Goal: Task Accomplishment & Management: Complete application form

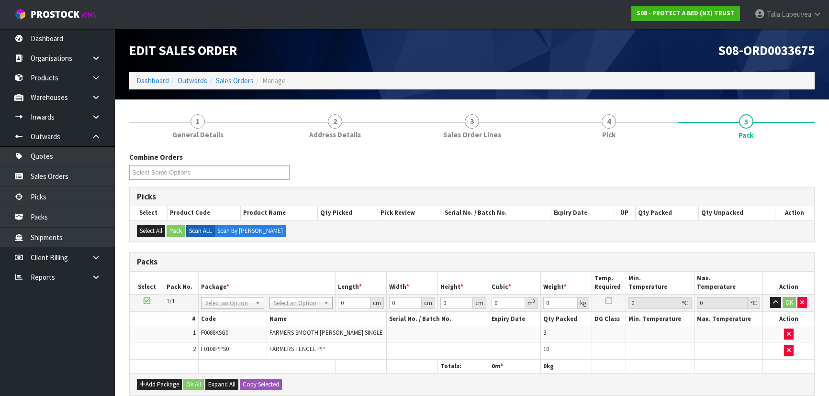
scroll to position [173, 0]
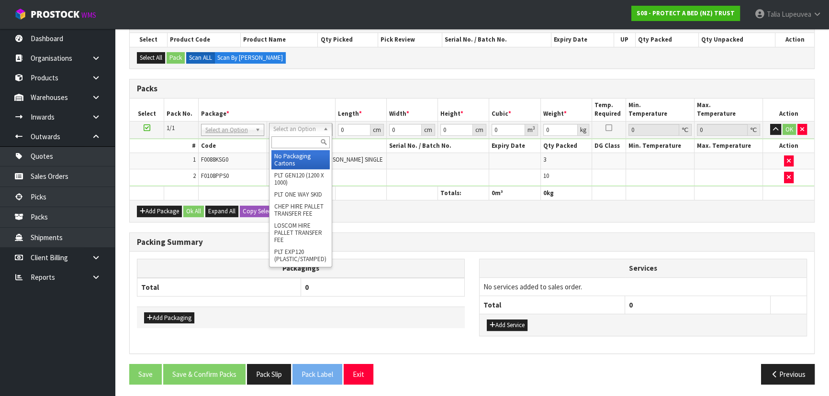
click at [295, 138] on input "text" at bounding box center [300, 142] width 58 height 12
type input "OC"
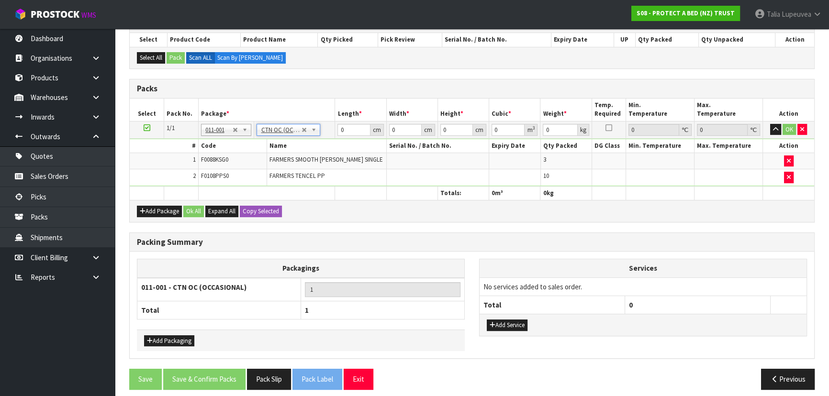
type input "5.84"
drag, startPoint x: 349, startPoint y: 128, endPoint x: 320, endPoint y: 132, distance: 29.4
click at [320, 132] on tr "1/1 NONE 007-001 007-002 007-004 007-009 007-013 007-014 007-015 007-017 007-01…" at bounding box center [472, 129] width 684 height 17
type input "50"
type input "35"
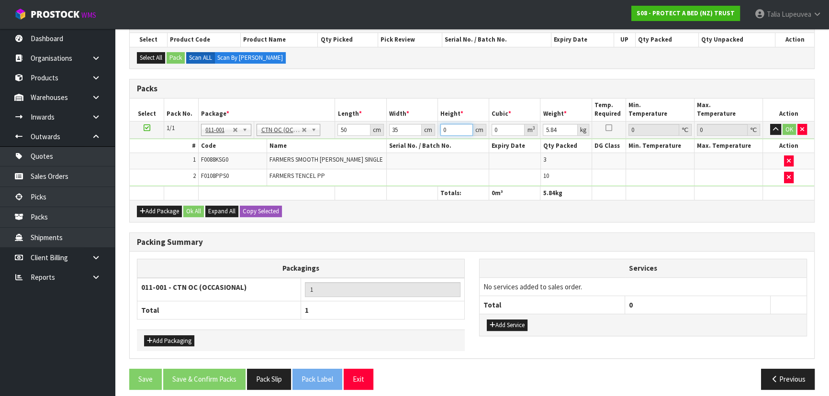
type input "3"
type input "0.00525"
type input "37"
type input "0.06475"
type input "37"
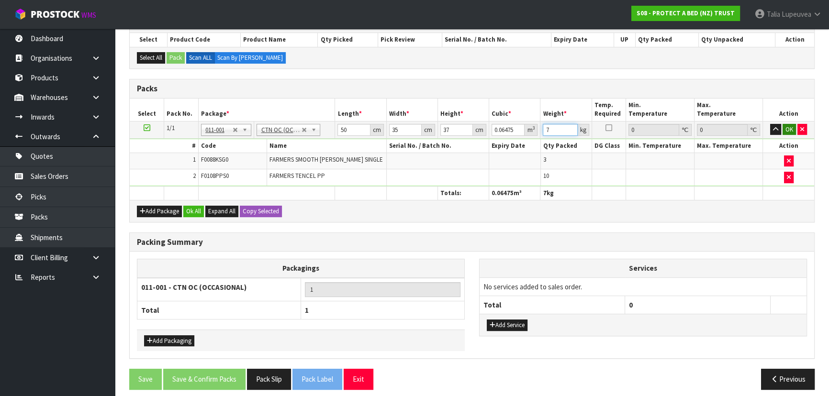
type input "7"
click at [785, 128] on button "OK" at bounding box center [788, 129] width 13 height 11
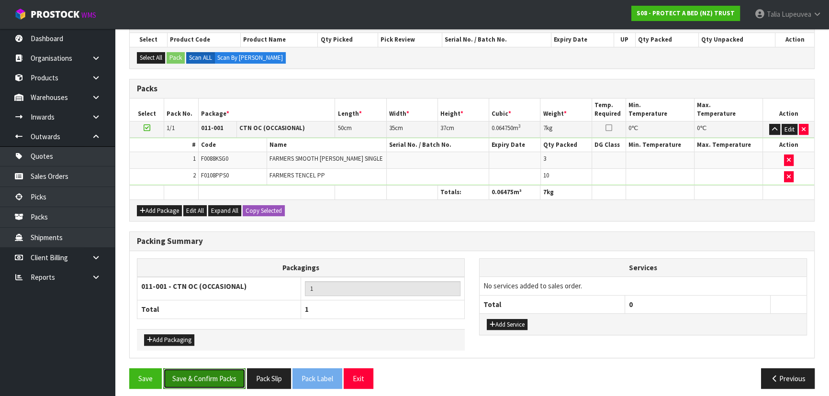
click at [229, 369] on button "Save & Confirm Packs" at bounding box center [204, 378] width 82 height 21
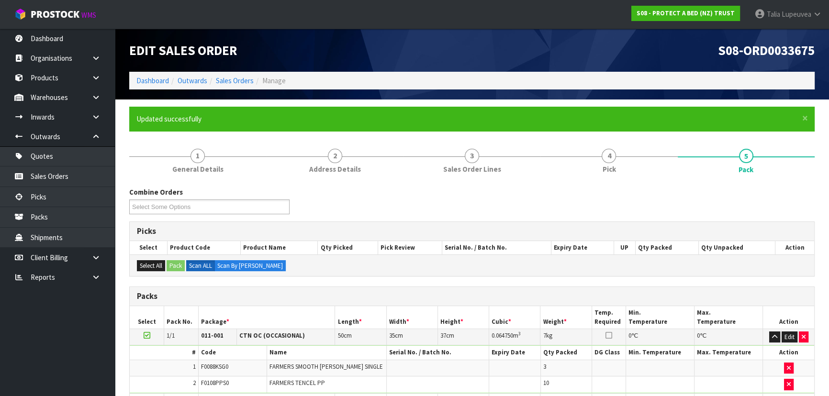
scroll to position [144, 0]
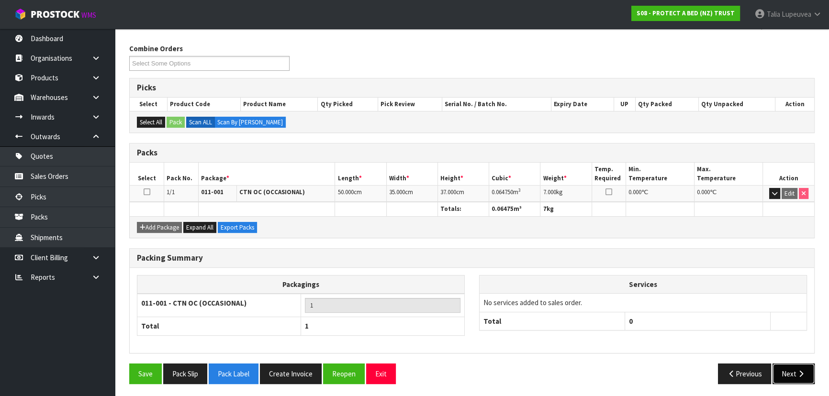
click at [799, 370] on icon "button" at bounding box center [800, 373] width 9 height 7
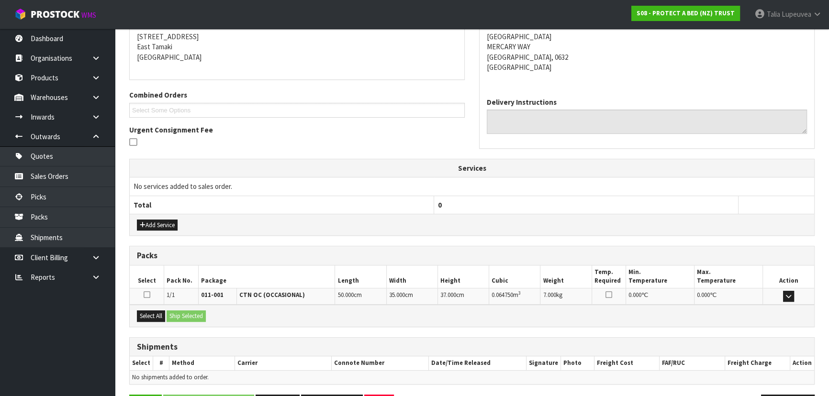
scroll to position [224, 0]
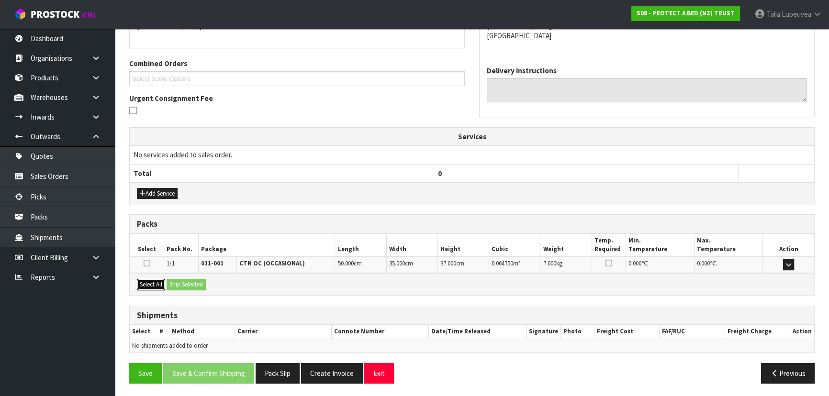
drag, startPoint x: 154, startPoint y: 286, endPoint x: 195, endPoint y: 280, distance: 41.5
click at [156, 285] on button "Select All" at bounding box center [151, 284] width 28 height 11
click at [193, 283] on button "Ship Selected" at bounding box center [186, 284] width 39 height 11
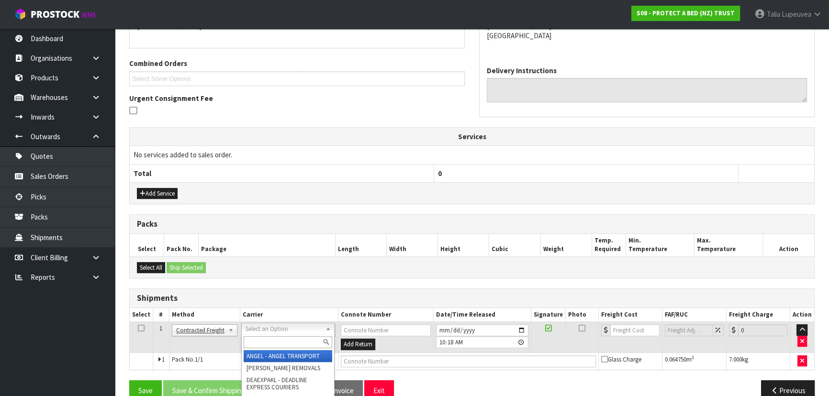
click at [260, 341] on input "text" at bounding box center [288, 342] width 89 height 12
type input "NZP"
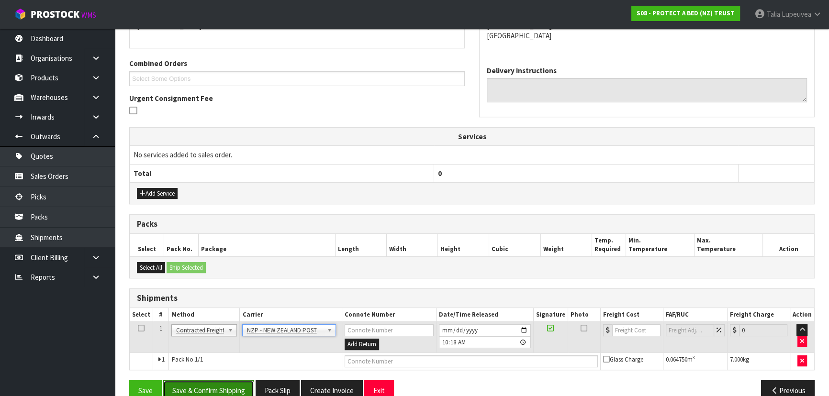
click at [212, 390] on button "Save & Confirm Shipping" at bounding box center [208, 390] width 91 height 21
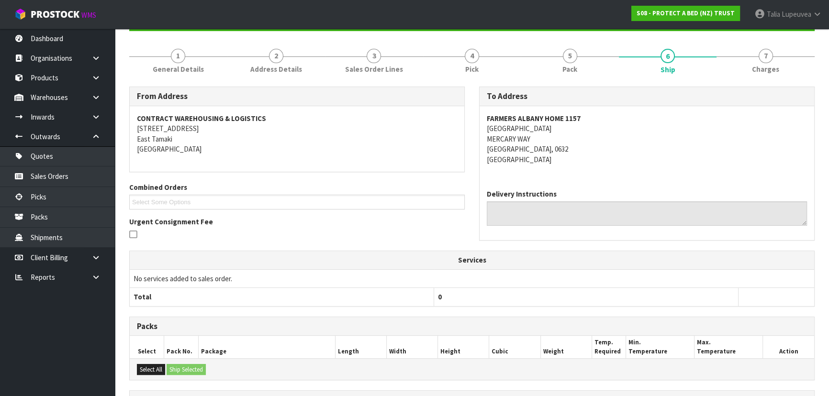
scroll to position [228, 0]
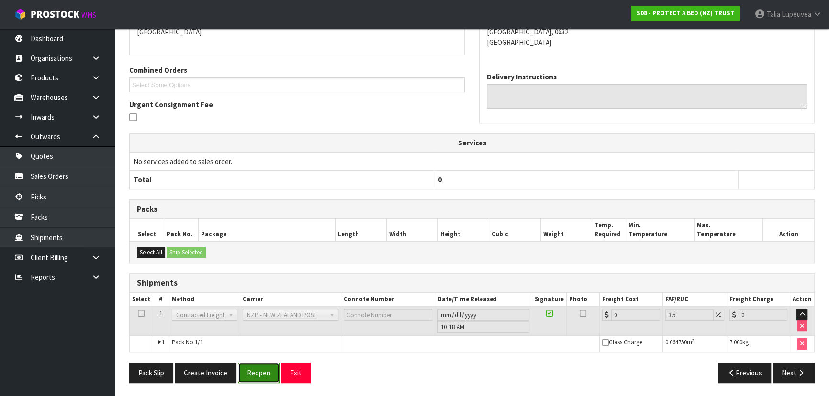
click at [269, 366] on button "Reopen" at bounding box center [259, 373] width 42 height 21
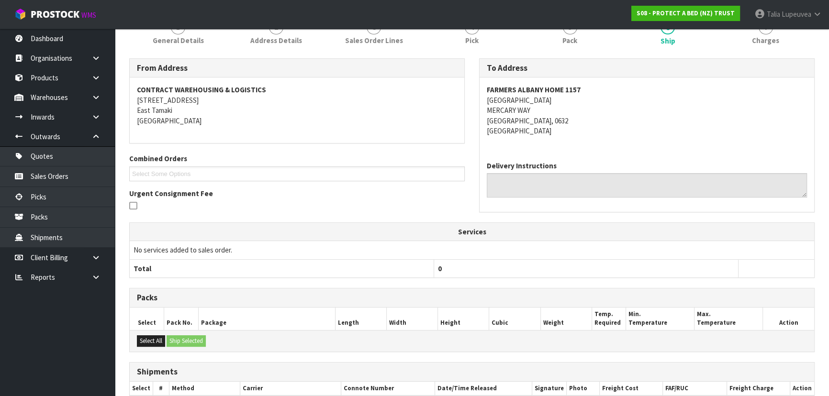
scroll to position [217, 0]
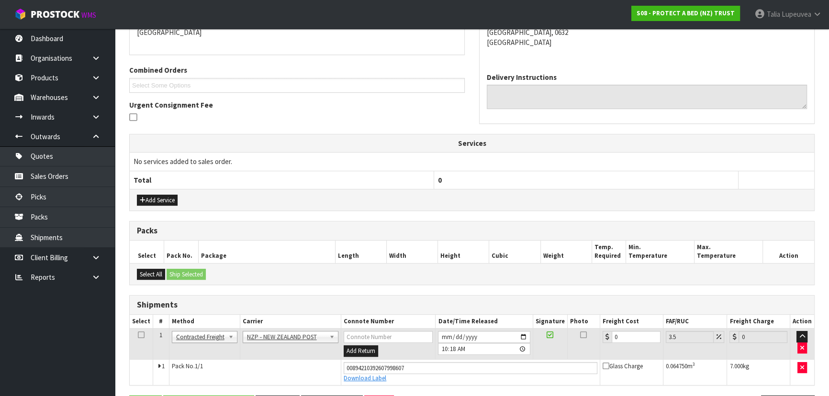
click at [624, 331] on td "0" at bounding box center [631, 344] width 63 height 31
drag, startPoint x: 624, startPoint y: 332, endPoint x: 580, endPoint y: 331, distance: 44.0
click at [582, 342] on tr "1 Client Local Pickup Customer Local Pickup Company Freight Contracted Freight …" at bounding box center [472, 344] width 684 height 31
type input "4"
type input "4.14"
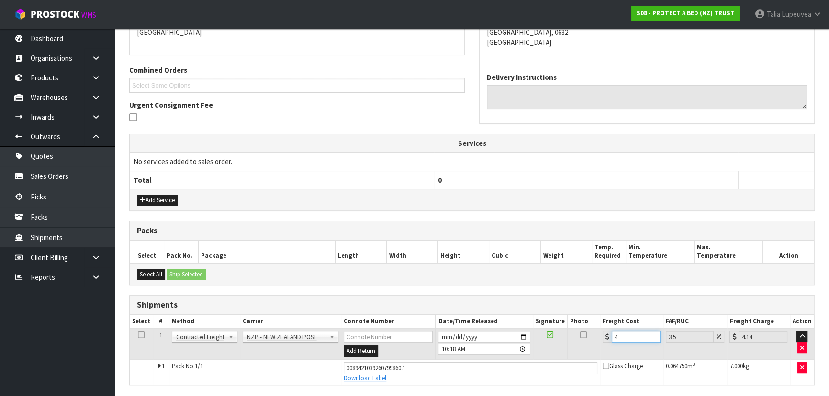
type input "4.3"
type input "4.45"
type input "4.33"
type input "4.48"
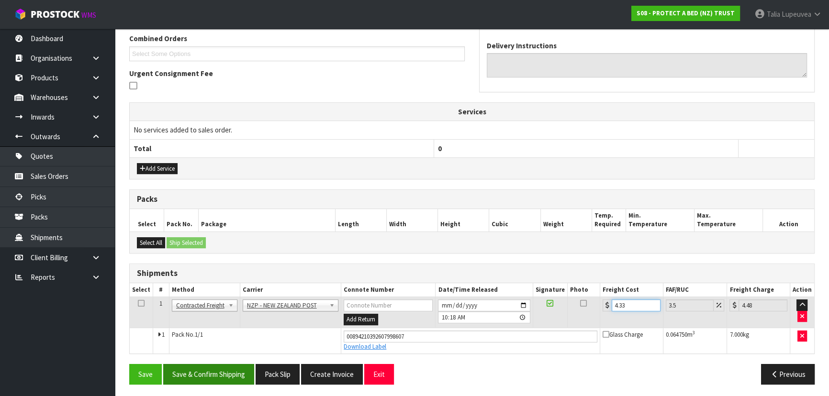
scroll to position [250, 0]
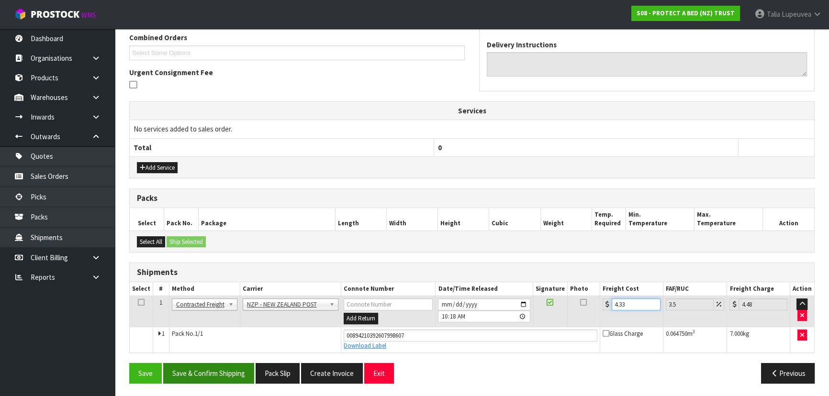
type input "4.33"
click at [222, 380] on button "Save & Confirm Shipping" at bounding box center [208, 373] width 91 height 21
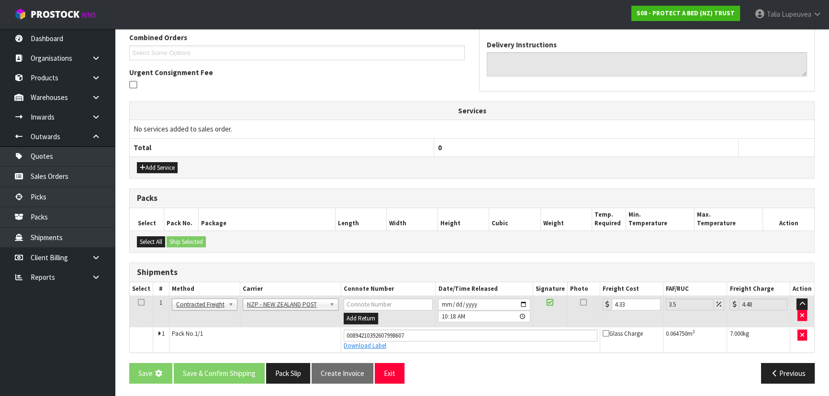
scroll to position [0, 0]
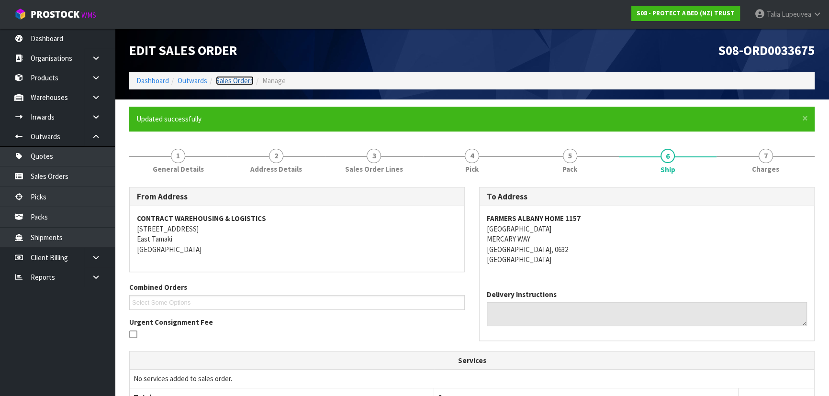
click at [222, 79] on link "Sales Orders" at bounding box center [235, 80] width 38 height 9
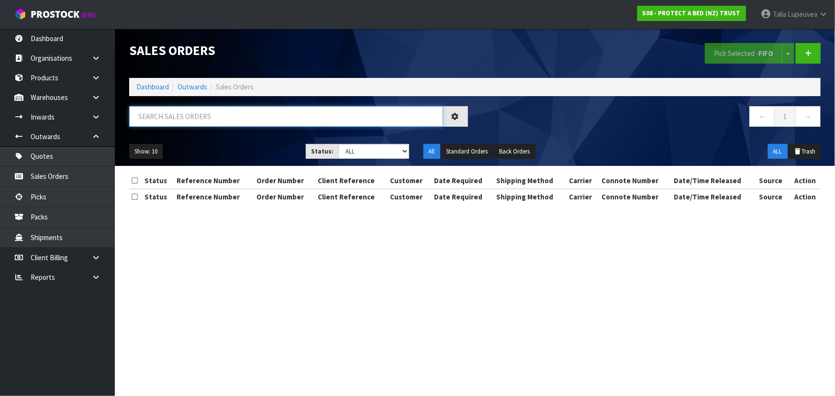
drag, startPoint x: 216, startPoint y: 119, endPoint x: 240, endPoint y: 101, distance: 30.1
click at [219, 113] on input "text" at bounding box center [286, 116] width 314 height 21
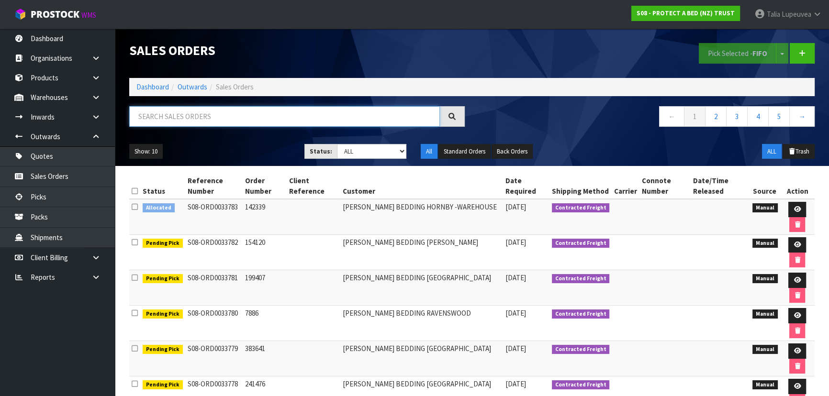
click at [175, 116] on input "text" at bounding box center [284, 116] width 311 height 21
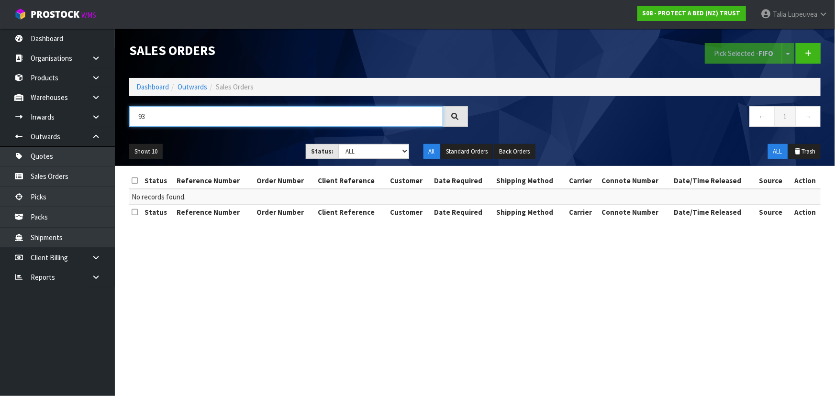
type input "9"
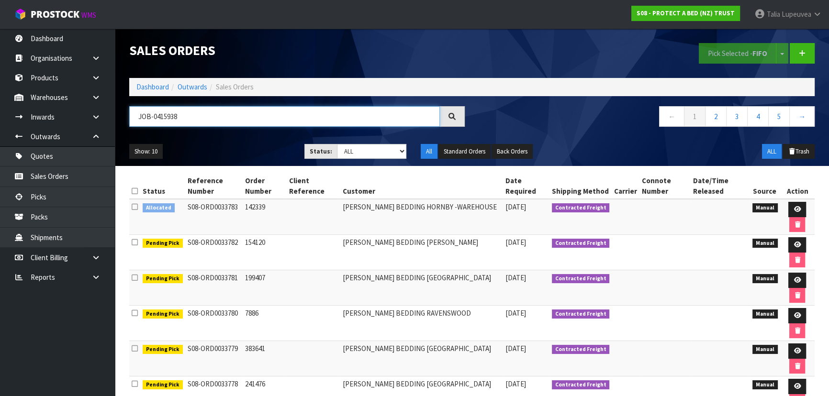
type input "JOB-0415938"
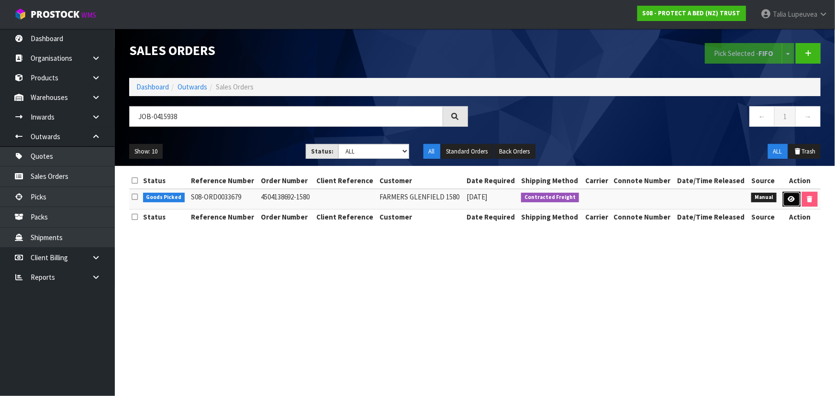
click at [790, 197] on icon at bounding box center [791, 199] width 7 height 6
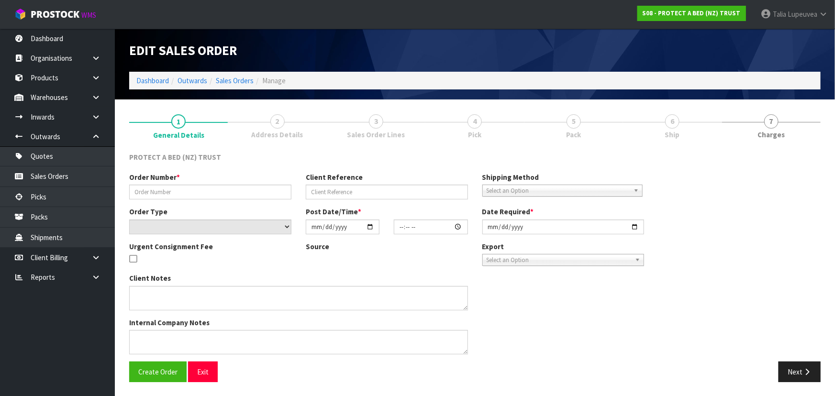
type input "4504138692-1580"
select select "number:0"
type input "2025-10-03"
type input "16:17:00.000"
type input "[DATE]"
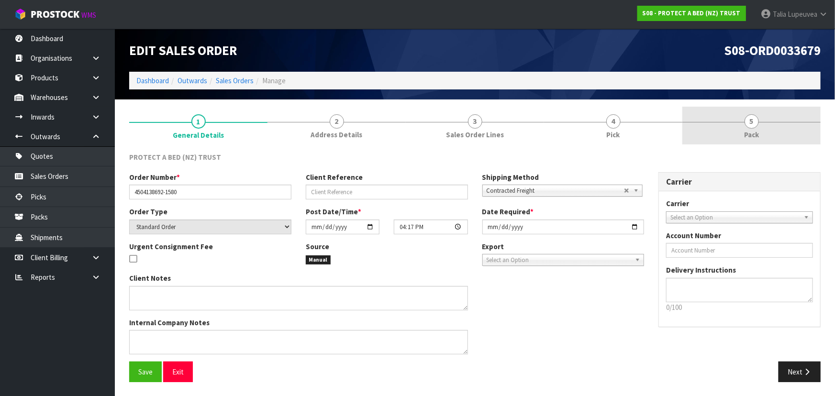
click at [781, 115] on link "5 Pack" at bounding box center [751, 126] width 138 height 38
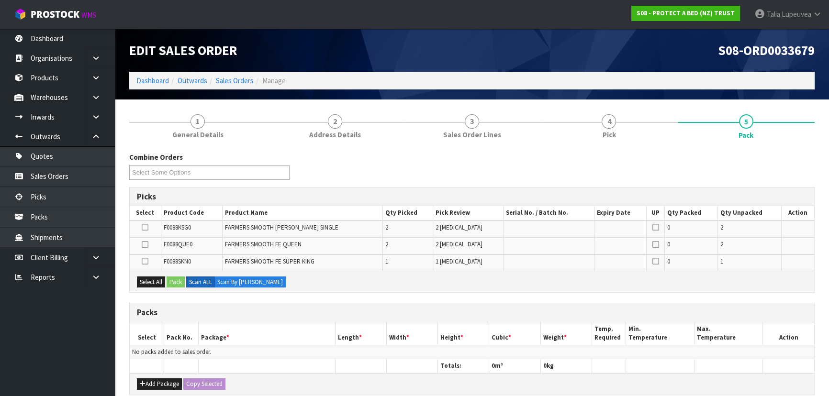
scroll to position [43, 0]
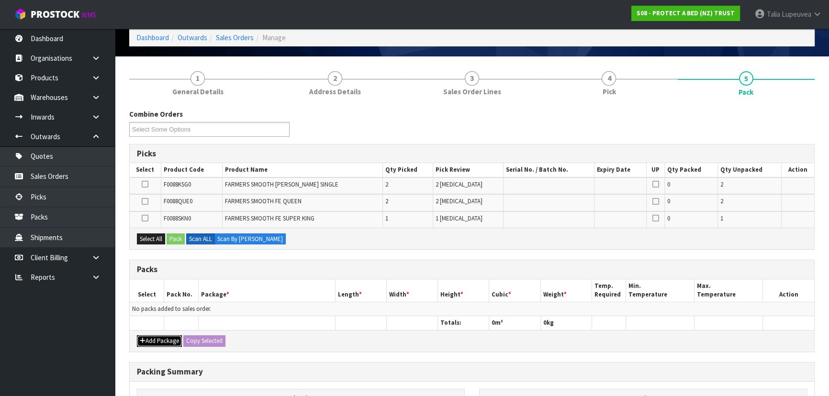
click at [152, 338] on button "Add Package" at bounding box center [159, 340] width 45 height 11
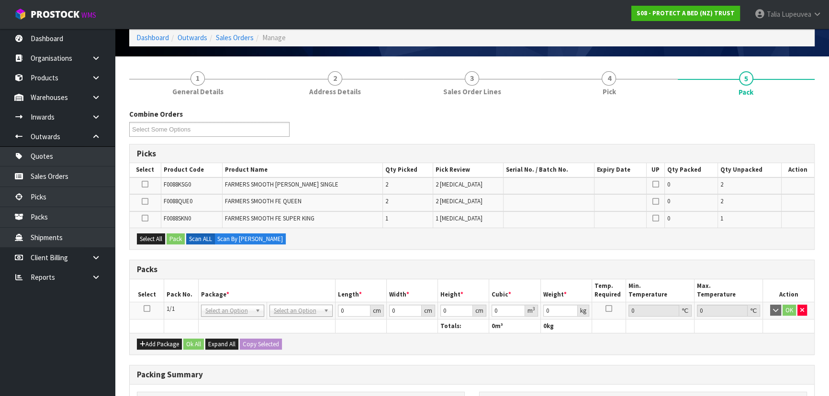
click at [145, 309] on icon at bounding box center [147, 309] width 7 height 0
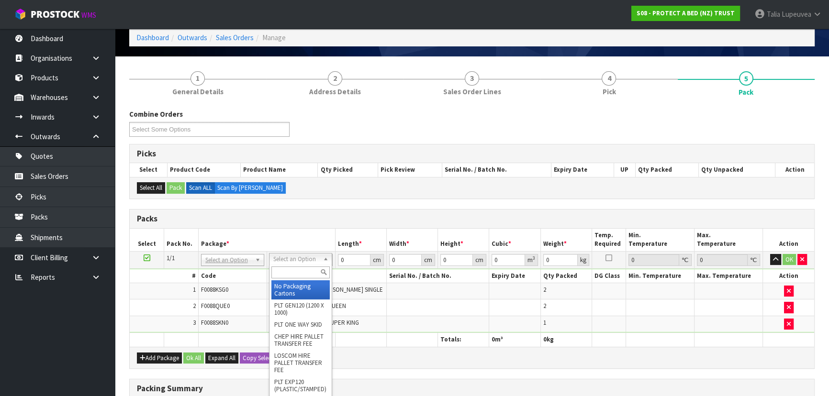
click at [309, 270] on input "text" at bounding box center [300, 273] width 58 height 12
type input "C"
type input "OC"
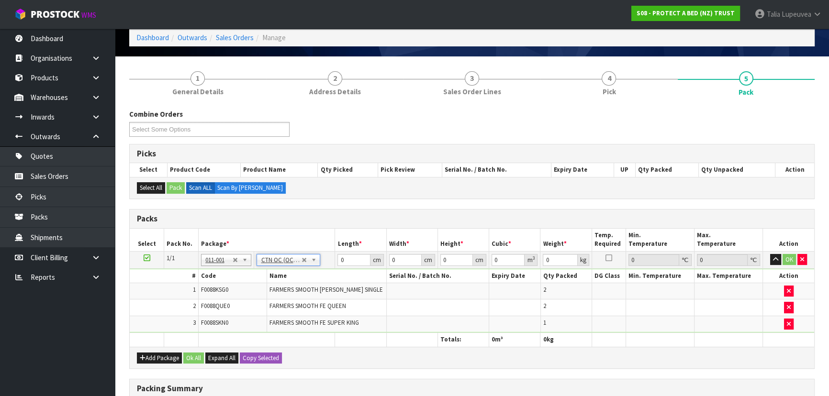
type input "7.386"
drag, startPoint x: 356, startPoint y: 263, endPoint x: 301, endPoint y: 269, distance: 54.8
click at [301, 269] on tbody "1/1 NONE 007-001 007-002 007-004 007-009 007-013 007-014 007-015 007-017 007-01…" at bounding box center [472, 292] width 684 height 82
type input "50"
type input "34"
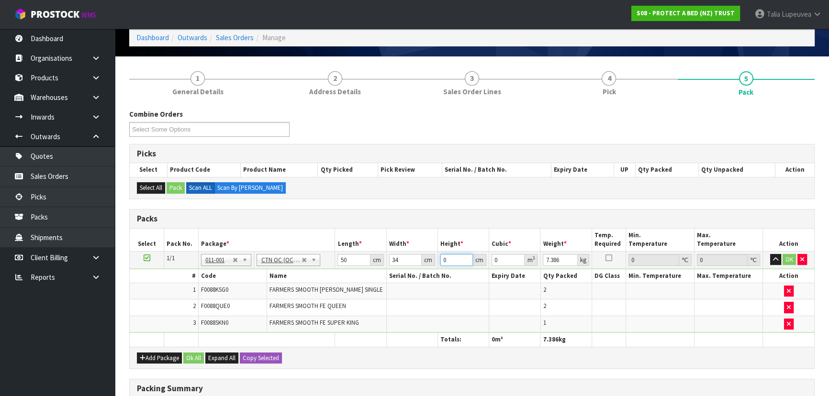
type input "3"
type input "0.0051"
type input "32"
type input "0.0544"
type input "32"
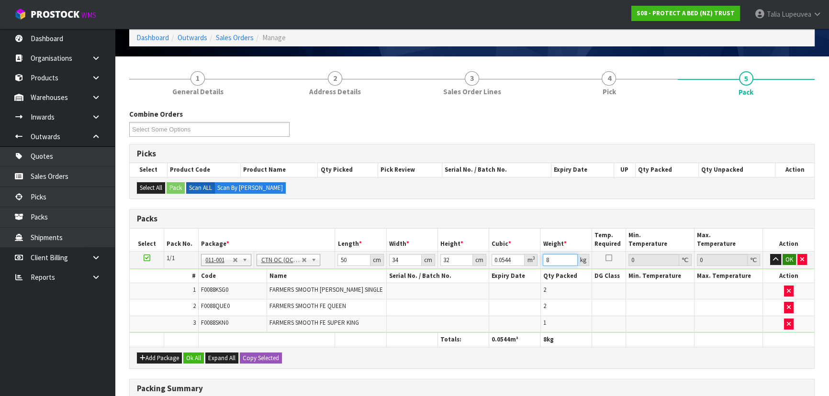
type input "8"
click at [786, 259] on button "OK" at bounding box center [788, 259] width 13 height 11
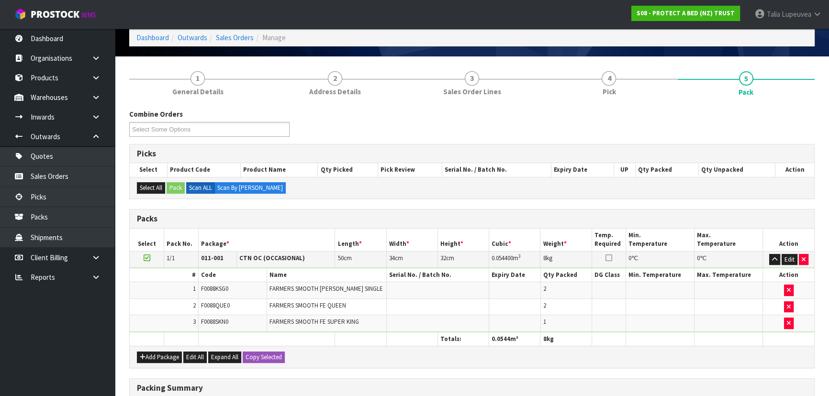
scroll to position [194, 0]
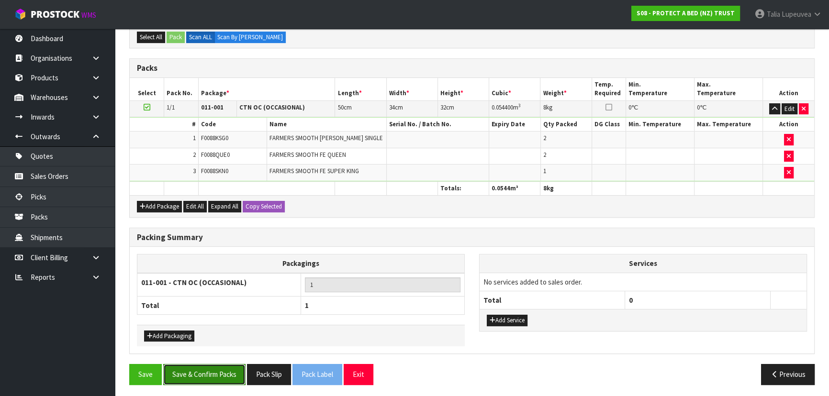
click at [232, 380] on button "Save & Confirm Packs" at bounding box center [204, 374] width 82 height 21
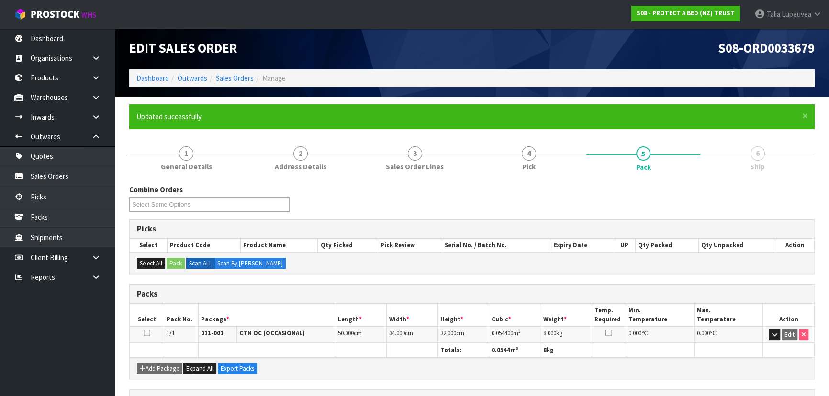
scroll to position [144, 0]
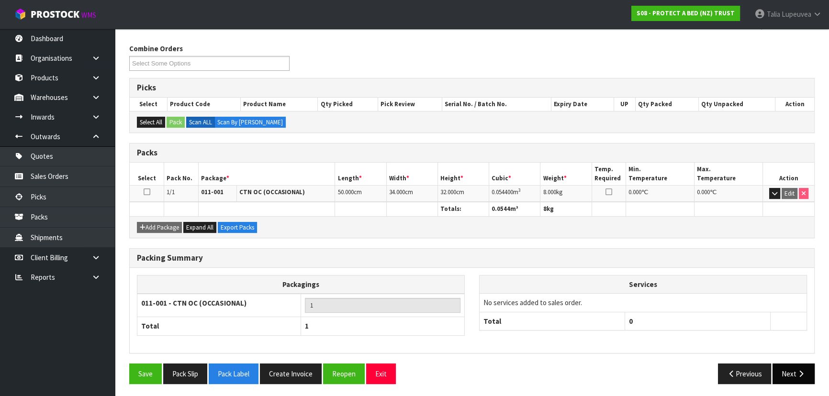
click at [781, 367] on button "Next" at bounding box center [793, 374] width 42 height 21
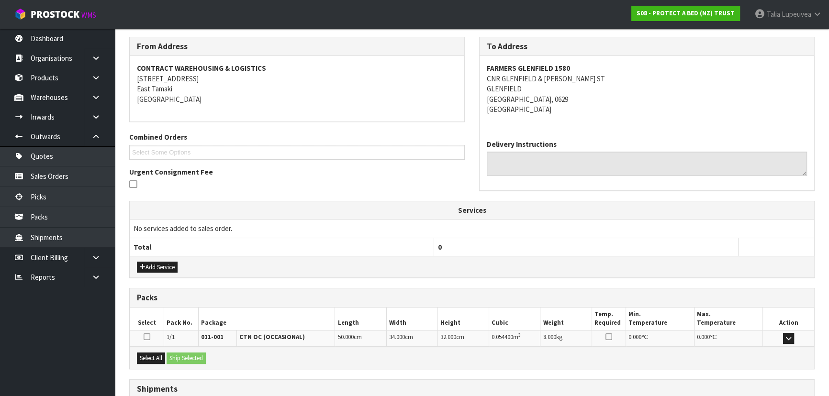
scroll to position [224, 0]
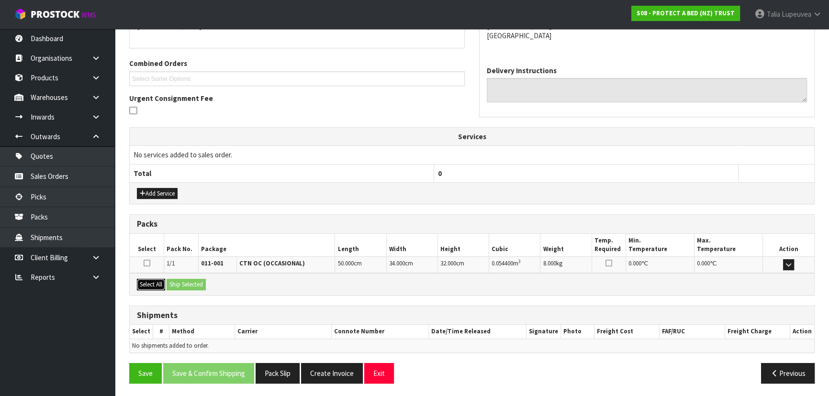
drag, startPoint x: 161, startPoint y: 284, endPoint x: 171, endPoint y: 281, distance: 10.0
click at [163, 283] on button "Select All" at bounding box center [151, 284] width 28 height 11
drag, startPoint x: 177, startPoint y: 282, endPoint x: 177, endPoint y: 278, distance: 4.8
click at [177, 282] on button "Ship Selected" at bounding box center [186, 284] width 39 height 11
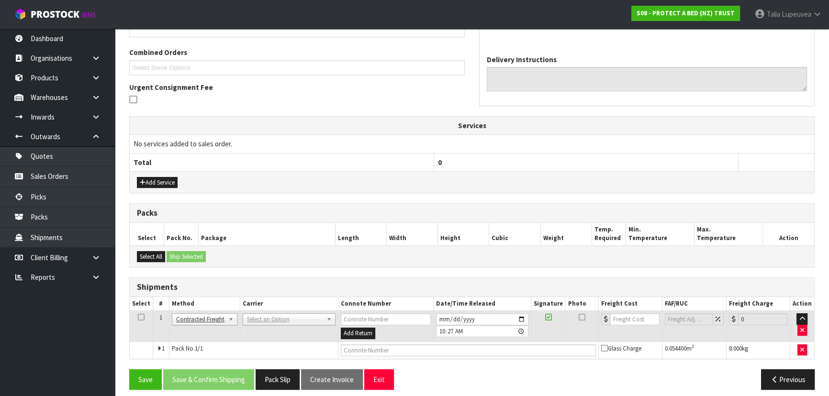
scroll to position [241, 0]
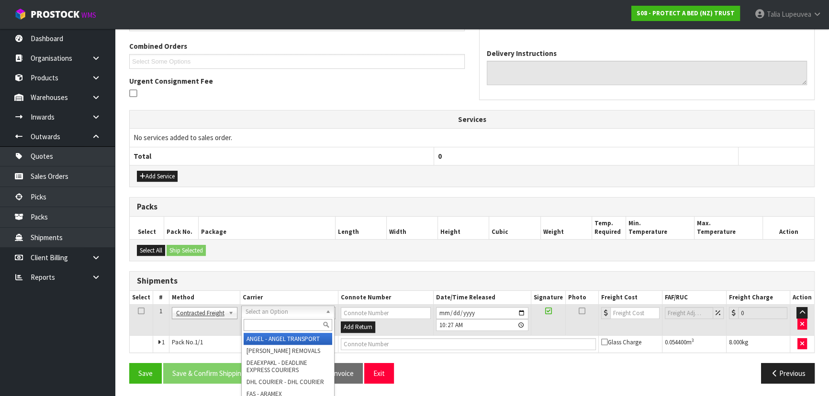
click at [286, 322] on input "text" at bounding box center [288, 325] width 89 height 12
type input "NZP"
drag, startPoint x: 300, startPoint y: 337, endPoint x: 278, endPoint y: 360, distance: 32.5
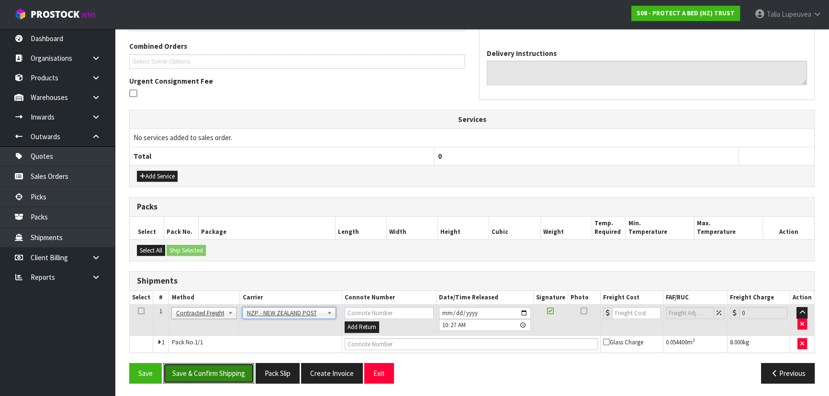
click at [243, 374] on button "Save & Confirm Shipping" at bounding box center [208, 373] width 91 height 21
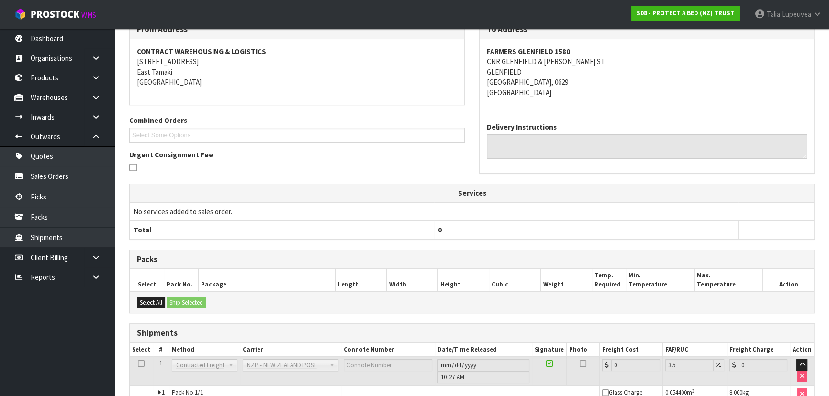
scroll to position [228, 0]
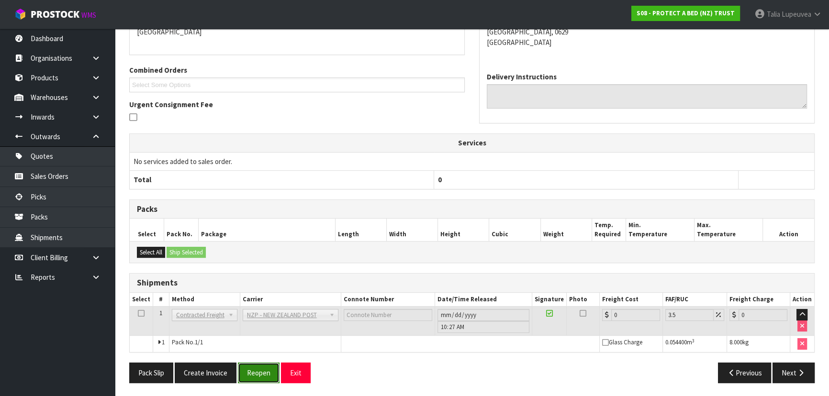
click at [249, 378] on button "Reopen" at bounding box center [259, 373] width 42 height 21
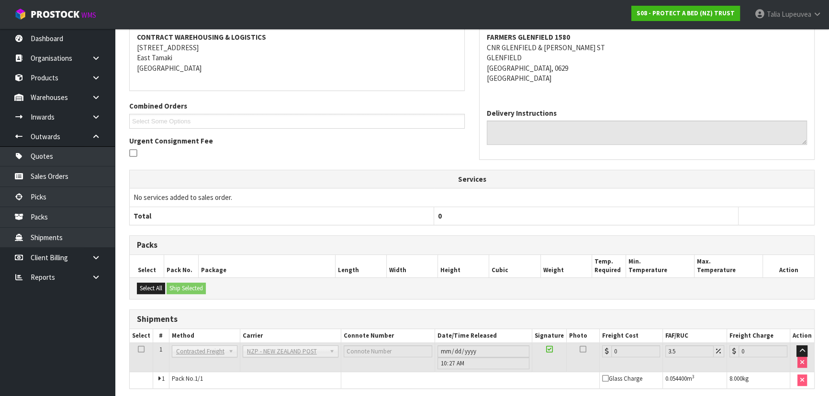
scroll to position [217, 0]
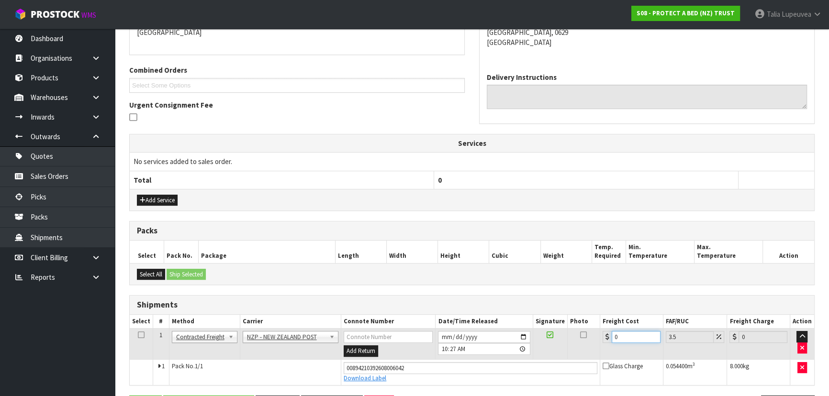
drag, startPoint x: 605, startPoint y: 344, endPoint x: 581, endPoint y: 347, distance: 23.6
click at [583, 350] on tr "1 Client Local Pickup Customer Local Pickup Company Freight Contracted Freight …" at bounding box center [472, 344] width 684 height 31
type input "4"
type input "4.14"
type input "4.3"
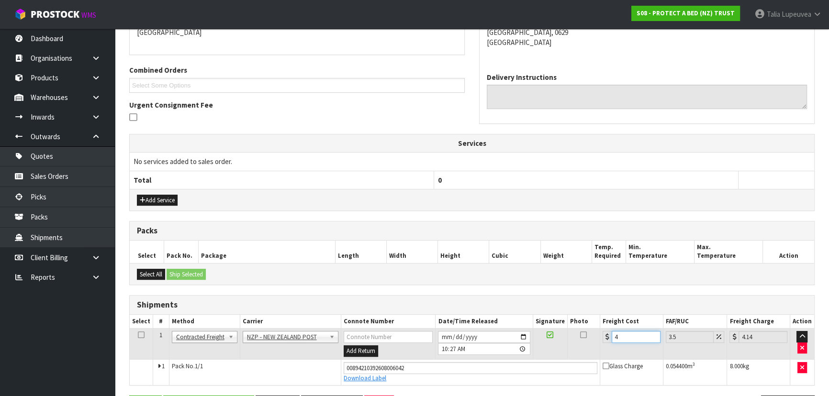
type input "4.45"
type input "4.33"
type input "4.48"
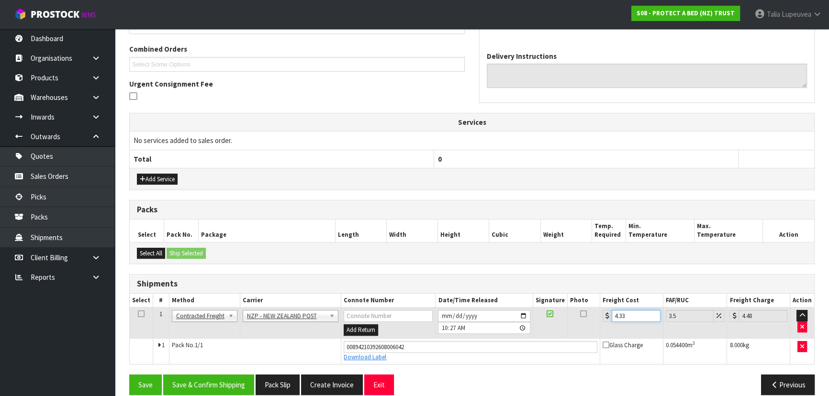
scroll to position [250, 0]
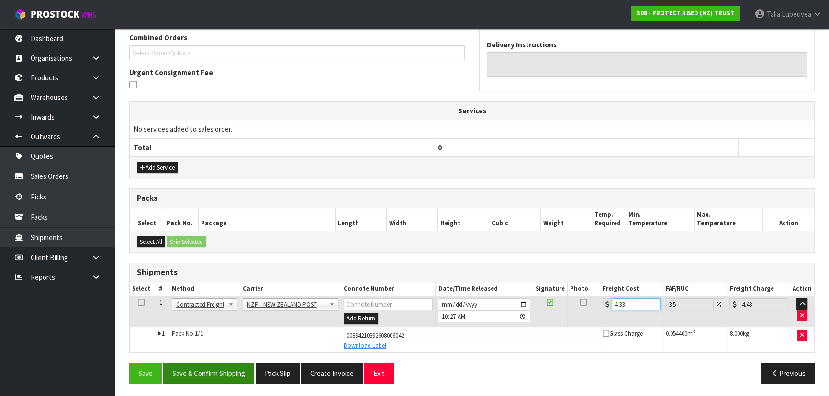
type input "4.33"
click at [230, 378] on button "Save & Confirm Shipping" at bounding box center [208, 373] width 91 height 21
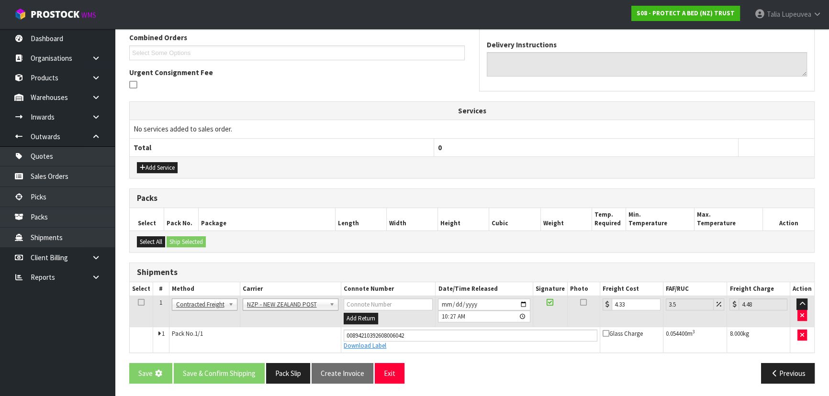
scroll to position [0, 0]
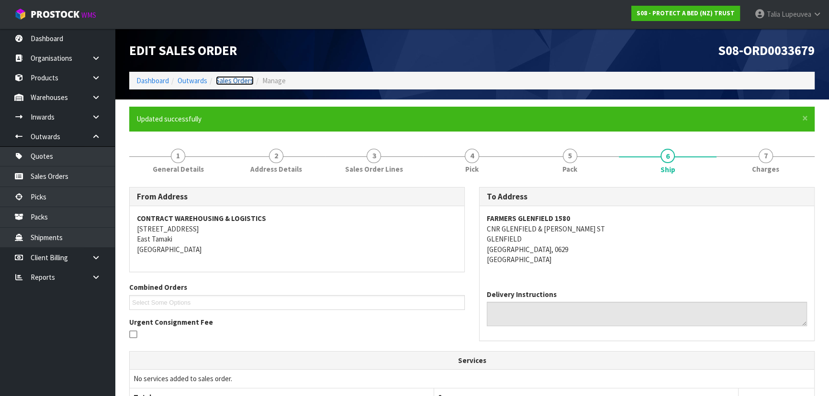
click at [238, 82] on link "Sales Orders" at bounding box center [235, 80] width 38 height 9
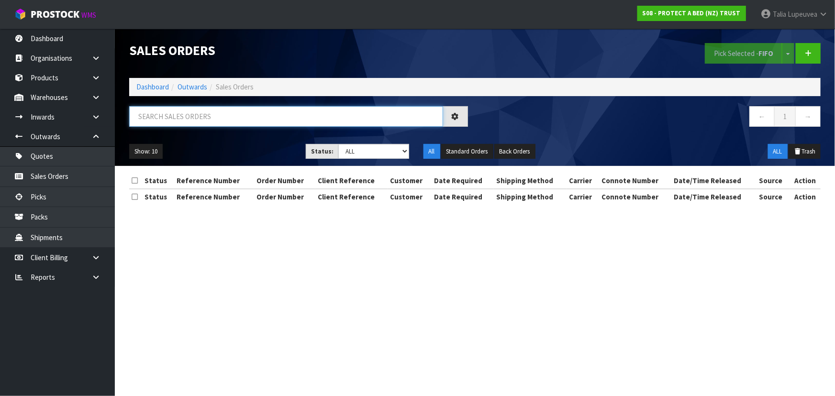
click at [256, 124] on input "text" at bounding box center [286, 116] width 314 height 21
type input "JOB-0416147"
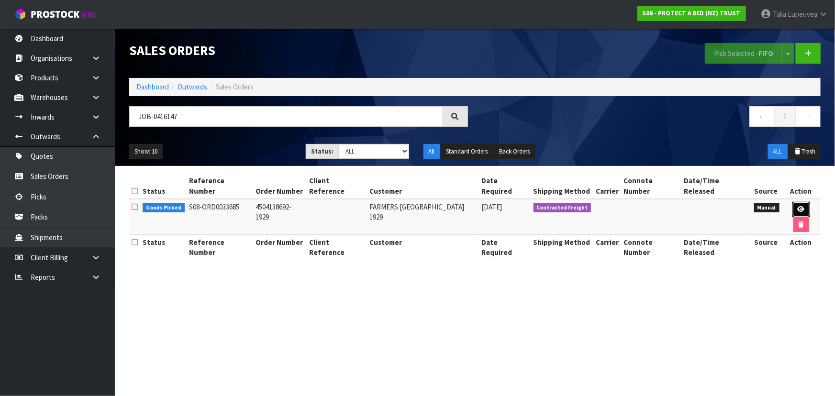
click at [798, 206] on icon at bounding box center [801, 209] width 7 height 6
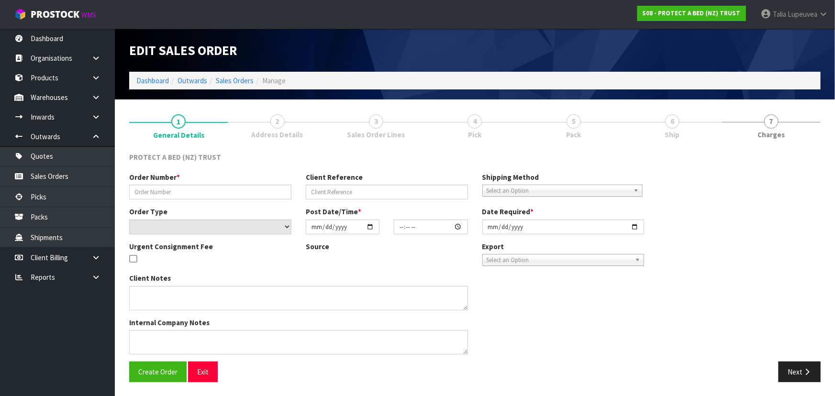
type input "4504138692-1929"
select select "number:0"
type input "[DATE]"
type input "08:33:00.000"
type input "[DATE]"
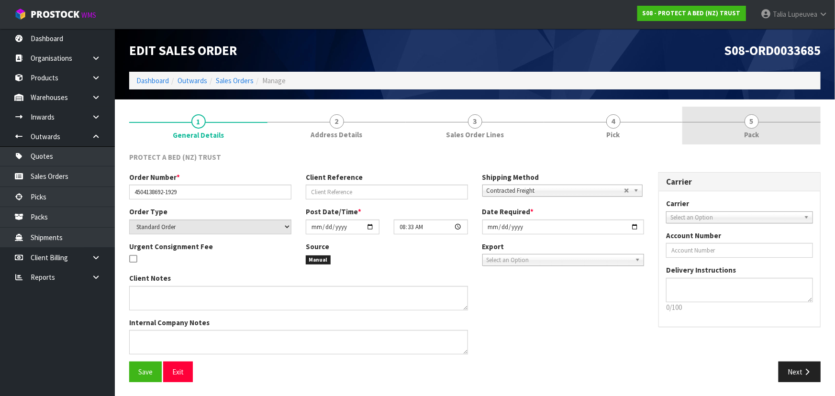
click at [752, 122] on span "5" at bounding box center [751, 121] width 14 height 14
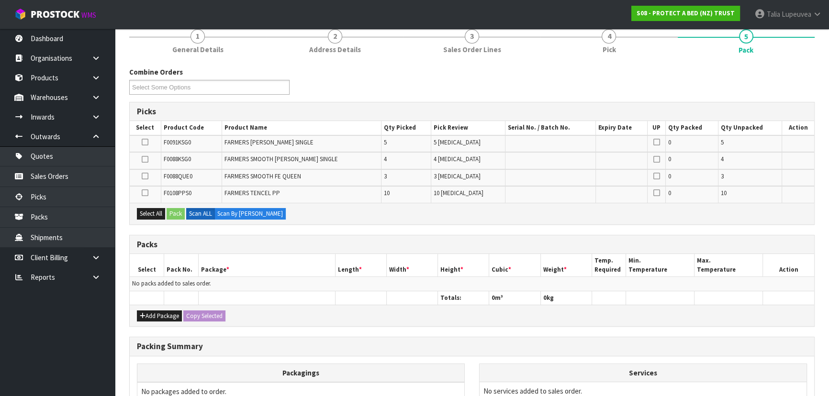
scroll to position [87, 0]
drag, startPoint x: 166, startPoint y: 311, endPoint x: 162, endPoint y: 297, distance: 15.3
click at [166, 311] on button "Add Package" at bounding box center [159, 314] width 45 height 11
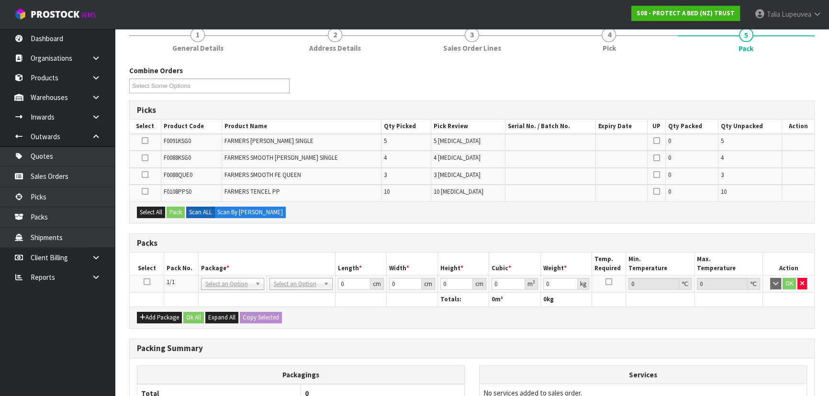
click at [147, 282] on icon at bounding box center [147, 282] width 7 height 0
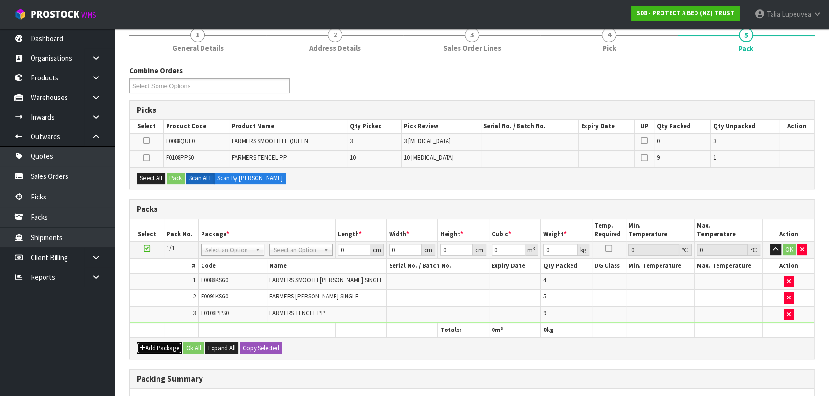
click at [160, 347] on button "Add Package" at bounding box center [159, 348] width 45 height 11
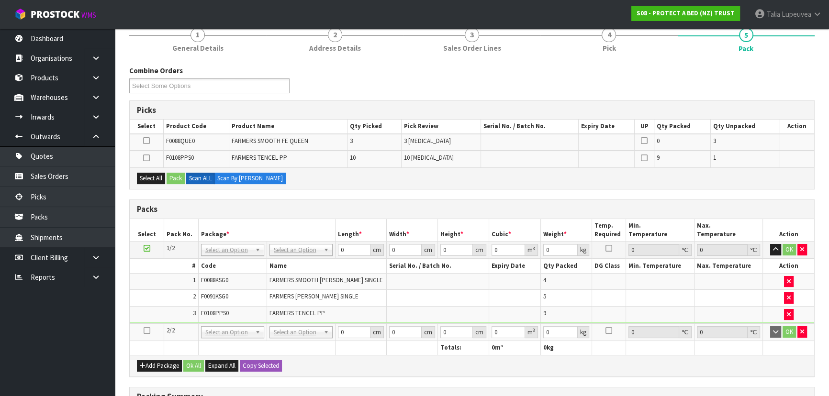
click at [149, 331] on icon at bounding box center [147, 331] width 7 height 0
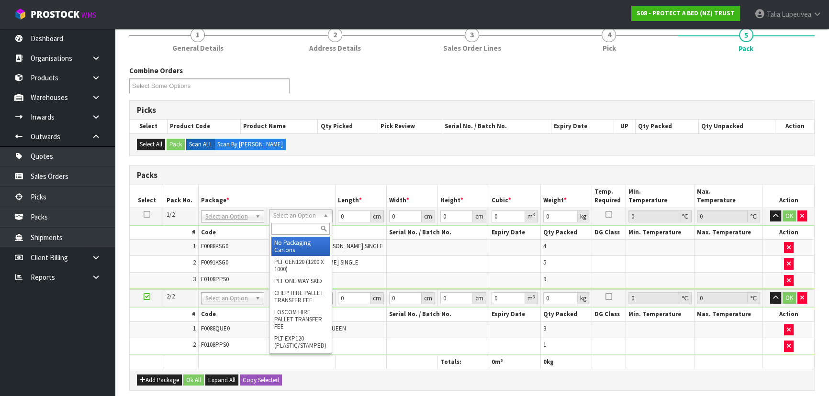
click at [307, 228] on input "text" at bounding box center [300, 229] width 58 height 12
type input "OC"
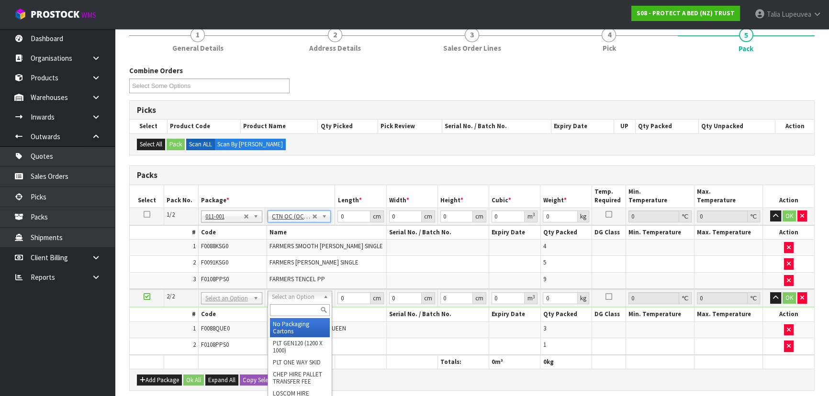
type input "10.655"
click at [306, 310] on input "text" at bounding box center [300, 310] width 60 height 12
type input "OC"
drag, startPoint x: 294, startPoint y: 327, endPoint x: 332, endPoint y: 287, distance: 54.5
type input "2"
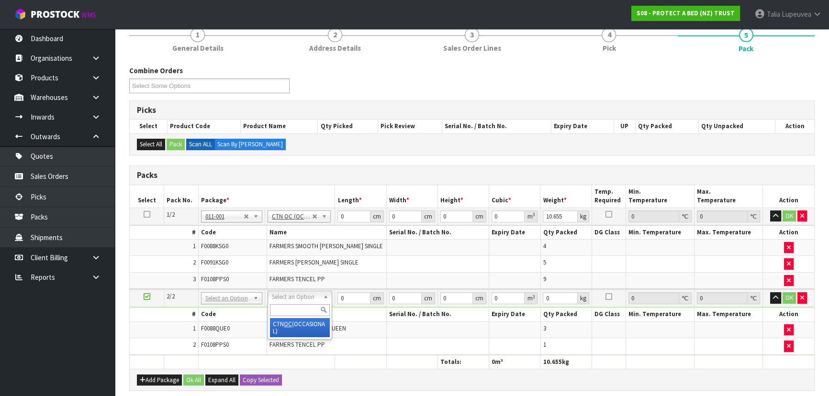
type input "4.904"
click at [312, 229] on tbody "1/2 NONE 007-001 007-002 007-004 007-009 007-013 007-014 007-015 007-017 007-01…" at bounding box center [472, 249] width 684 height 82
type input "57"
type input "41"
type input "3"
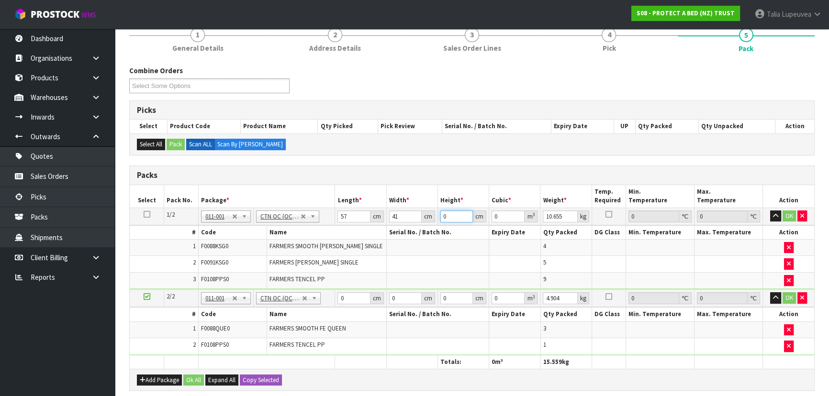
type input "0.007011"
type input "32"
type input "0.074784"
type input "32"
type input "11"
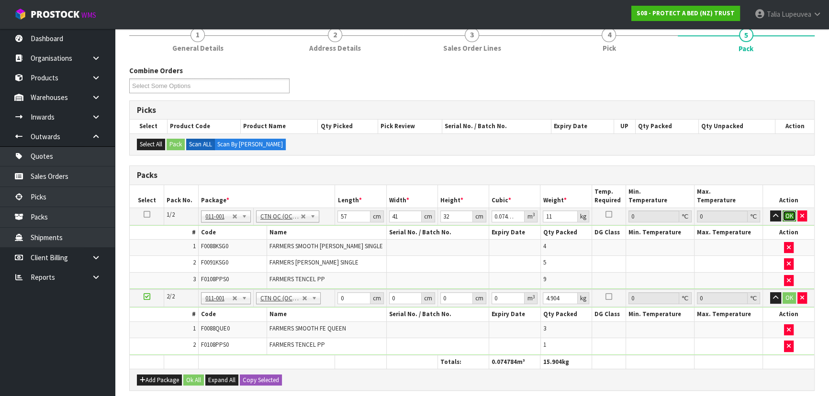
click at [786, 213] on button "OK" at bounding box center [788, 216] width 13 height 11
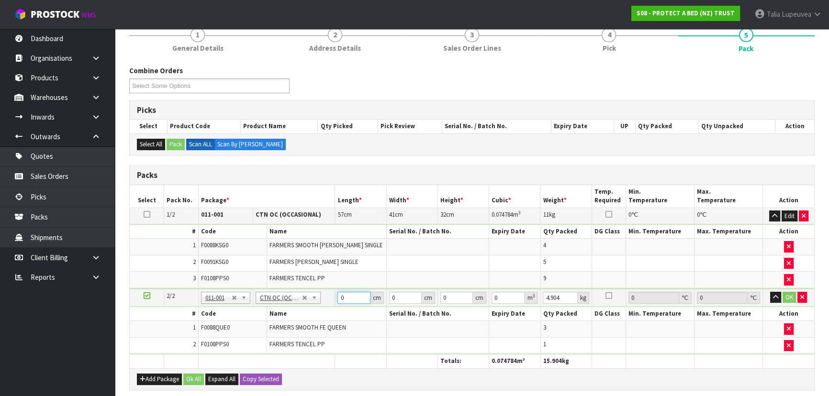
drag, startPoint x: 348, startPoint y: 297, endPoint x: 334, endPoint y: 297, distance: 14.4
click at [330, 295] on tr "2/2 NONE 007-001 007-002 007-004 007-009 007-013 007-014 007-015 007-017 007-01…" at bounding box center [472, 298] width 684 height 18
type input "40"
type input "32"
type input "3"
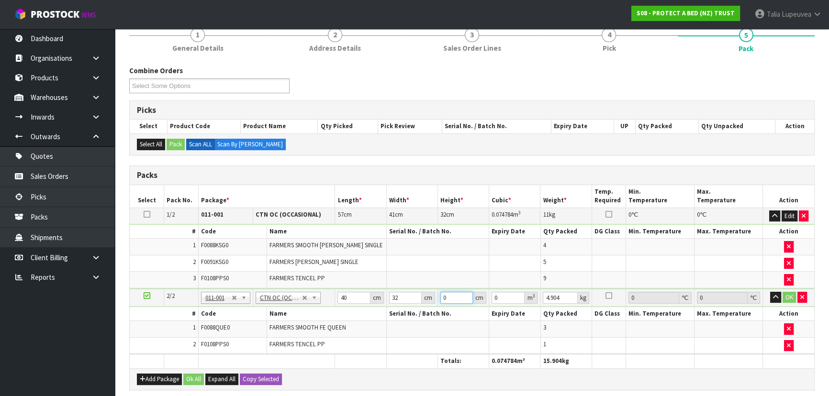
type input "0.00384"
type input "32"
type input "0.04096"
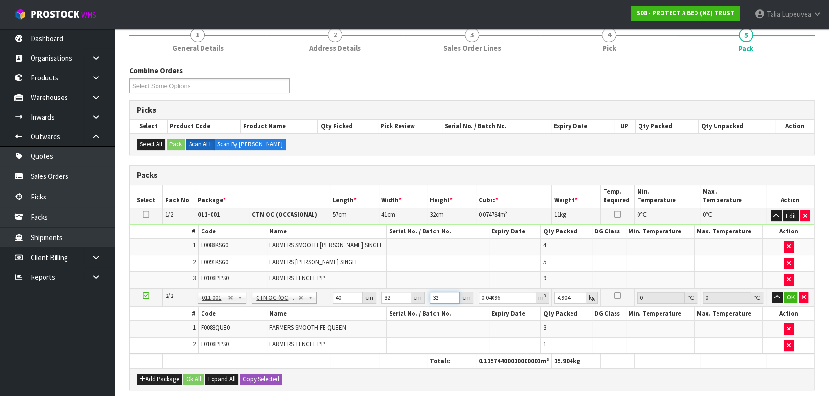
type input "32"
type input "6"
click at [787, 292] on button "OK" at bounding box center [790, 297] width 13 height 11
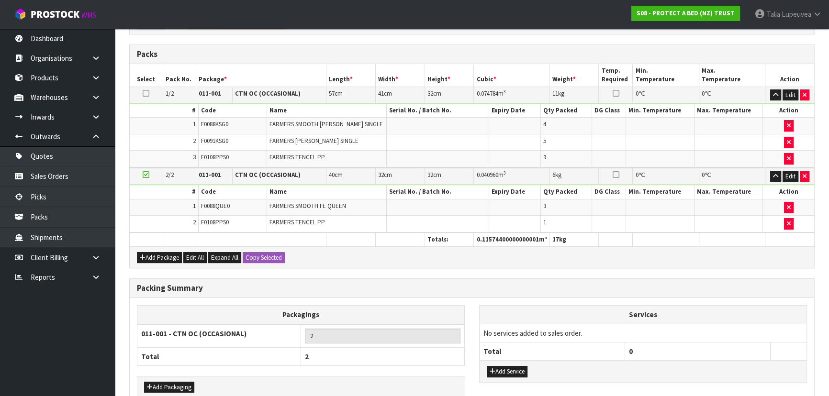
scroll to position [258, 0]
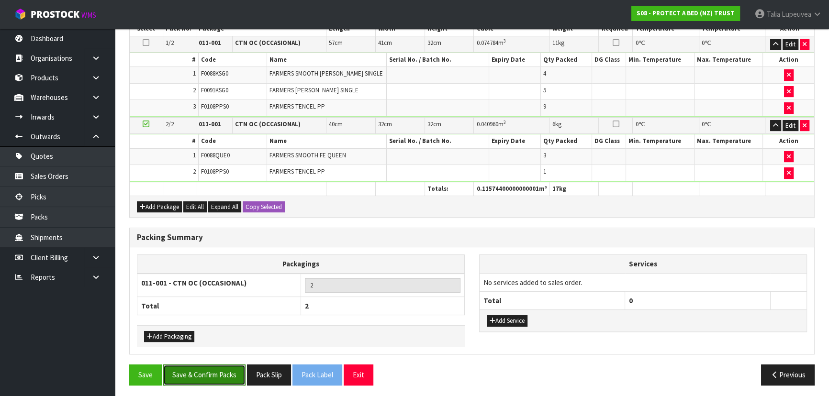
click at [221, 366] on button "Save & Confirm Packs" at bounding box center [204, 375] width 82 height 21
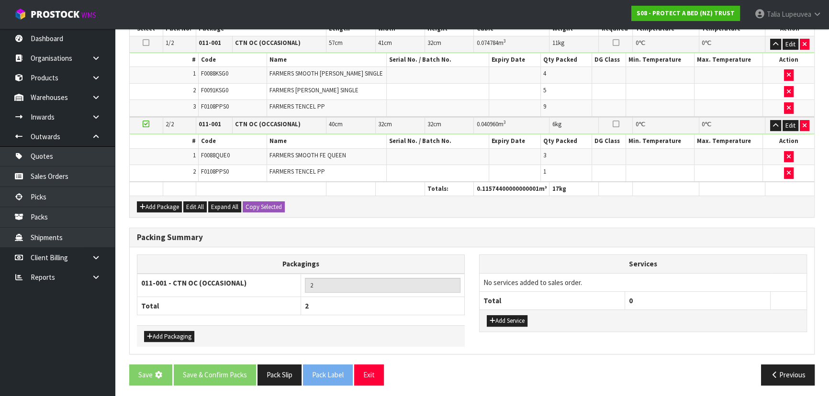
scroll to position [0, 0]
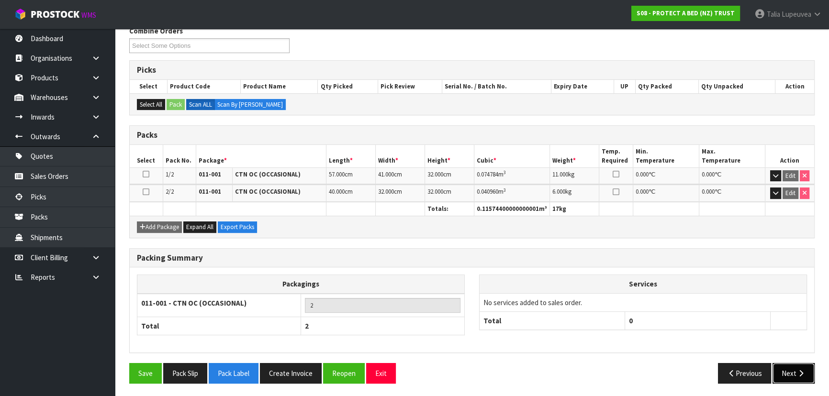
click at [794, 368] on button "Next" at bounding box center [793, 373] width 42 height 21
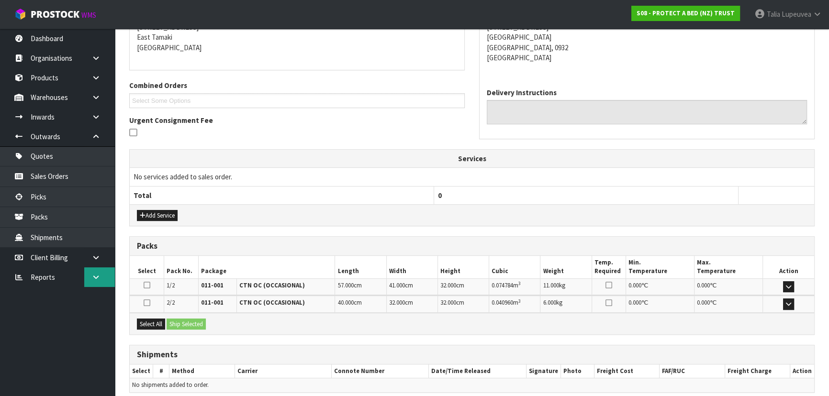
scroll to position [241, 0]
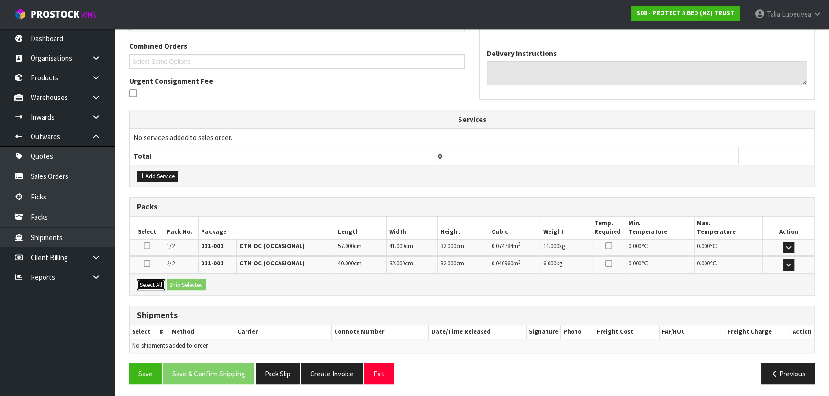
click at [144, 285] on button "Select All" at bounding box center [151, 284] width 28 height 11
click at [179, 288] on button "Ship Selected" at bounding box center [186, 284] width 39 height 11
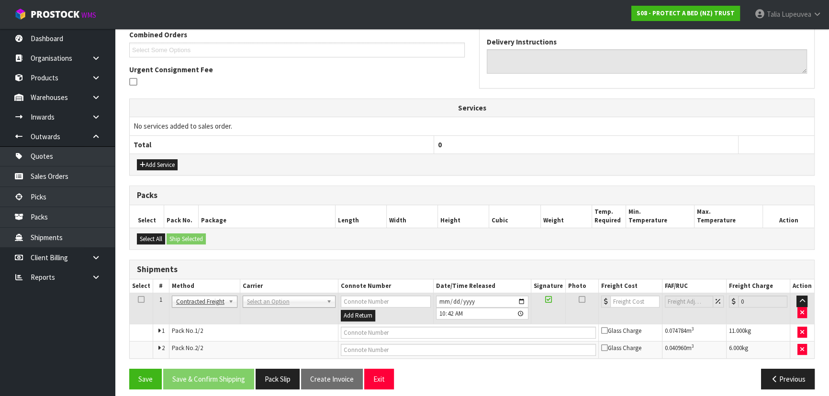
scroll to position [258, 0]
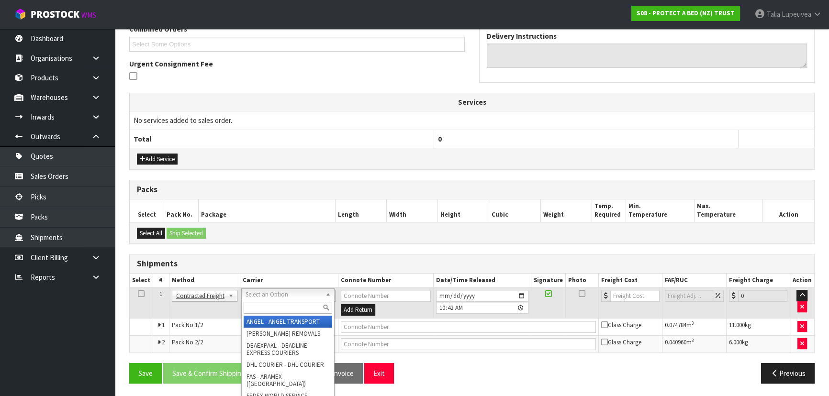
click at [261, 305] on input "text" at bounding box center [288, 308] width 89 height 12
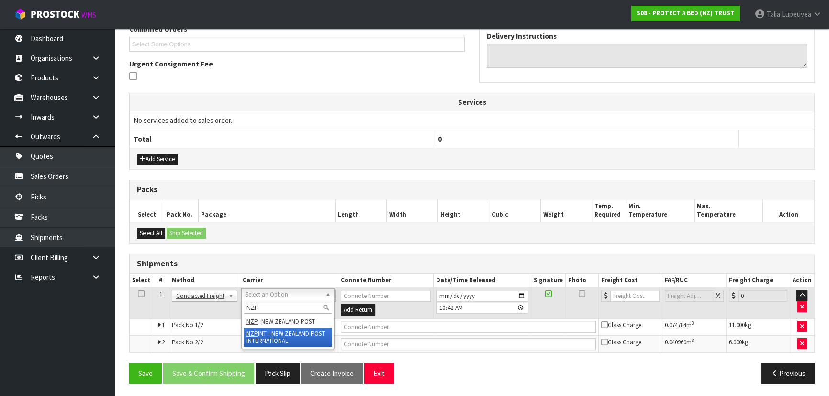
type input "NZP"
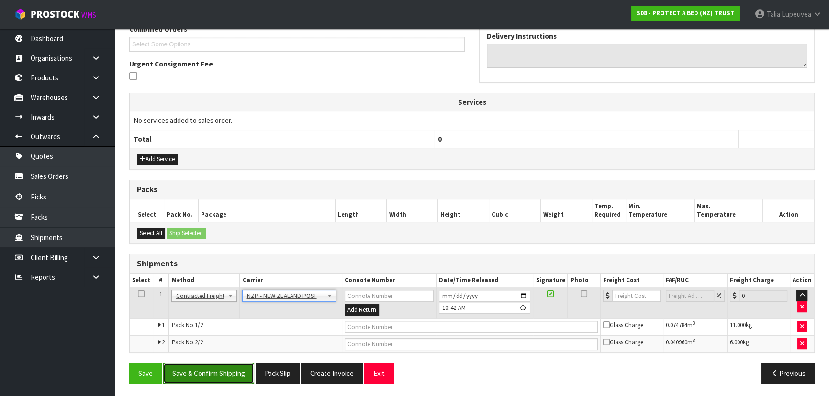
click at [239, 368] on button "Save & Confirm Shipping" at bounding box center [208, 373] width 91 height 21
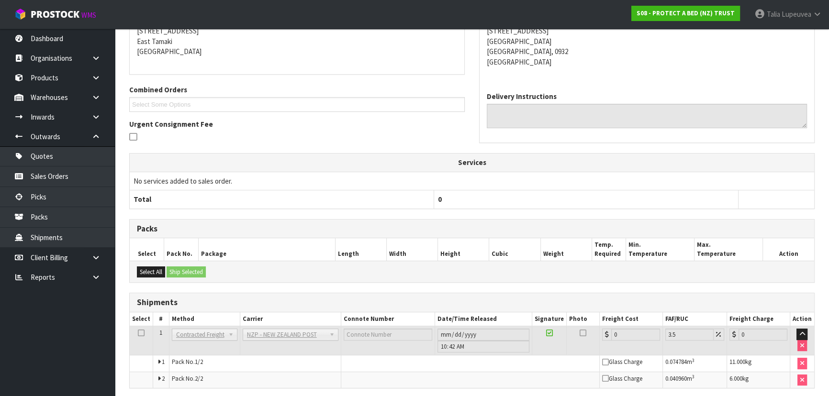
scroll to position [244, 0]
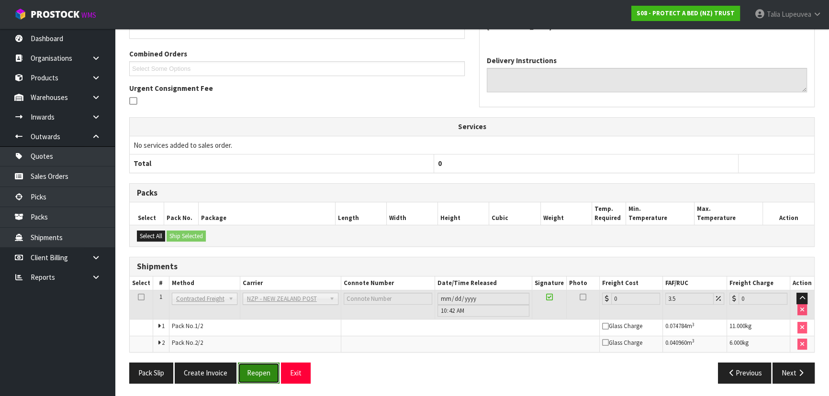
click at [249, 371] on button "Reopen" at bounding box center [259, 373] width 42 height 21
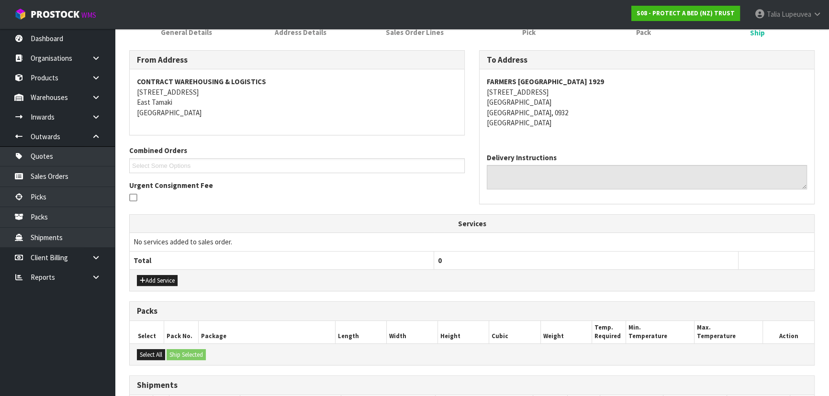
scroll to position [267, 0]
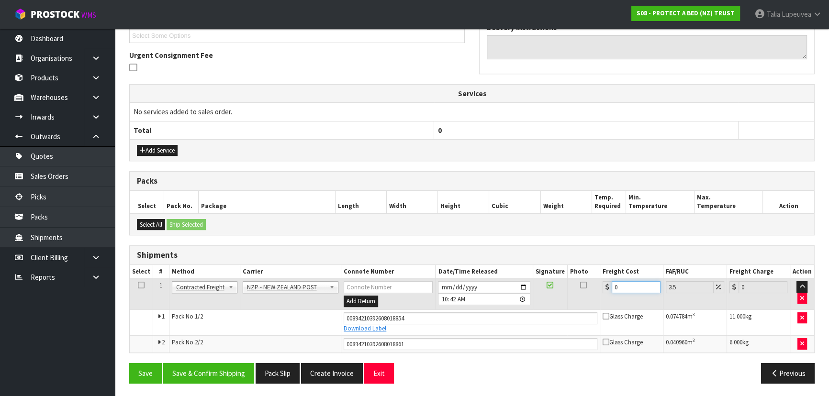
drag, startPoint x: 626, startPoint y: 287, endPoint x: 593, endPoint y: 295, distance: 34.4
click at [593, 295] on tr "1 Client Local Pickup Customer Local Pickup Company Freight Contracted Freight …" at bounding box center [472, 294] width 684 height 31
type input "8"
type input "8.28"
type input "8.6"
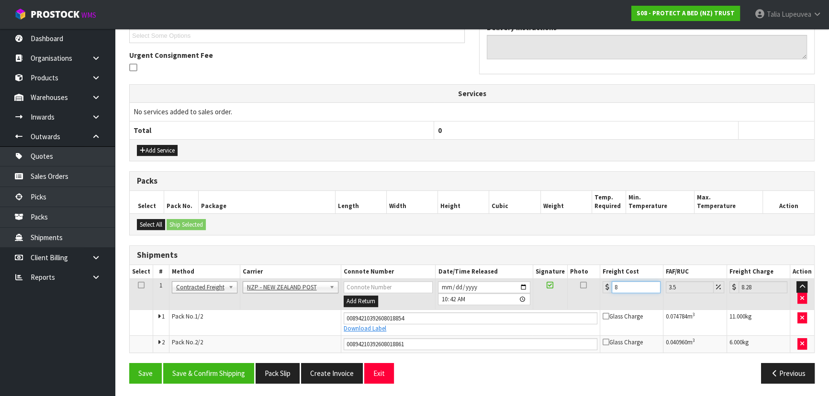
type input "8.9"
type input "8.66"
type input "8.96"
type input "8.66"
click at [225, 383] on div "Save Save & Confirm Shipping Pack Slip Create Invoice Exit Previous" at bounding box center [472, 377] width 700 height 28
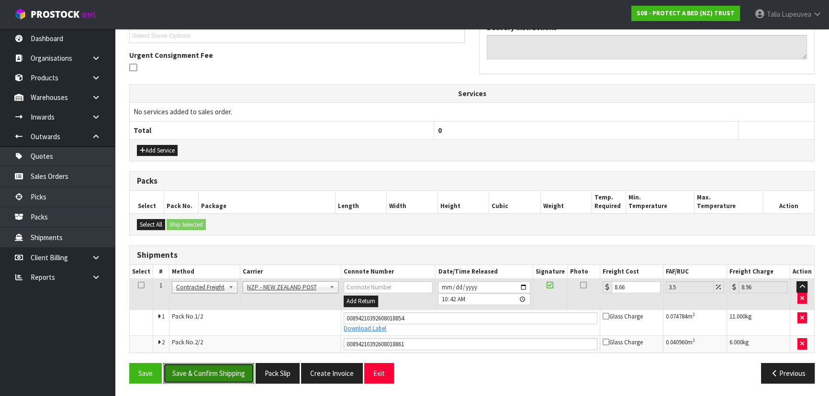
click at [237, 367] on button "Save & Confirm Shipping" at bounding box center [208, 373] width 91 height 21
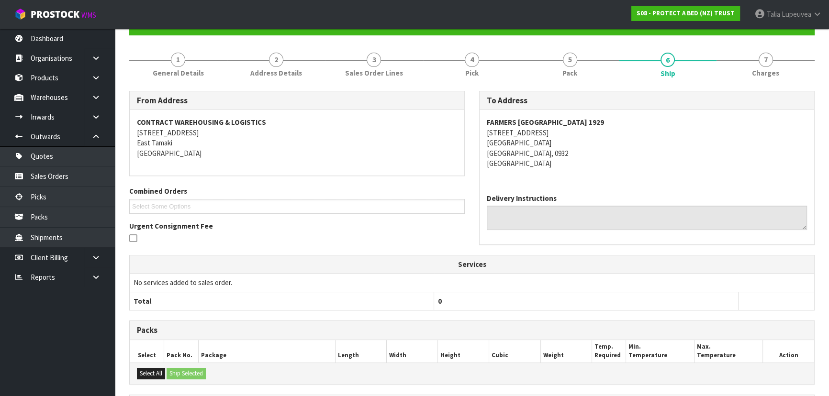
scroll to position [0, 0]
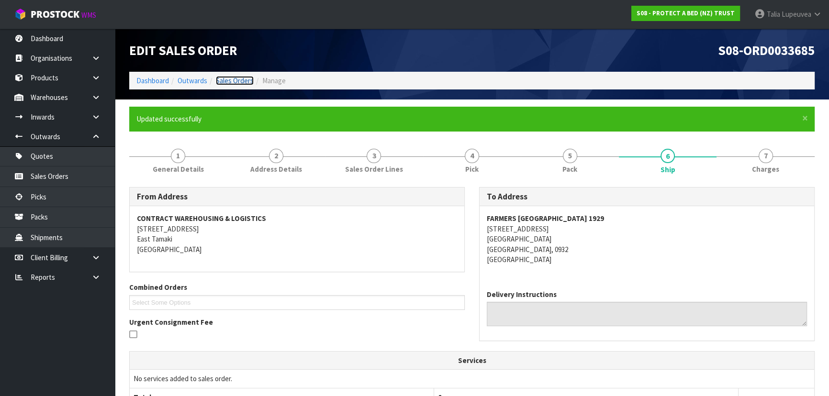
click at [236, 81] on link "Sales Orders" at bounding box center [235, 80] width 38 height 9
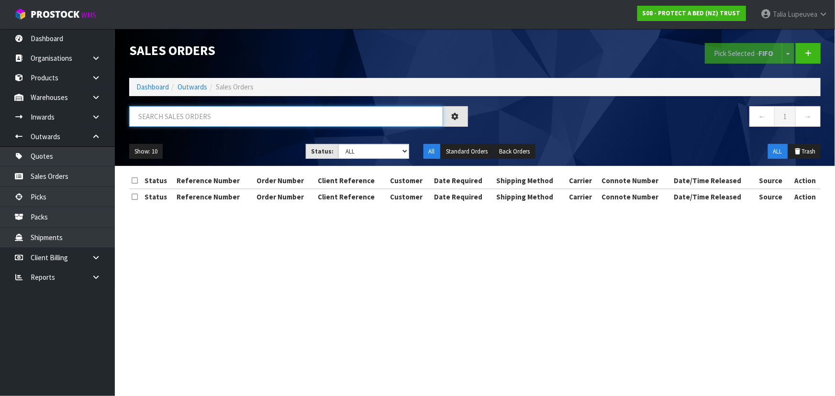
click at [229, 119] on input "text" at bounding box center [286, 116] width 314 height 21
type input "JOB-0416152"
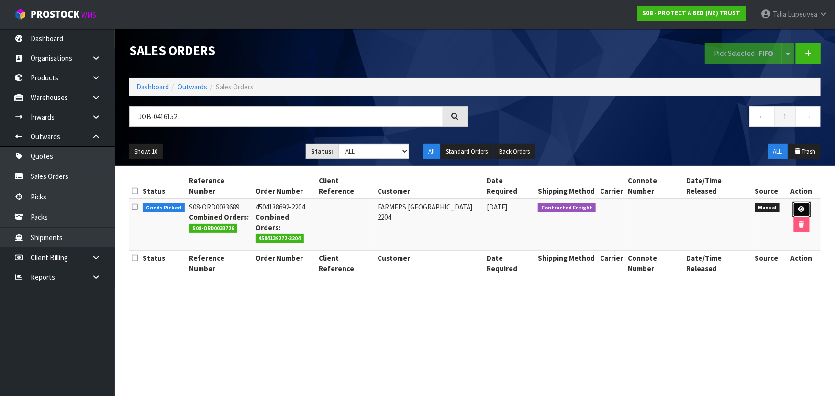
click at [793, 202] on link at bounding box center [802, 209] width 18 height 15
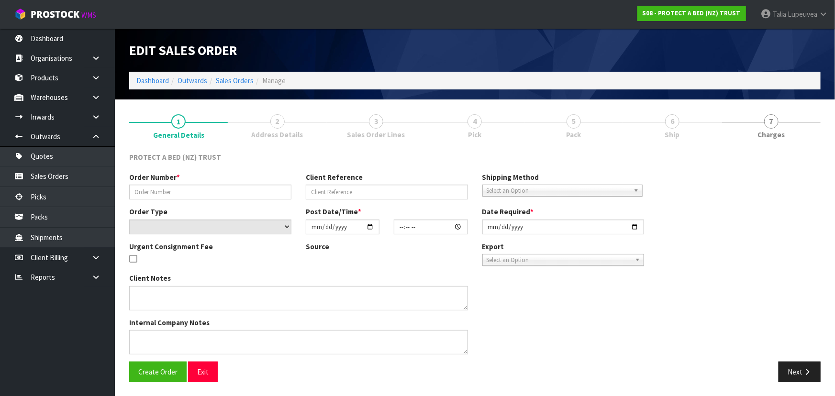
type input "4504138692-2204"
select select "number:0"
type input "[DATE]"
type input "08:36:00.000"
type input "[DATE]"
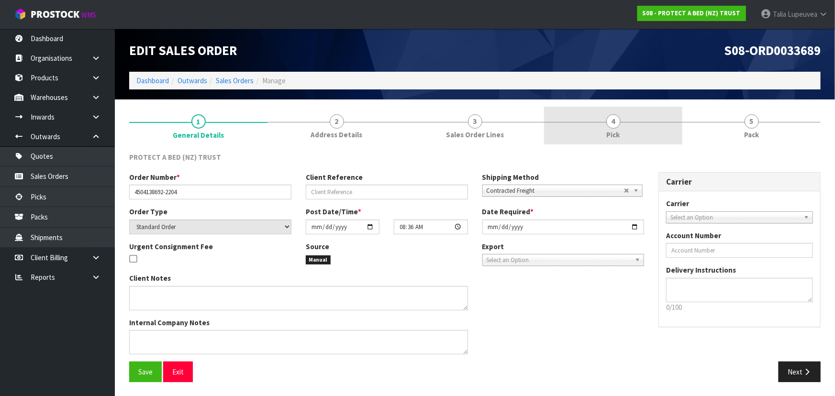
click at [649, 135] on link "4 Pick" at bounding box center [613, 126] width 138 height 38
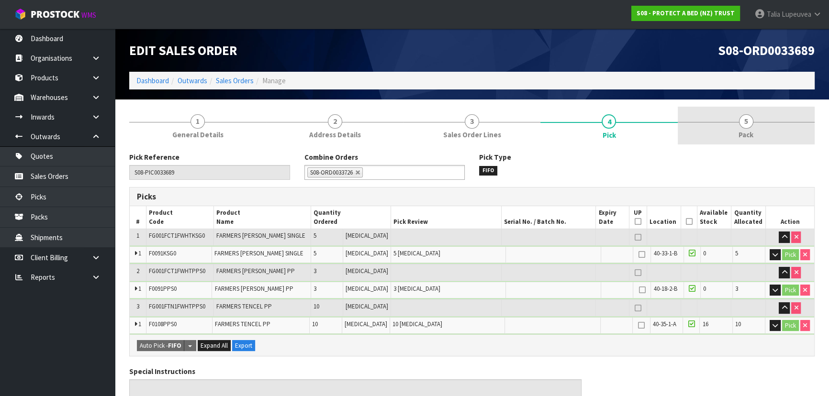
click at [727, 133] on link "5 Pack" at bounding box center [746, 126] width 137 height 38
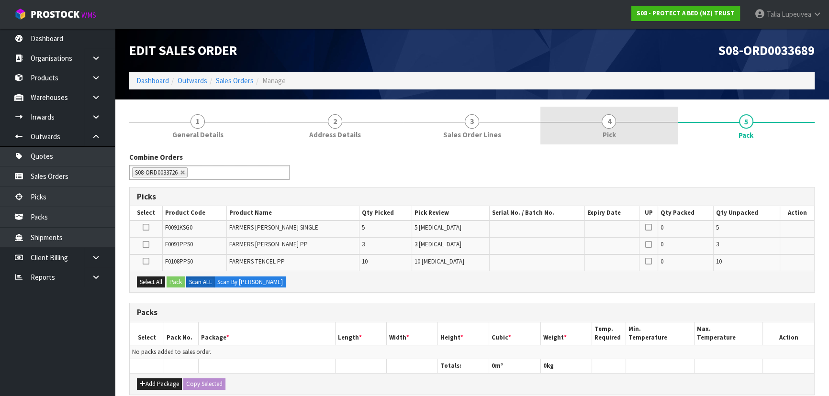
click at [660, 124] on link "4 Pick" at bounding box center [608, 126] width 137 height 38
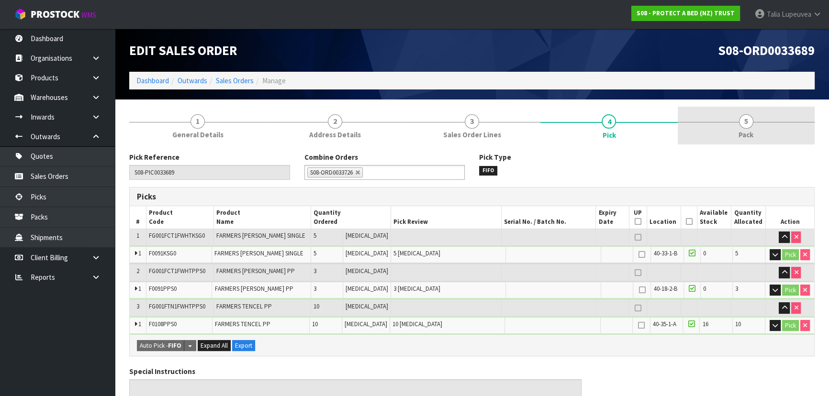
click at [727, 127] on link "5 Pack" at bounding box center [746, 126] width 137 height 38
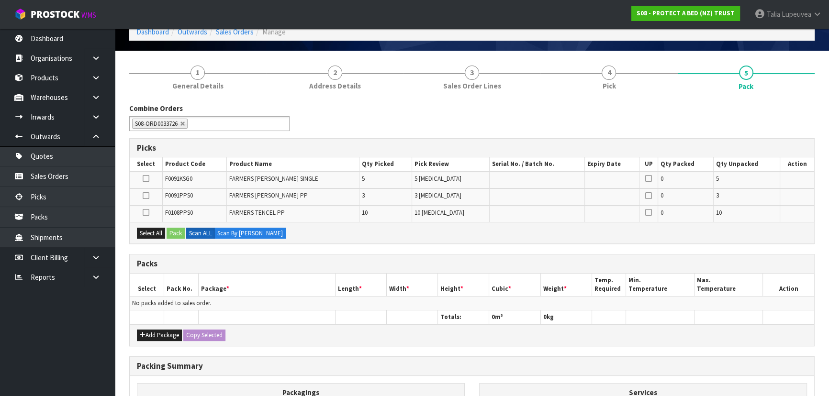
scroll to position [130, 0]
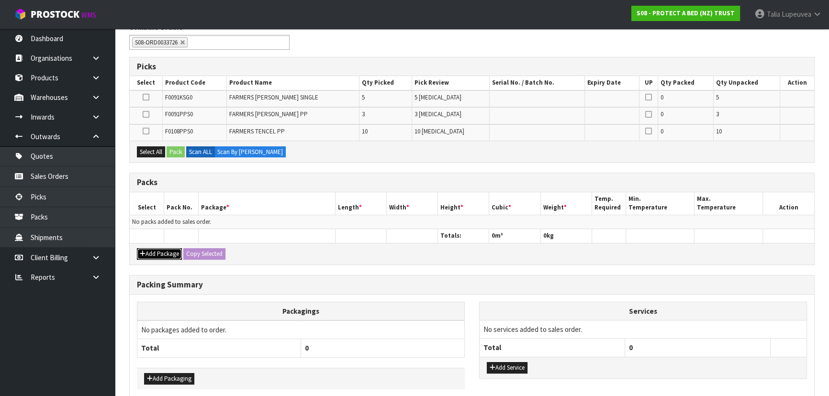
click at [167, 253] on button "Add Package" at bounding box center [159, 253] width 45 height 11
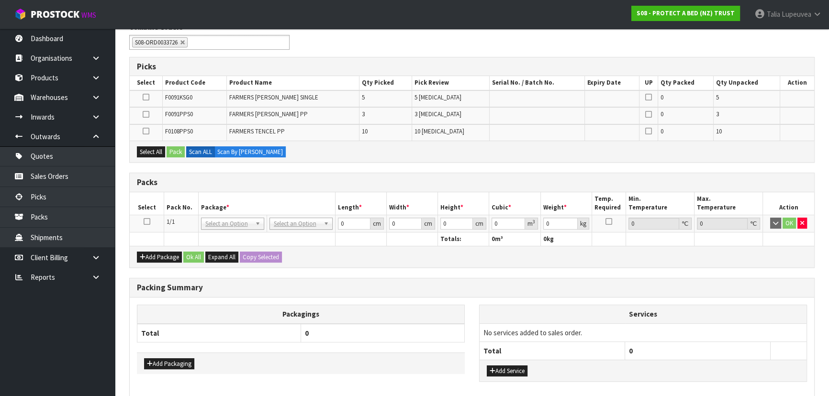
click at [146, 222] on icon at bounding box center [147, 222] width 7 height 0
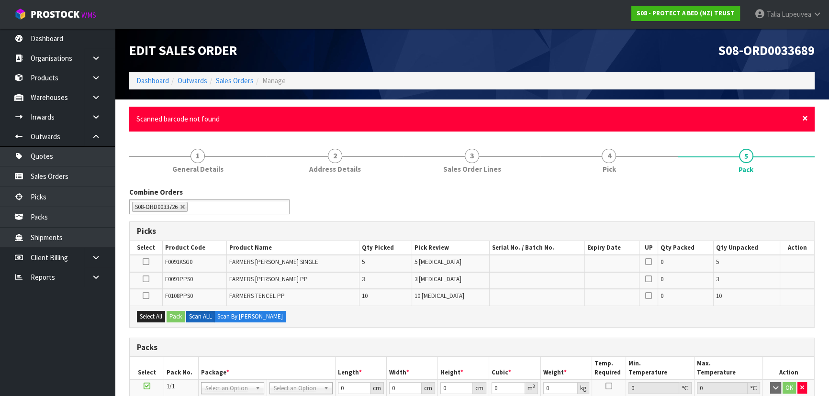
click at [804, 115] on span "×" at bounding box center [805, 117] width 6 height 13
click at [803, 120] on span "×" at bounding box center [805, 117] width 6 height 13
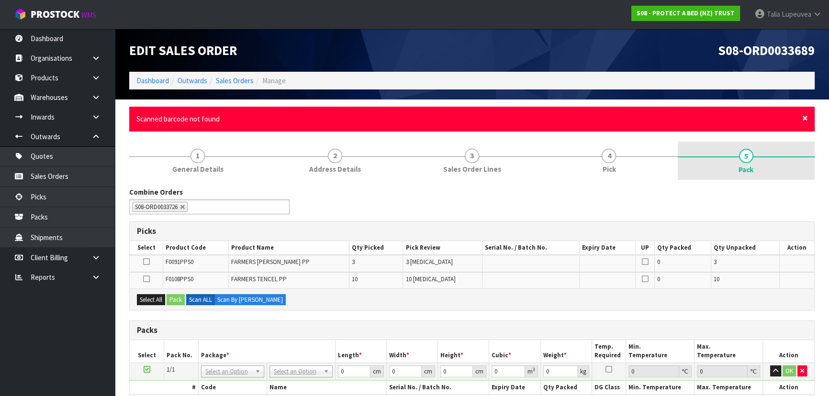
click at [803, 118] on span "×" at bounding box center [805, 117] width 6 height 13
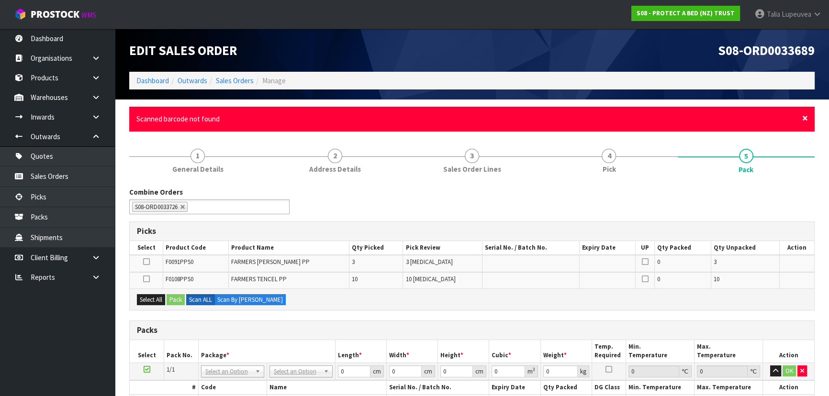
click at [807, 118] on span "×" at bounding box center [805, 117] width 6 height 13
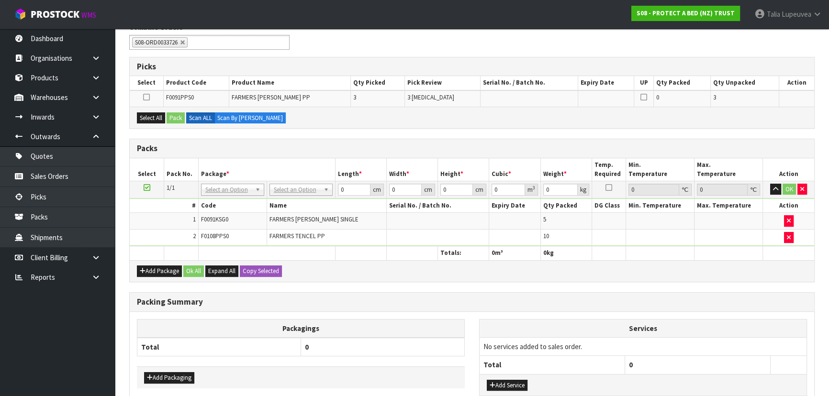
scroll to position [87, 0]
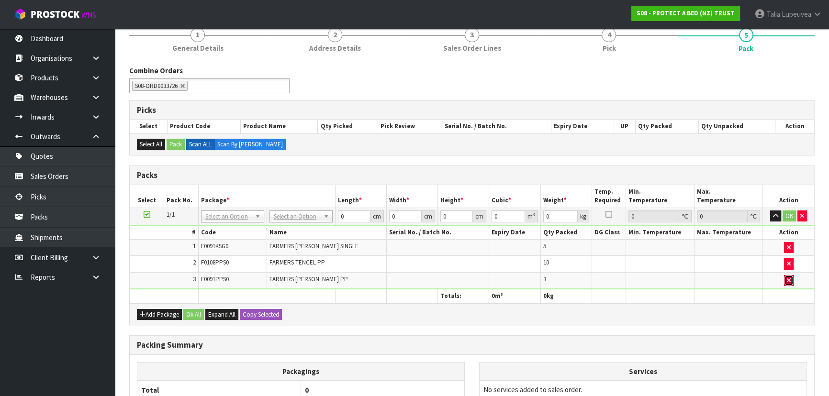
click at [785, 277] on button "button" at bounding box center [789, 280] width 10 height 11
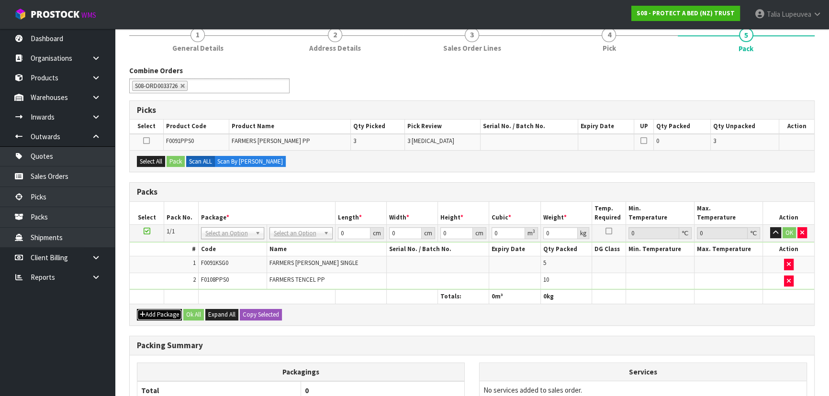
click at [155, 312] on button "Add Package" at bounding box center [159, 314] width 45 height 11
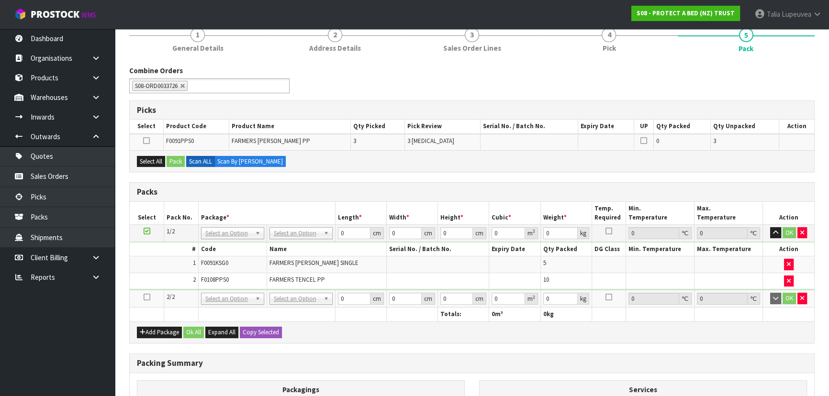
click at [144, 297] on icon at bounding box center [147, 297] width 7 height 0
click at [154, 161] on button "Select All" at bounding box center [151, 161] width 28 height 11
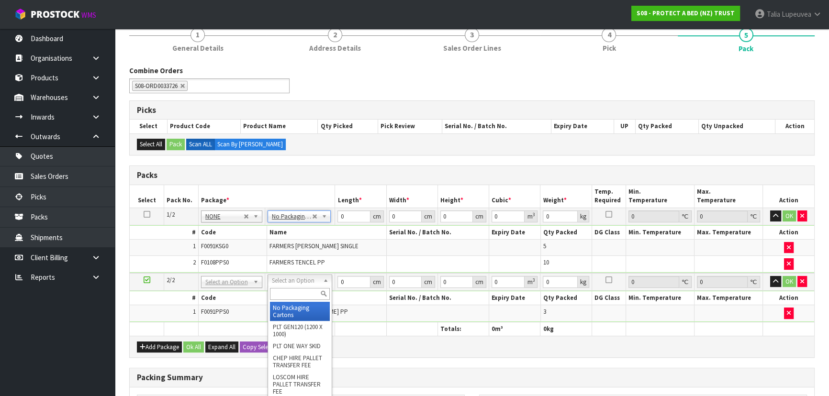
drag, startPoint x: 297, startPoint y: 310, endPoint x: 317, endPoint y: 280, distance: 36.1
type input "2"
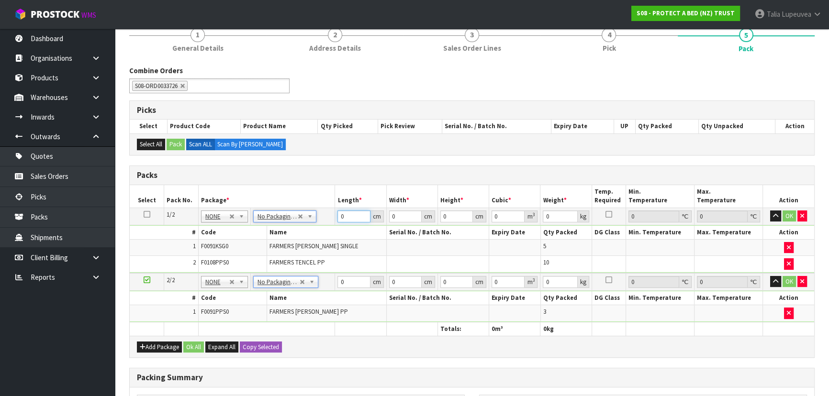
click at [324, 217] on tr "1/2 NONE 007-001 007-002 007-004 007-009 007-013 007-014 007-015 007-017 007-01…" at bounding box center [472, 216] width 684 height 17
type input "57"
type input "40"
type input "3"
type input "0.00684"
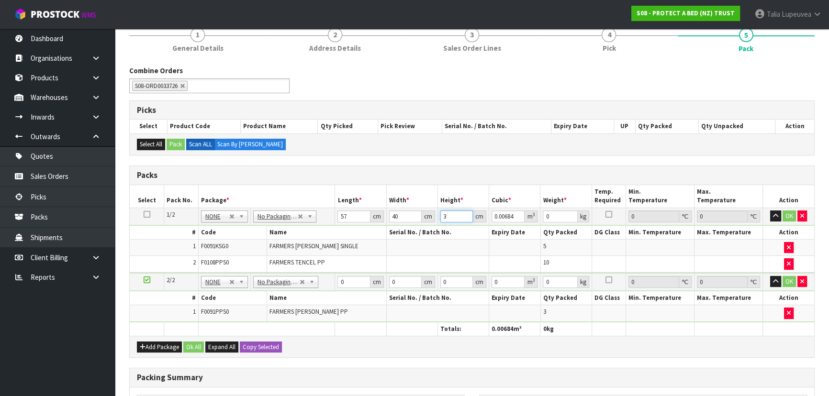
type input "32"
type input "0.07296"
type input "32"
type input "8"
click at [326, 284] on tr "2/2 NONE 007-001 007-002 007-004 007-009 007-013 007-014 007-015 007-017 007-01…" at bounding box center [472, 282] width 684 height 18
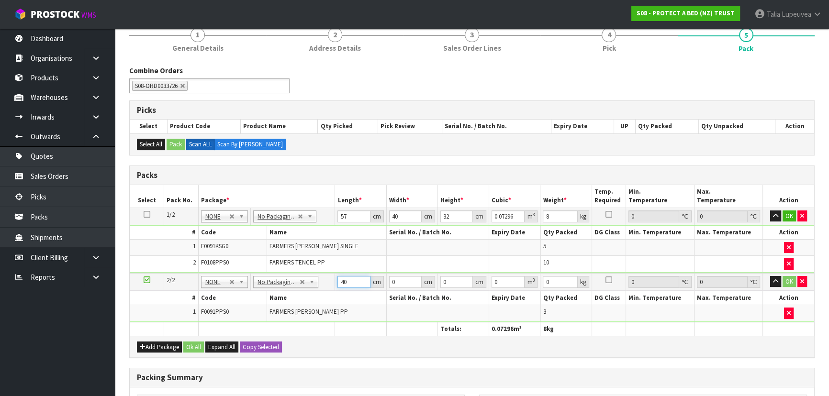
type input "40"
type input "30"
type input "3"
type input "0.0036"
type input "32"
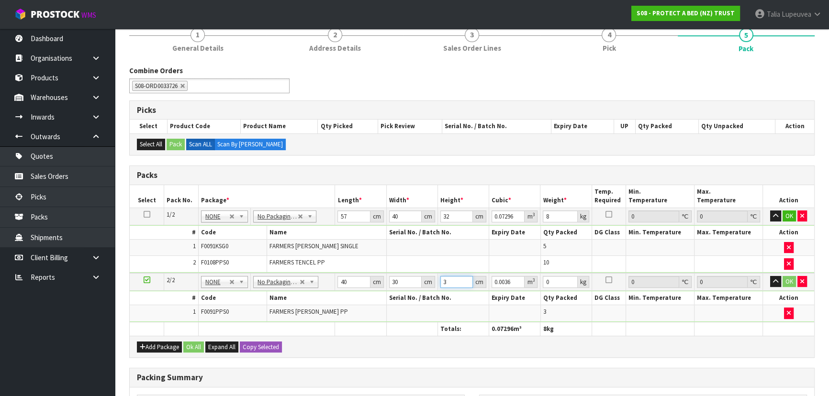
type input "0.0384"
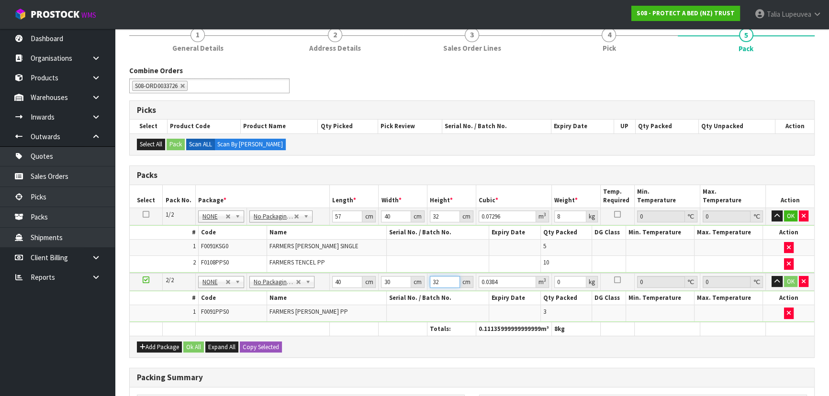
type input "32"
type input "3"
click at [197, 348] on button "Ok All" at bounding box center [193, 347] width 21 height 11
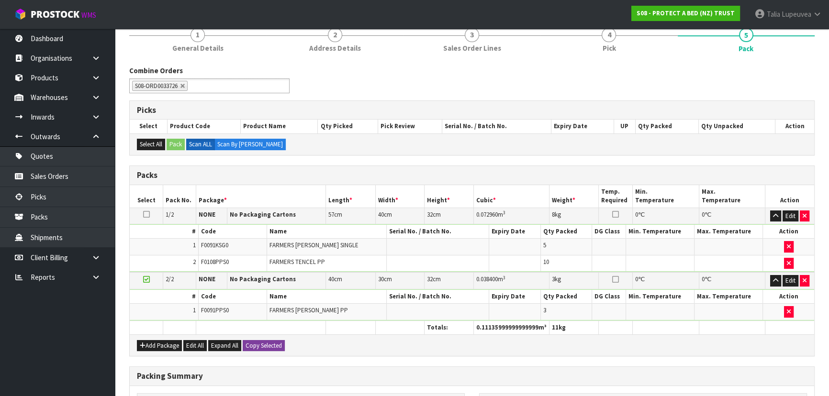
scroll to position [225, 0]
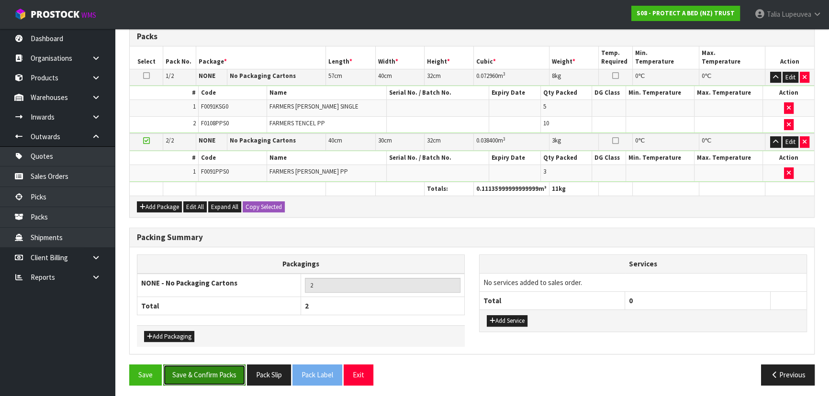
click at [217, 372] on button "Save & Confirm Packs" at bounding box center [204, 375] width 82 height 21
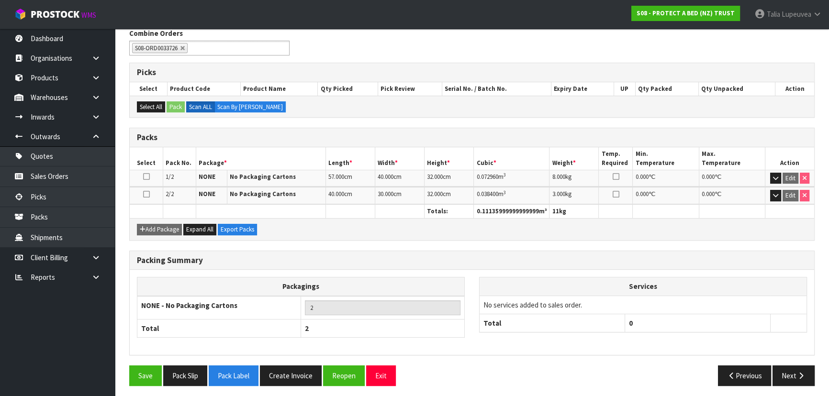
scroll to position [161, 0]
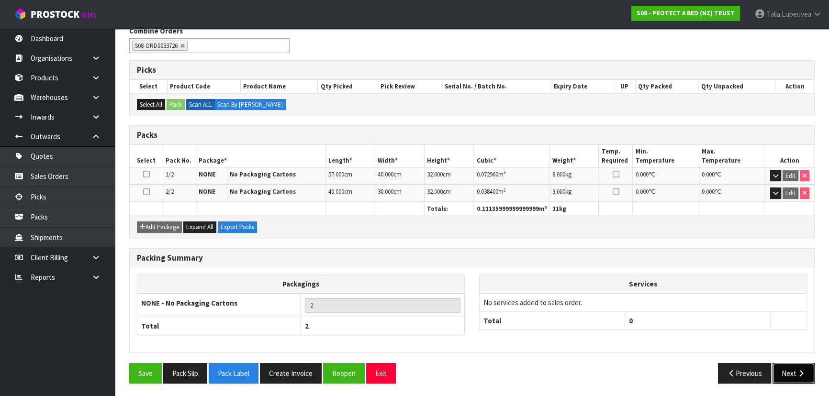
click at [779, 365] on button "Next" at bounding box center [793, 373] width 42 height 21
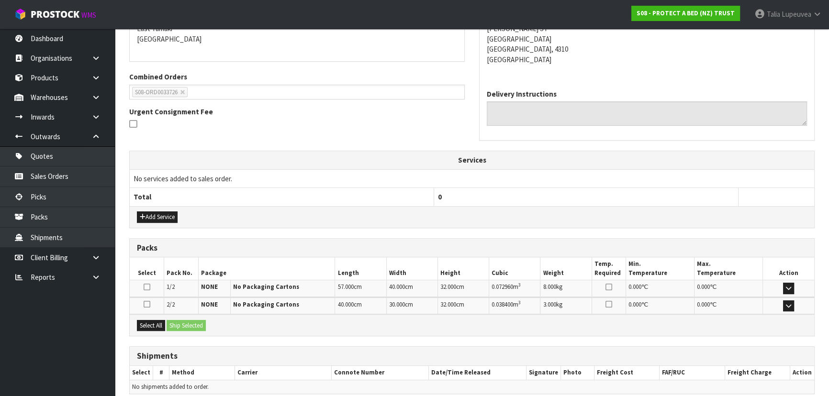
scroll to position [252, 0]
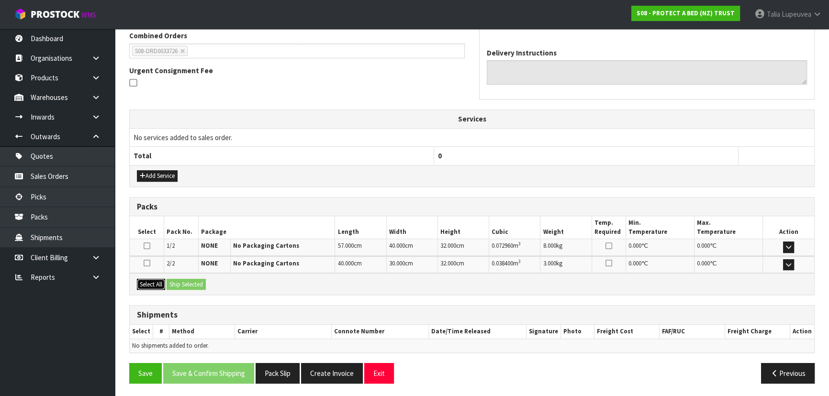
click at [154, 282] on button "Select All" at bounding box center [151, 284] width 28 height 11
click at [185, 282] on button "Ship Selected" at bounding box center [186, 284] width 39 height 11
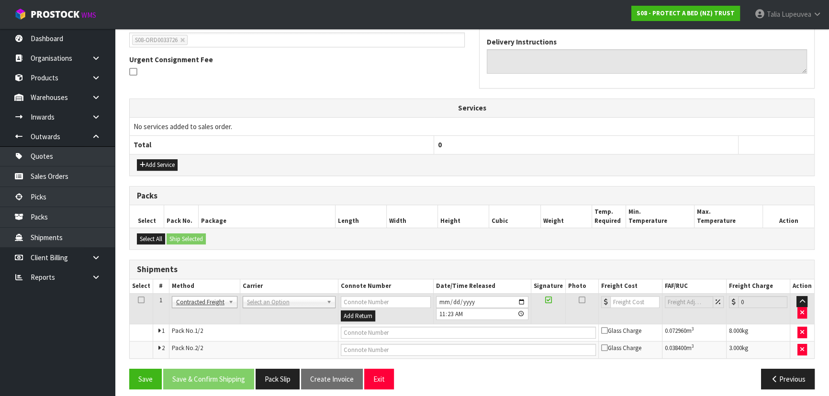
scroll to position [268, 0]
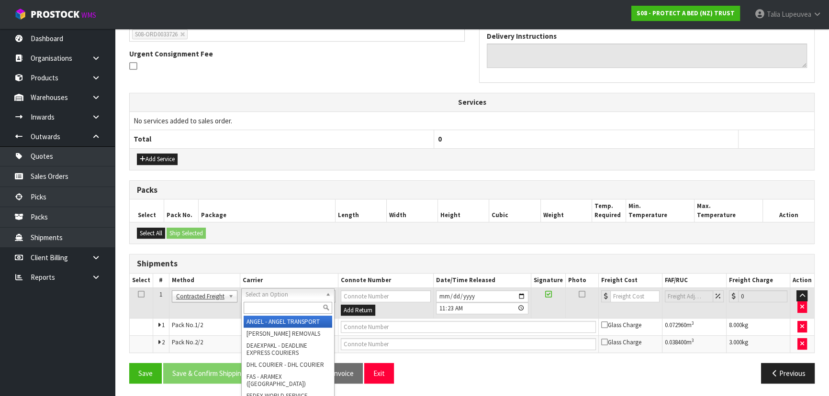
click at [289, 306] on input "text" at bounding box center [288, 308] width 89 height 12
type input "NZP"
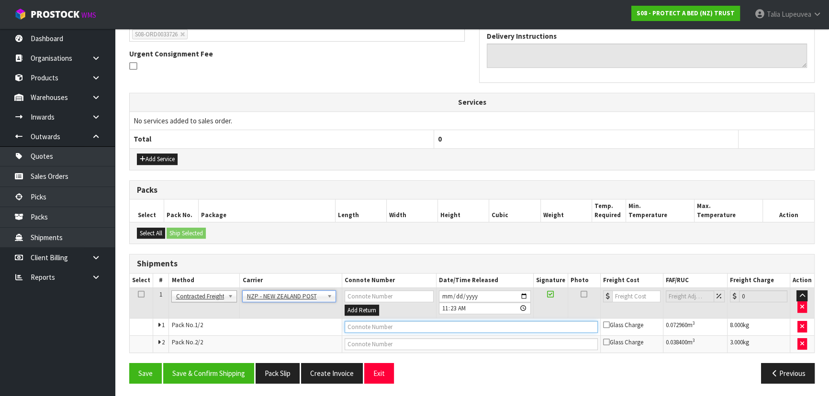
click at [427, 321] on input "text" at bounding box center [470, 327] width 253 height 12
type input "00894210392608054104"
click at [129, 363] on button "Save" at bounding box center [145, 373] width 33 height 21
click at [437, 338] on input "text" at bounding box center [471, 344] width 254 height 12
type input "00894210392608054098"
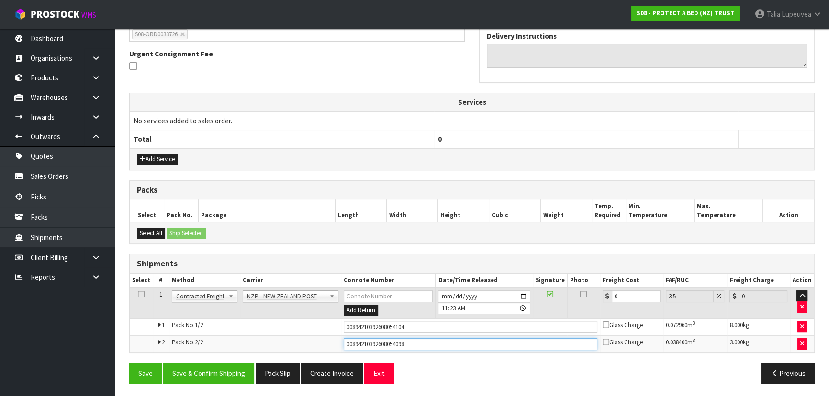
click at [129, 363] on button "Save" at bounding box center [145, 373] width 33 height 21
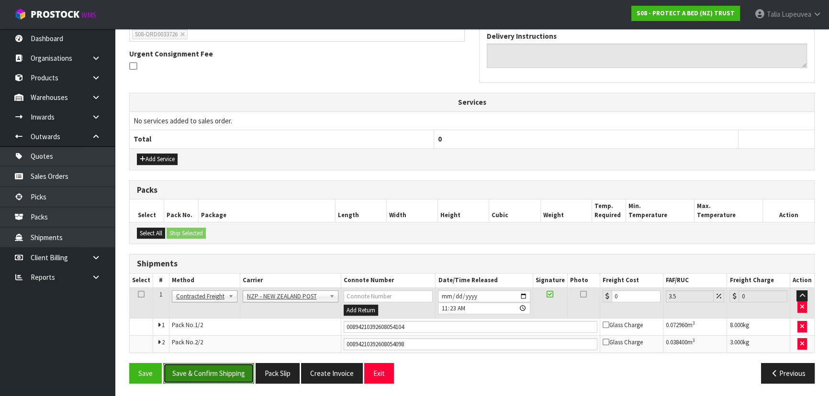
click at [235, 373] on button "Save & Confirm Shipping" at bounding box center [208, 373] width 91 height 21
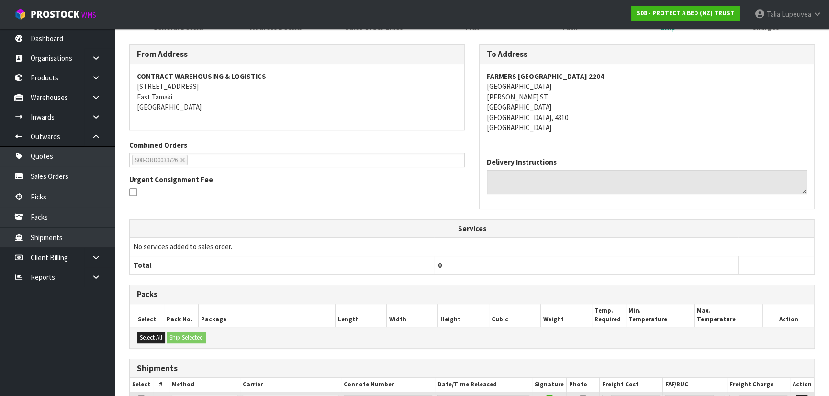
scroll to position [254, 0]
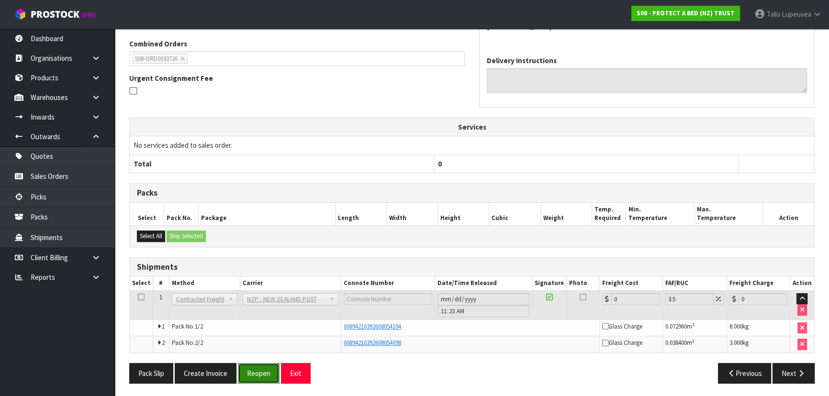
click at [268, 370] on button "Reopen" at bounding box center [259, 373] width 42 height 21
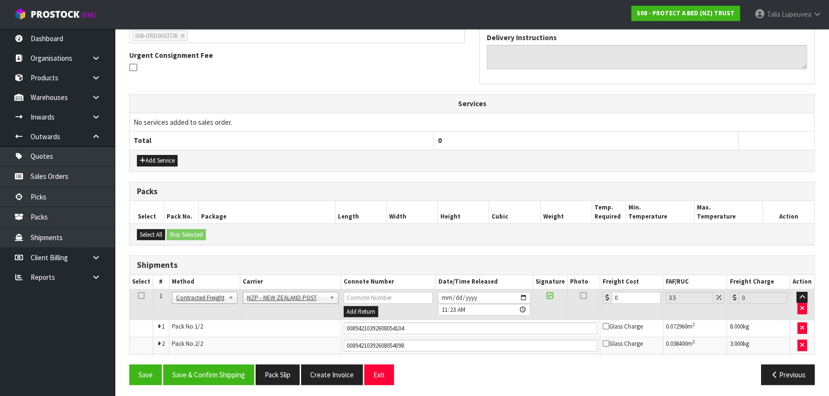
scroll to position [268, 0]
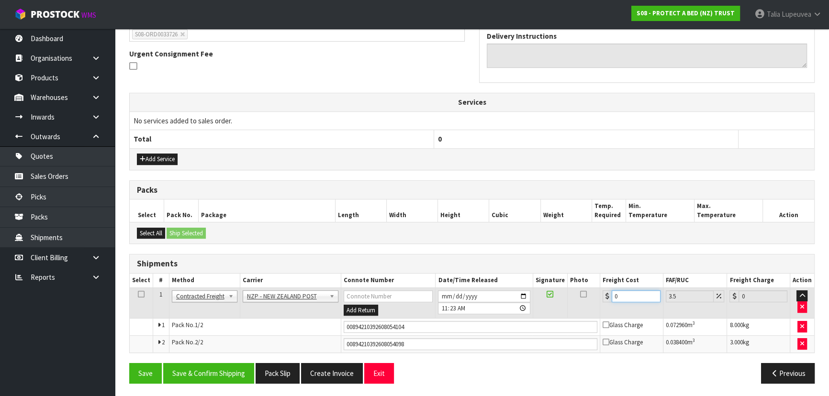
drag, startPoint x: 632, startPoint y: 292, endPoint x: 603, endPoint y: 297, distance: 29.1
click at [603, 297] on div "0" at bounding box center [631, 296] width 58 height 12
type input "2"
type input "2.07"
type input "20"
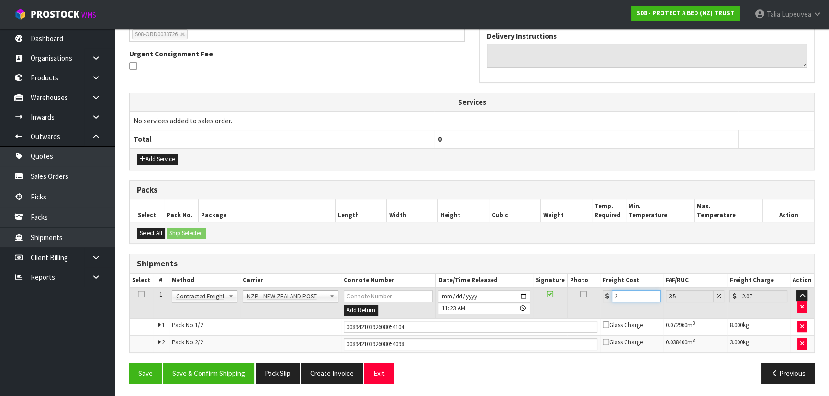
type input "20.7"
type input "20.9"
type input "21.63"
type input "20.96"
type input "21.69"
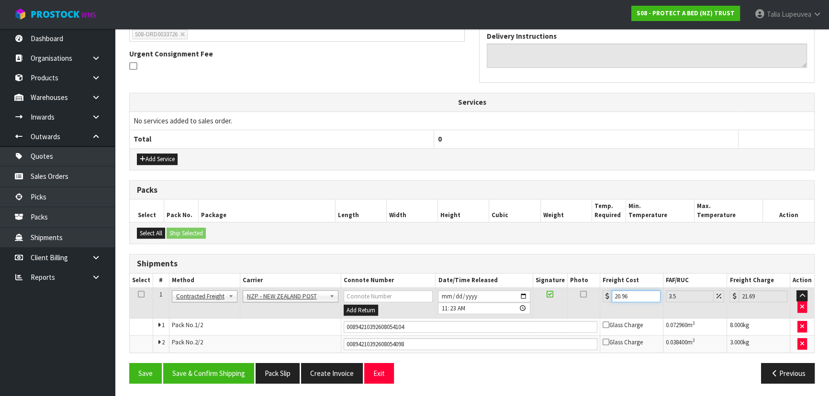
type input "20.96"
drag, startPoint x: 628, startPoint y: 296, endPoint x: 589, endPoint y: 300, distance: 39.0
click at [589, 300] on tr "1 Client Local Pickup Customer Local Pickup Company Freight Contracted Freight …" at bounding box center [472, 303] width 684 height 31
type input "0"
click at [179, 377] on button "Save & Confirm Shipping" at bounding box center [208, 373] width 91 height 21
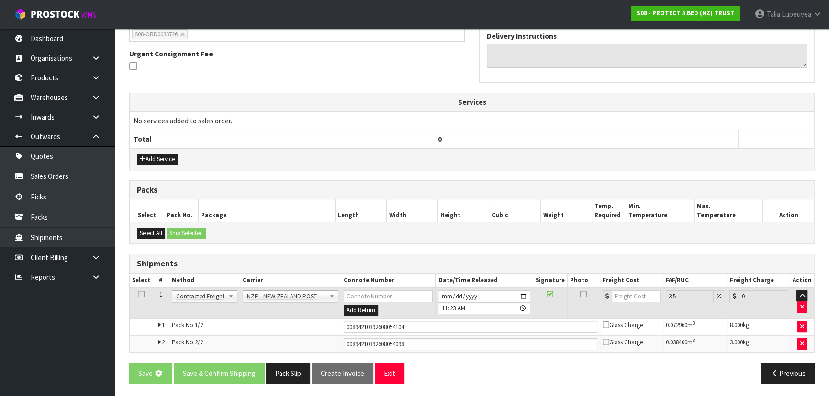
scroll to position [0, 0]
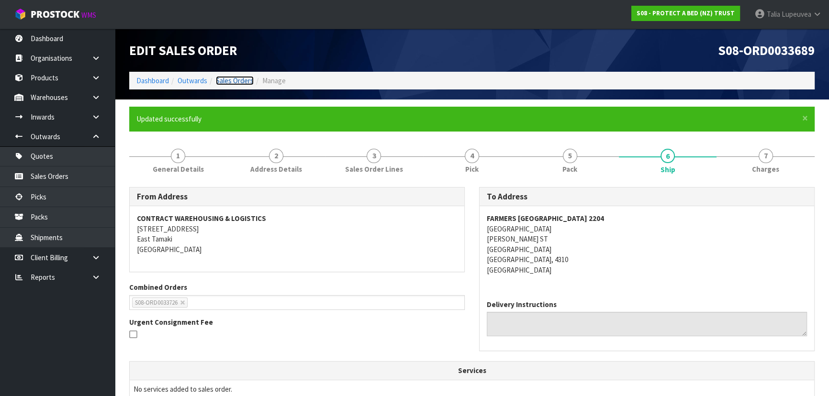
click at [222, 80] on link "Sales Orders" at bounding box center [235, 80] width 38 height 9
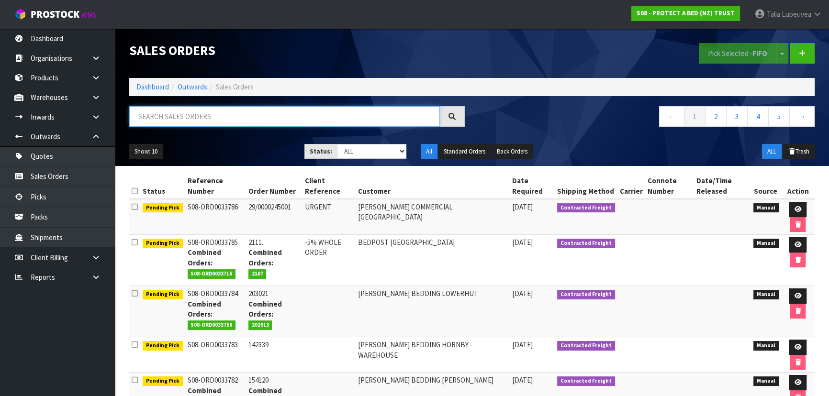
click at [303, 125] on input "text" at bounding box center [284, 116] width 311 height 21
click at [156, 88] on link "Dashboard" at bounding box center [152, 86] width 33 height 9
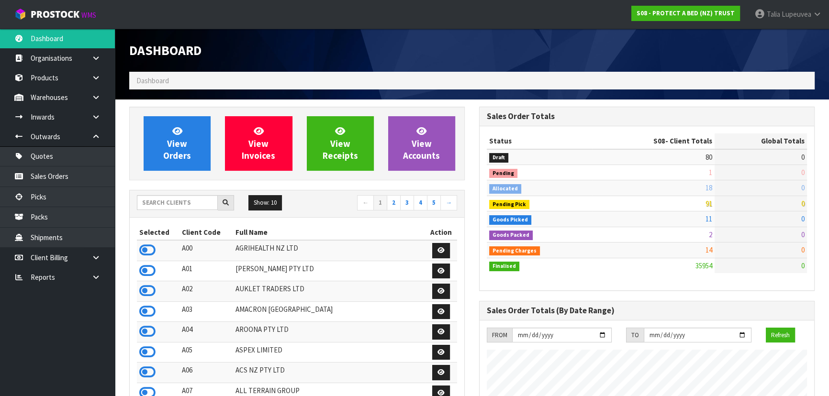
scroll to position [723, 349]
click at [202, 202] on input "text" at bounding box center [177, 202] width 81 height 15
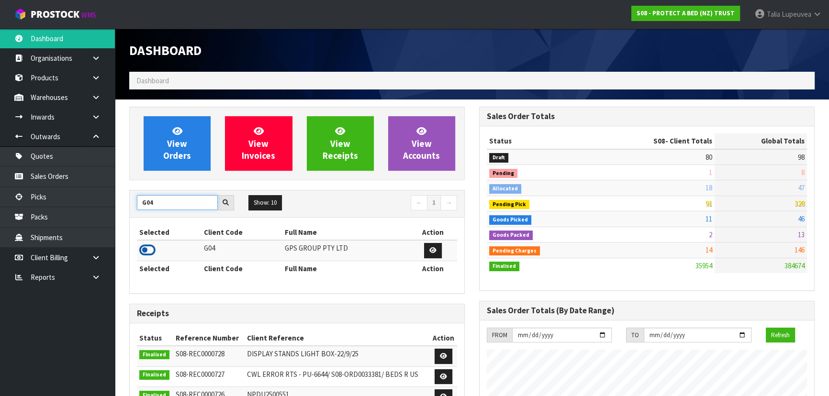
type input "G04"
click at [148, 251] on icon at bounding box center [147, 250] width 16 height 14
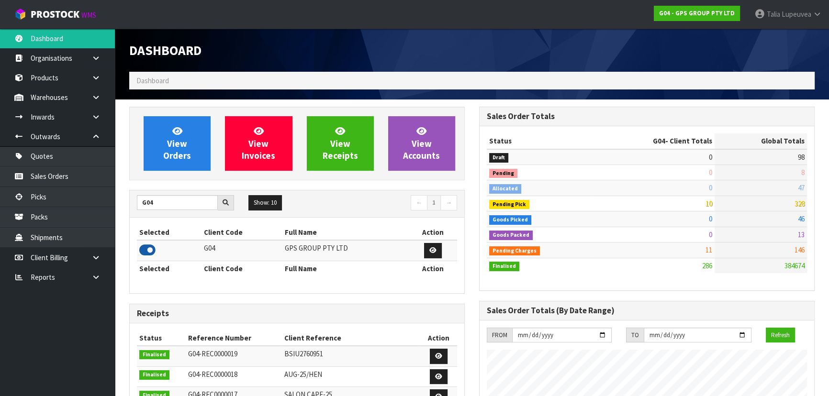
scroll to position [477885, 478119]
click at [80, 178] on link "Sales Orders" at bounding box center [57, 177] width 115 height 20
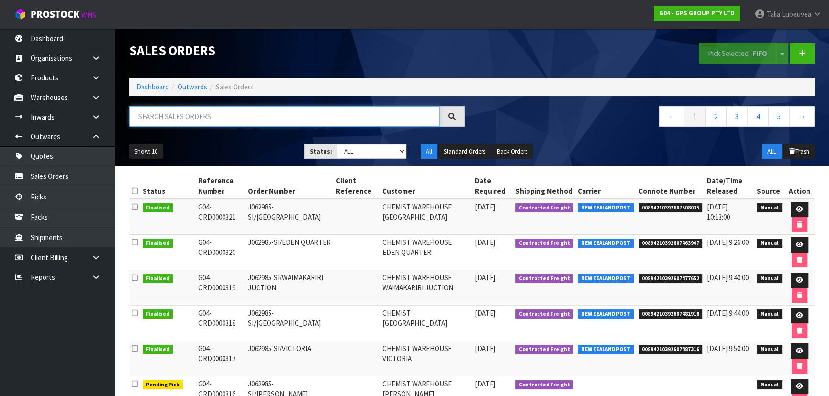
click at [262, 115] on input "text" at bounding box center [284, 116] width 311 height 21
type input "JOB-0416204"
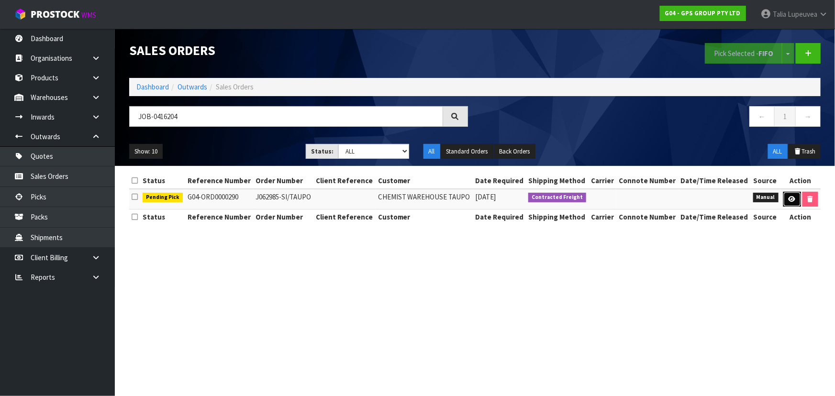
click at [790, 194] on link at bounding box center [792, 199] width 18 height 15
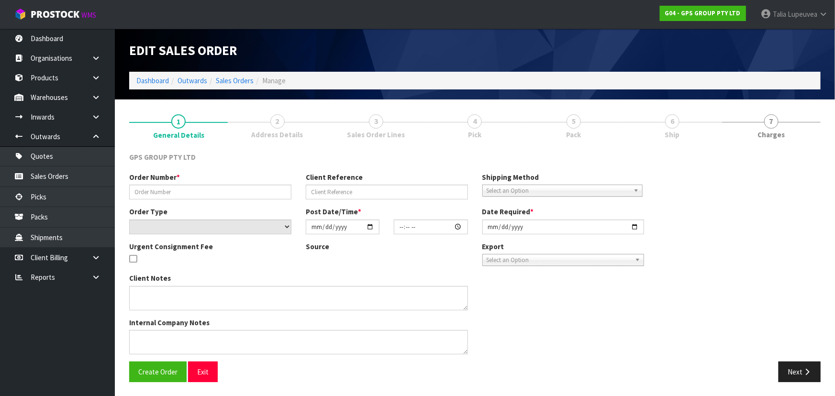
type input "J062985-SI/TAUPO"
select select "number:0"
type input "[DATE]"
type input "09:14:00.000"
type input "[DATE]"
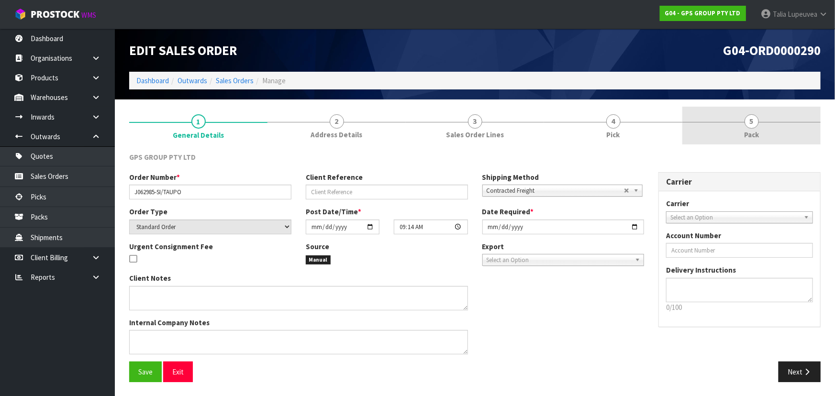
click at [770, 131] on link "5 Pack" at bounding box center [751, 126] width 138 height 38
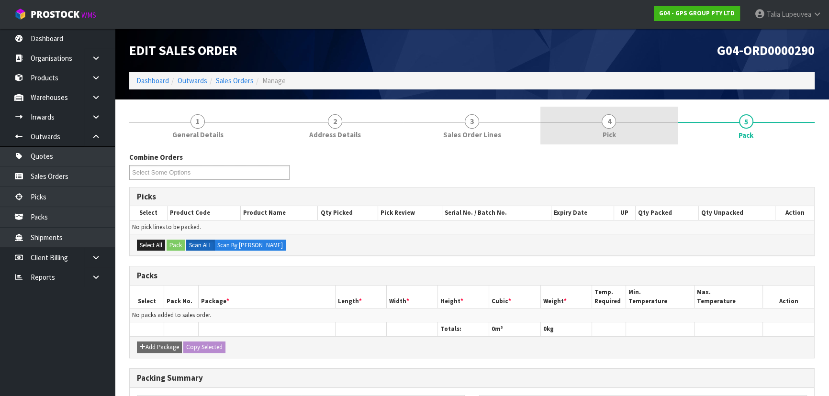
click at [622, 143] on link "4 Pick" at bounding box center [608, 126] width 137 height 38
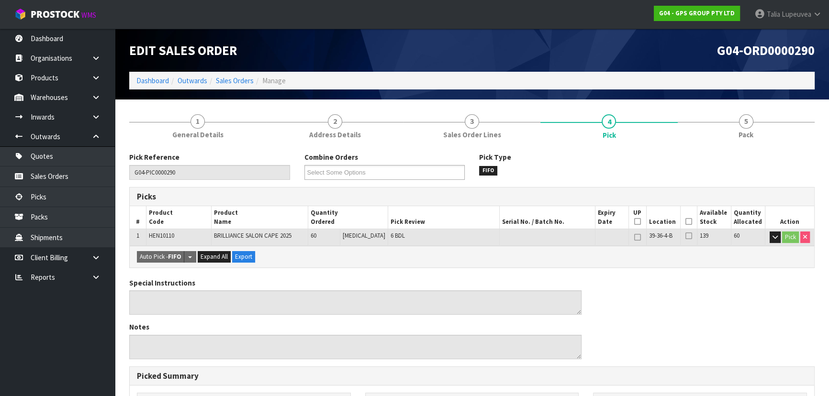
click at [685, 222] on icon at bounding box center [688, 222] width 7 height 0
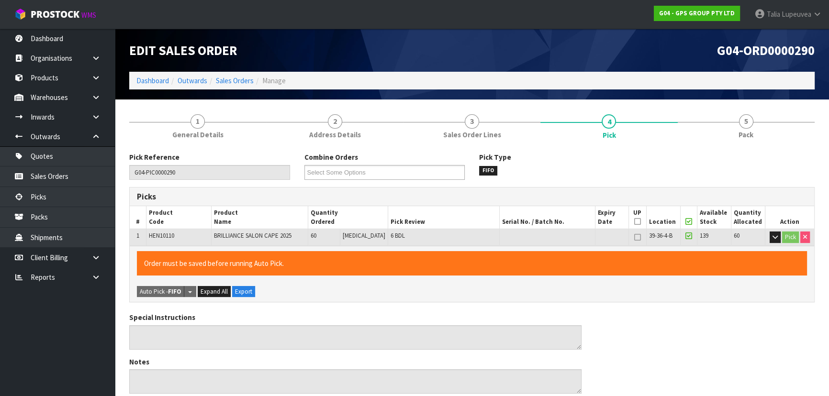
scroll to position [267, 0]
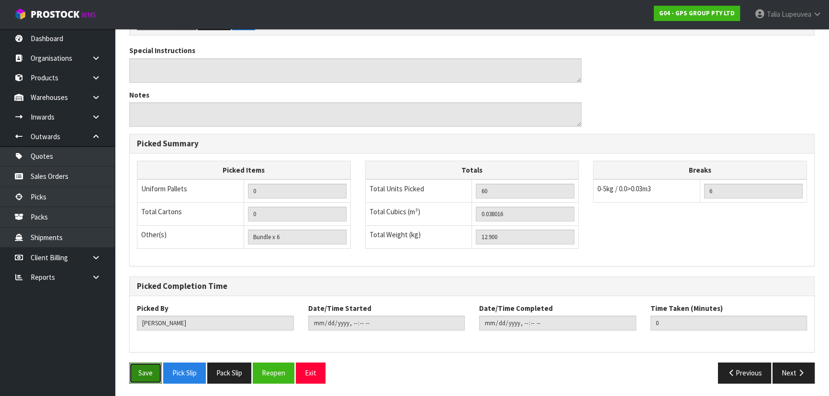
click at [149, 372] on button "Save" at bounding box center [145, 373] width 33 height 21
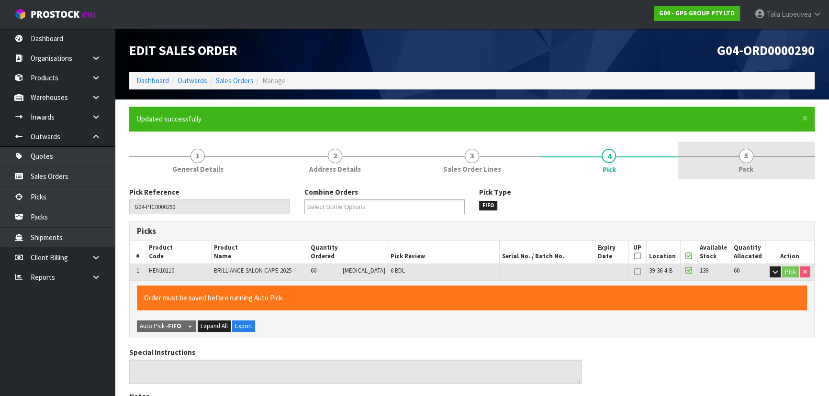
type input "Talia Lupeuvea"
type input "2025-10-08T11:40:21"
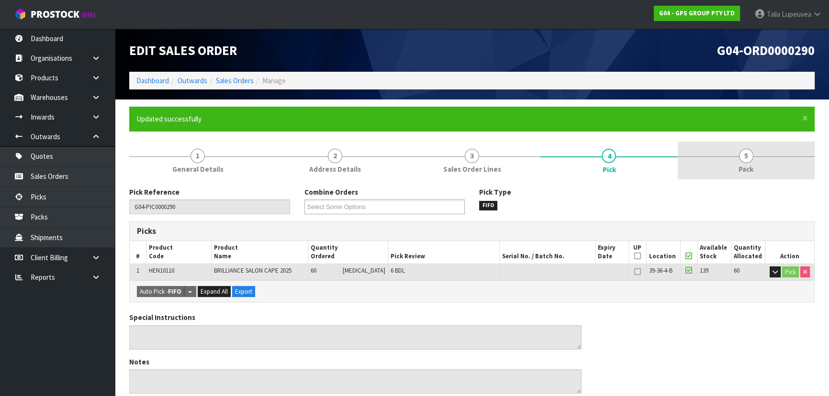
click at [750, 152] on span "5" at bounding box center [746, 156] width 14 height 14
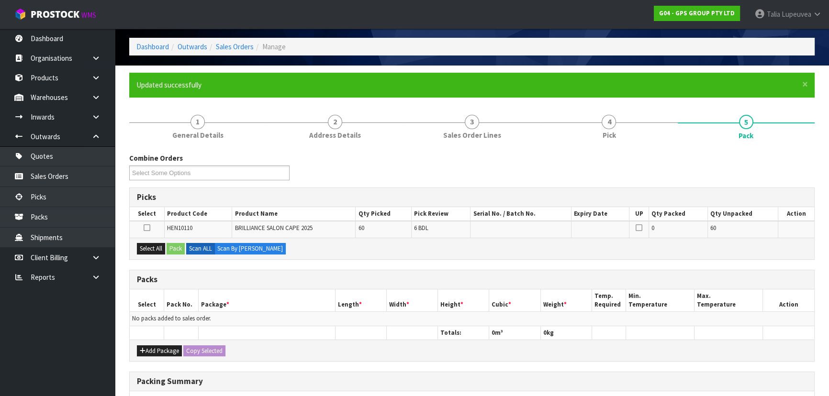
scroll to position [87, 0]
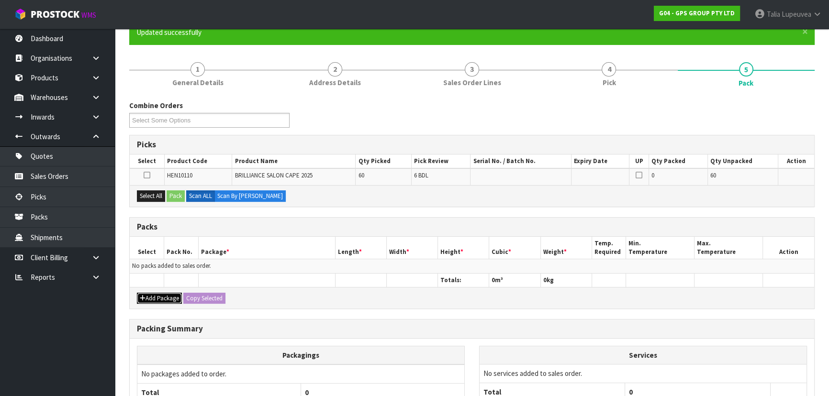
click at [166, 298] on button "Add Package" at bounding box center [159, 298] width 45 height 11
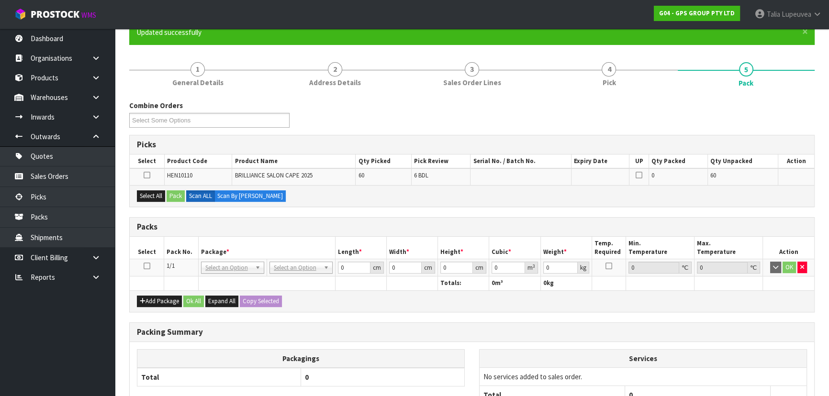
click at [148, 266] on icon at bounding box center [147, 266] width 7 height 0
click at [160, 195] on button "Select All" at bounding box center [151, 195] width 28 height 11
click at [172, 194] on button "Pack" at bounding box center [176, 195] width 18 height 11
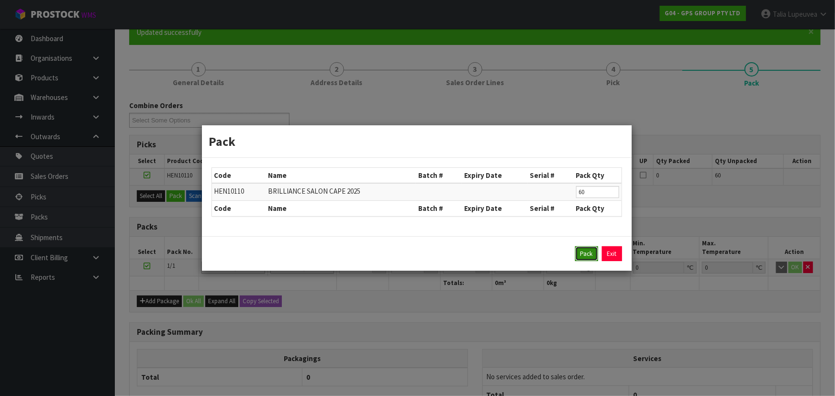
click at [589, 258] on button "Pack" at bounding box center [586, 253] width 23 height 15
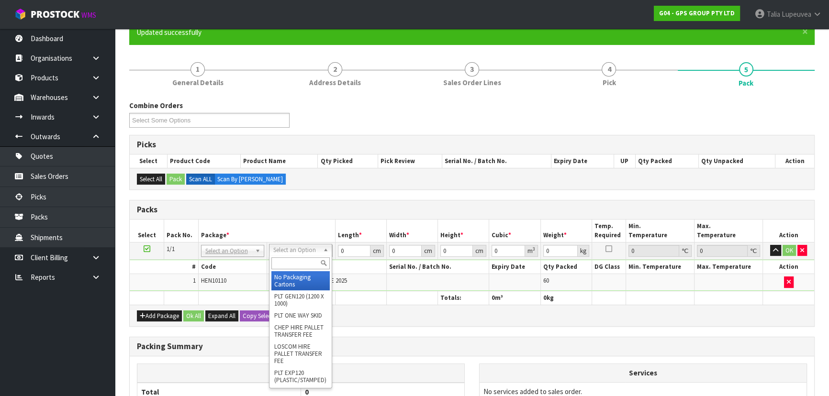
click at [306, 259] on input "text" at bounding box center [300, 263] width 58 height 12
type input "OC"
drag, startPoint x: 307, startPoint y: 277, endPoint x: 316, endPoint y: 275, distance: 9.3
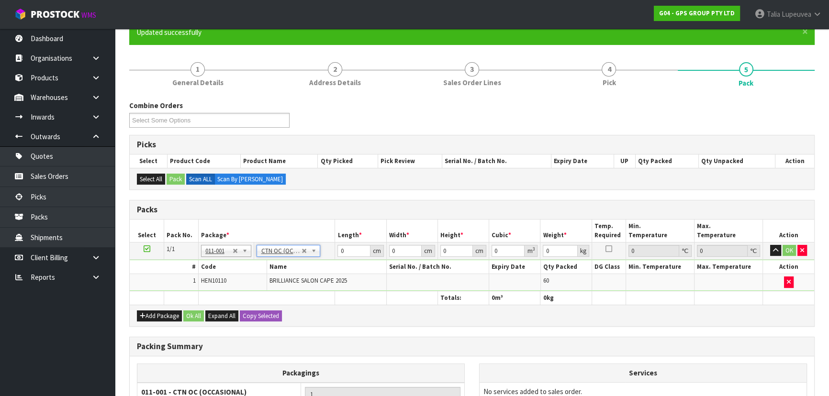
type input "12.9"
drag, startPoint x: 341, startPoint y: 254, endPoint x: 313, endPoint y: 262, distance: 28.3
click at [313, 262] on tbody "1/1 NONE 007-001 007-002 007-004 007-009 007-013 007-014 007-015 007-017 007-01…" at bounding box center [472, 266] width 684 height 49
type input "50"
type input "35"
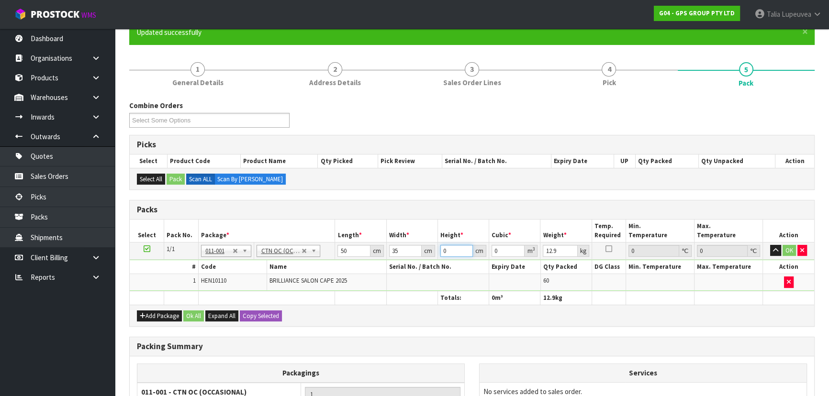
type input "2"
type input "0.0035"
type input "26"
type input "0.0455"
type input "26"
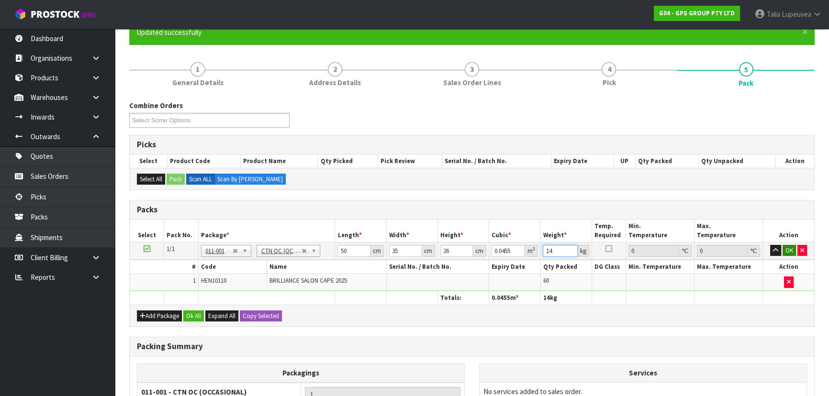
type input "14"
click at [789, 249] on button "OK" at bounding box center [788, 250] width 13 height 11
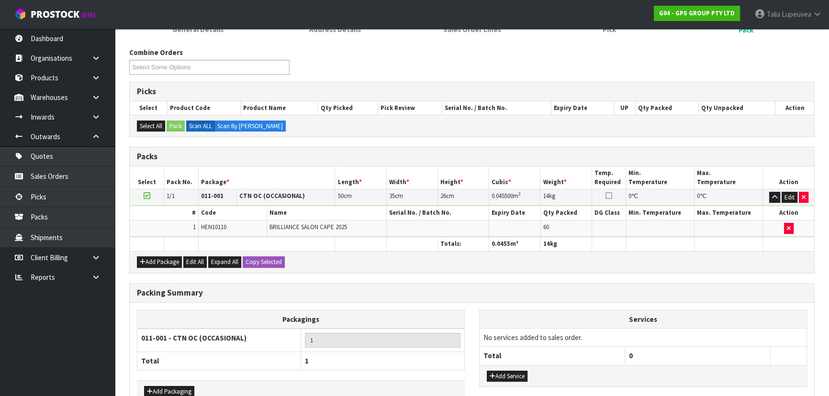
scroll to position [196, 0]
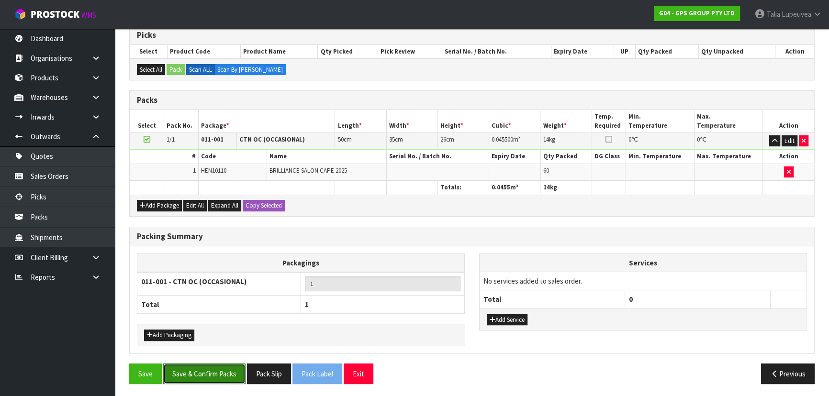
click at [200, 373] on button "Save & Confirm Packs" at bounding box center [204, 374] width 82 height 21
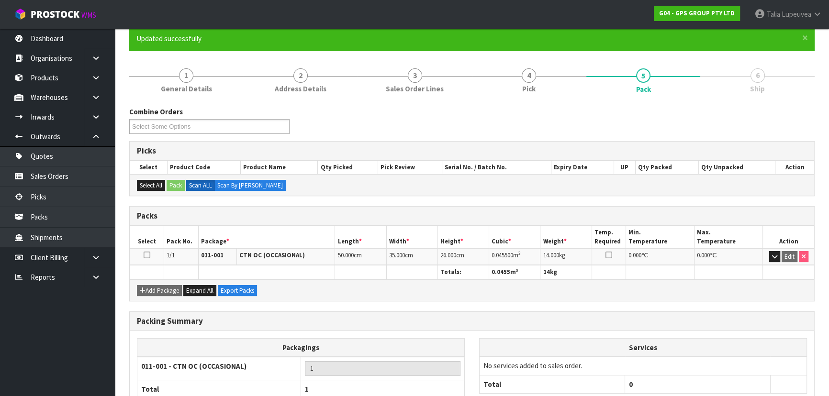
scroll to position [144, 0]
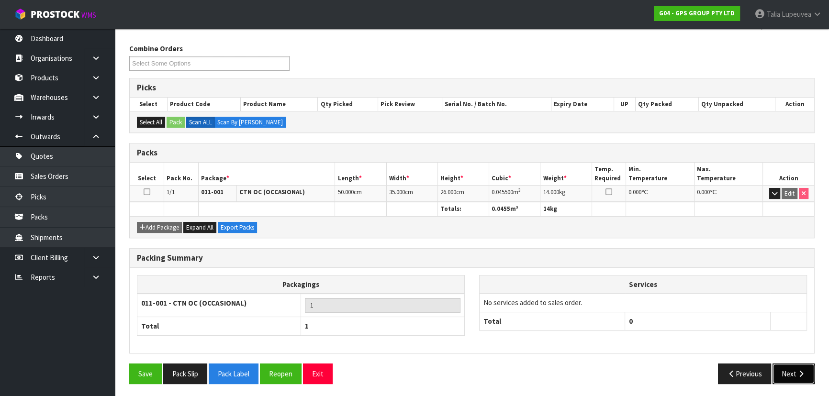
click at [794, 368] on button "Next" at bounding box center [793, 374] width 42 height 21
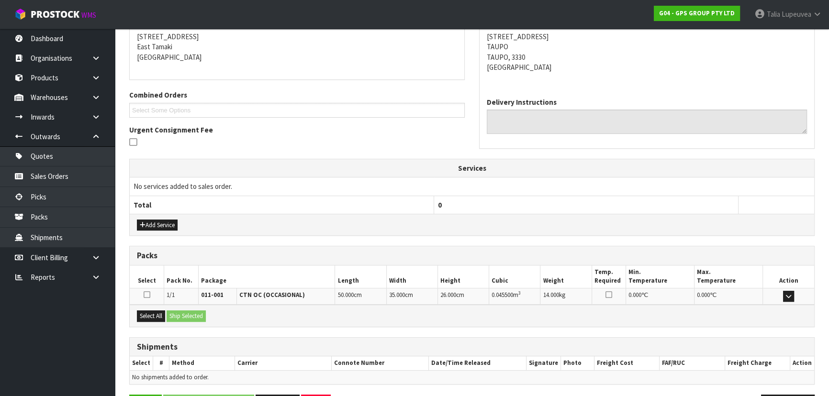
scroll to position [224, 0]
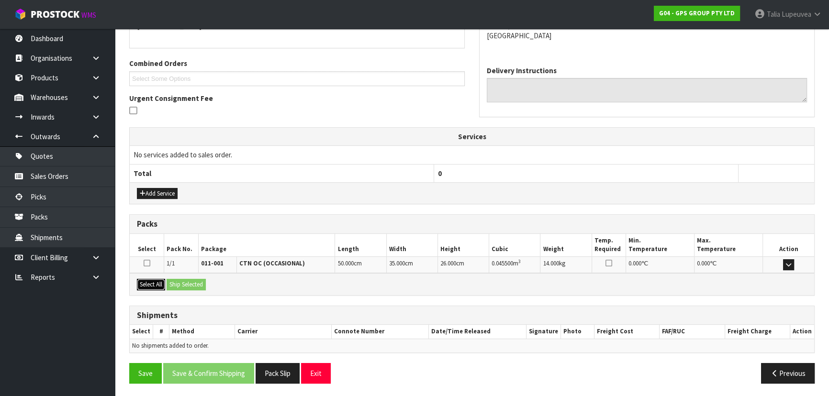
click at [154, 281] on button "Select All" at bounding box center [151, 284] width 28 height 11
click at [189, 283] on button "Ship Selected" at bounding box center [186, 284] width 39 height 11
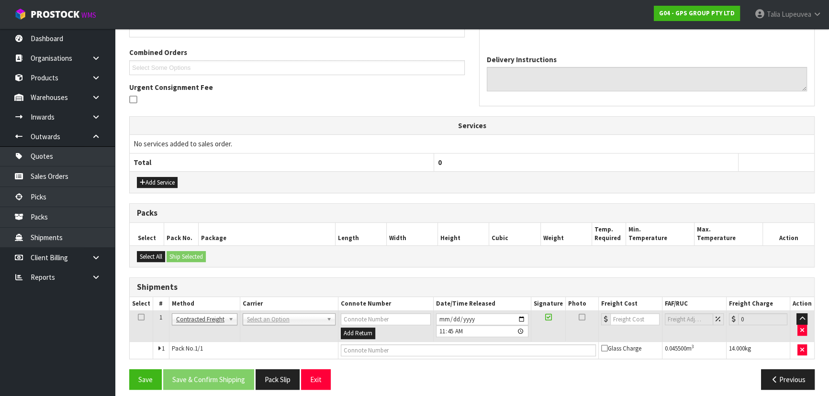
scroll to position [241, 0]
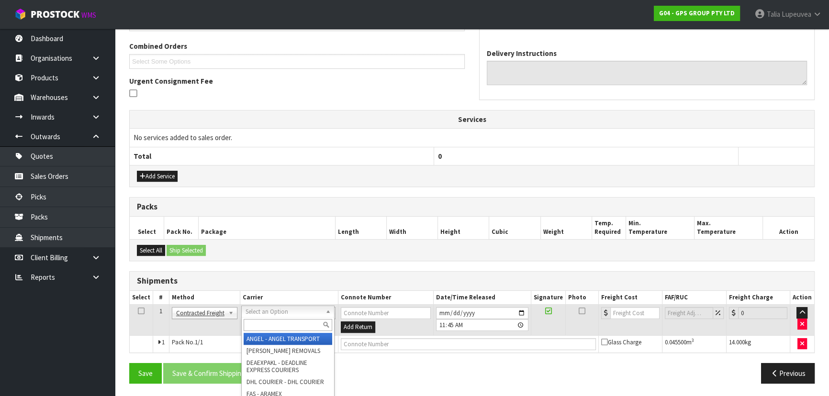
click at [268, 330] on div at bounding box center [288, 325] width 92 height 16
click at [269, 321] on input "text" at bounding box center [288, 325] width 89 height 12
type input "NZP"
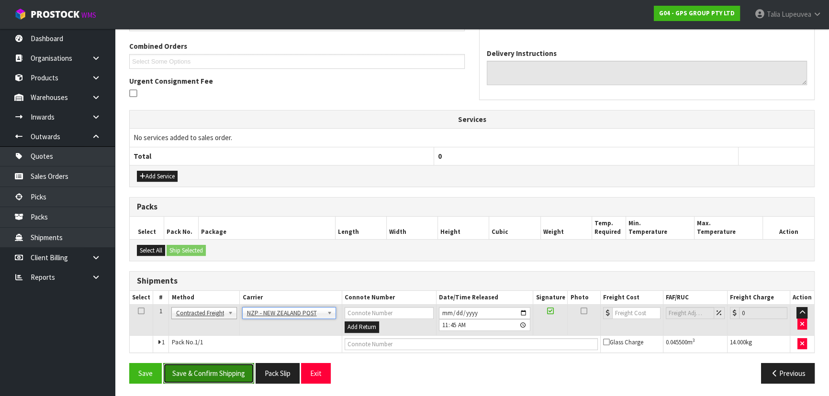
click at [217, 369] on button "Save & Confirm Shipping" at bounding box center [208, 373] width 91 height 21
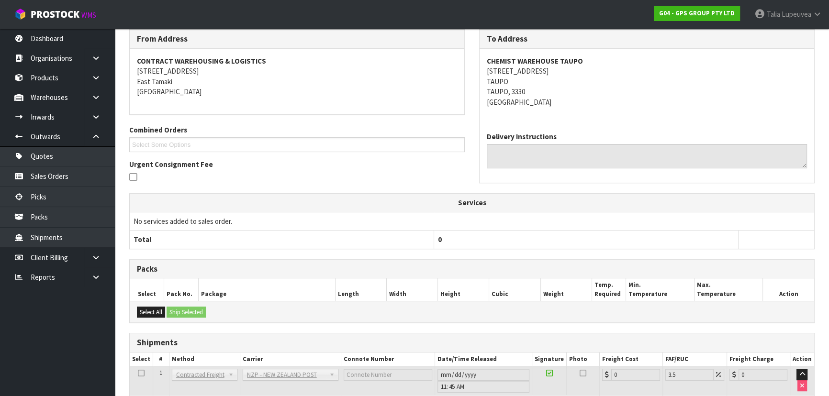
scroll to position [228, 0]
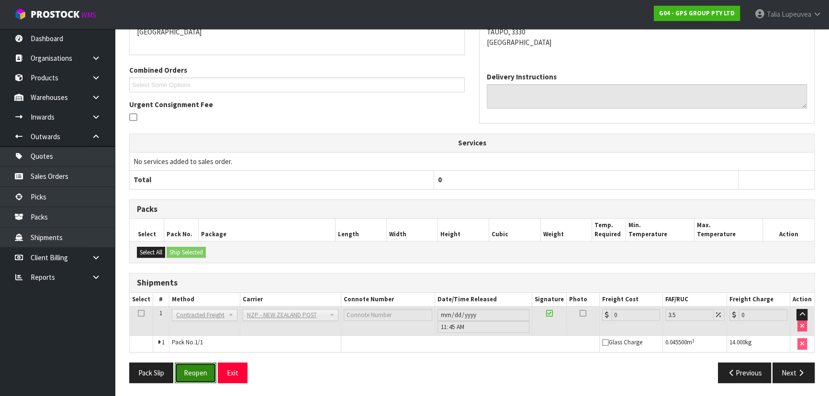
click at [198, 373] on button "Reopen" at bounding box center [196, 373] width 42 height 21
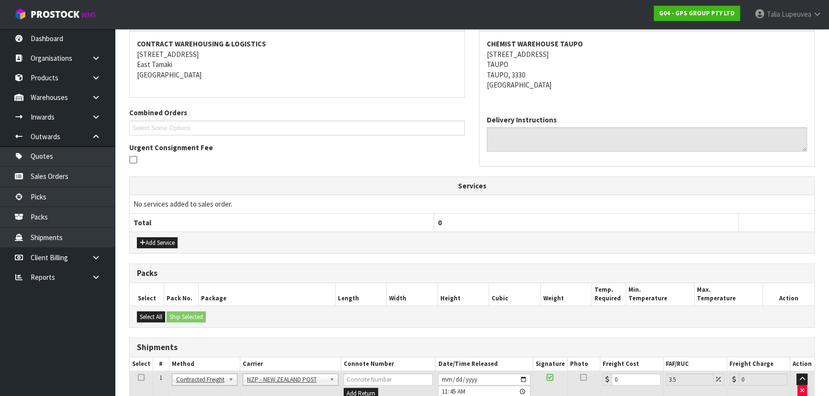
scroll to position [250, 0]
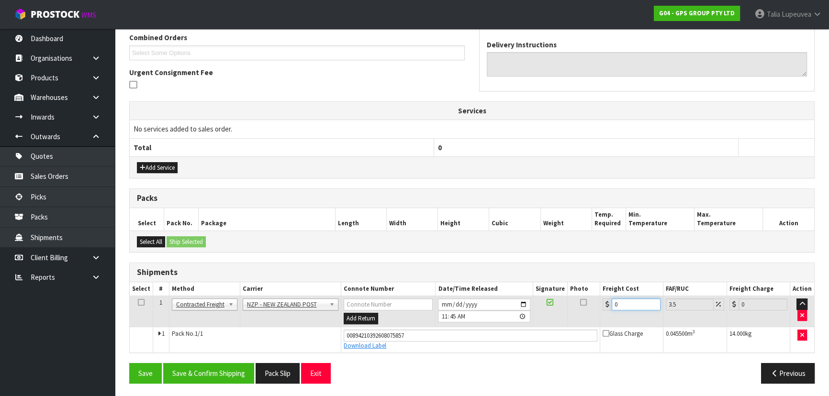
drag, startPoint x: 626, startPoint y: 307, endPoint x: 608, endPoint y: 315, distance: 20.6
click at [604, 313] on td "0" at bounding box center [631, 311] width 63 height 31
type input "1"
type input "1.03"
type input "11"
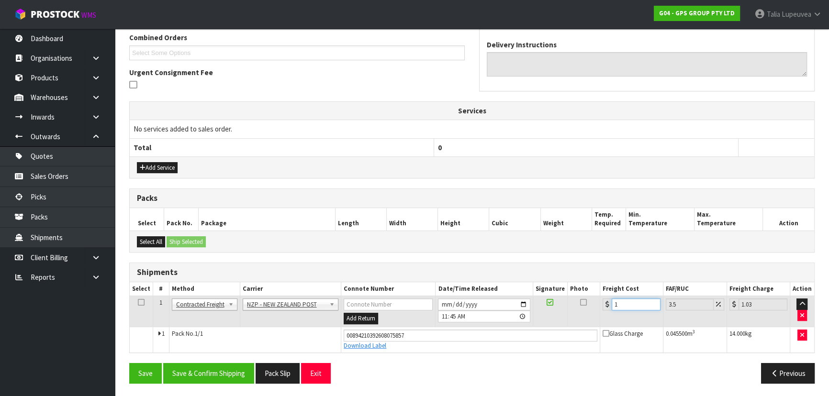
type input "11.38"
type input "11.7"
type input "12.11"
type input "11.70"
click at [223, 375] on button "Save & Confirm Shipping" at bounding box center [208, 373] width 91 height 21
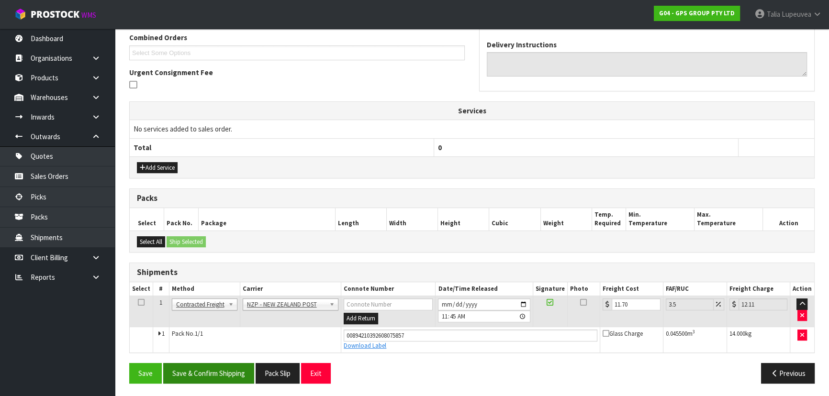
scroll to position [0, 0]
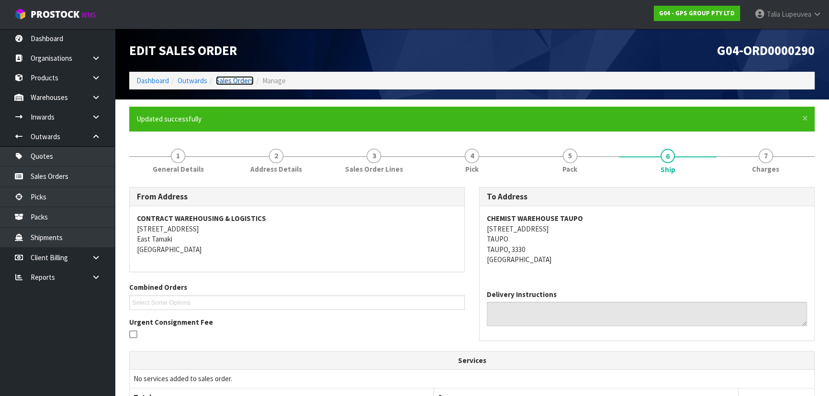
click at [246, 81] on link "Sales Orders" at bounding box center [235, 80] width 38 height 9
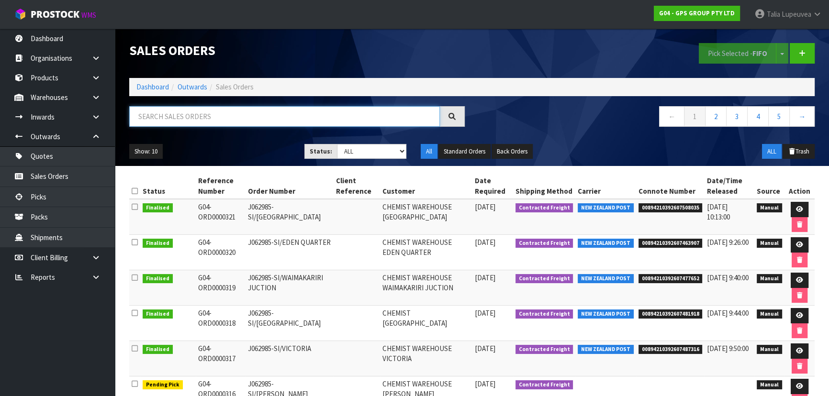
click at [235, 119] on input "text" at bounding box center [284, 116] width 311 height 21
type input "JOB-0416210"
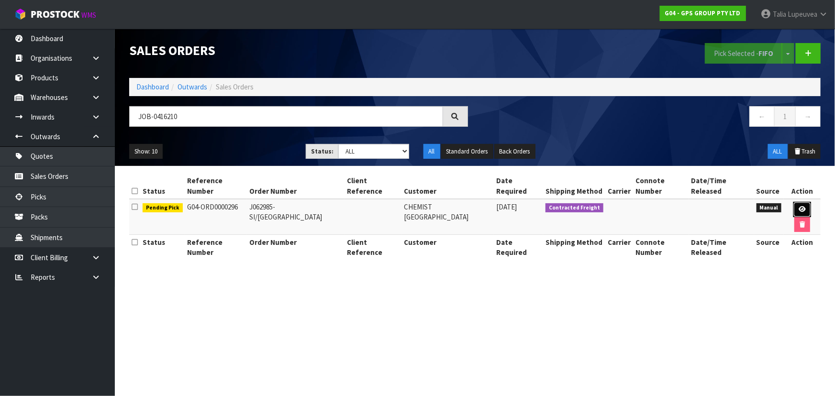
click at [803, 211] on icon at bounding box center [802, 209] width 7 height 6
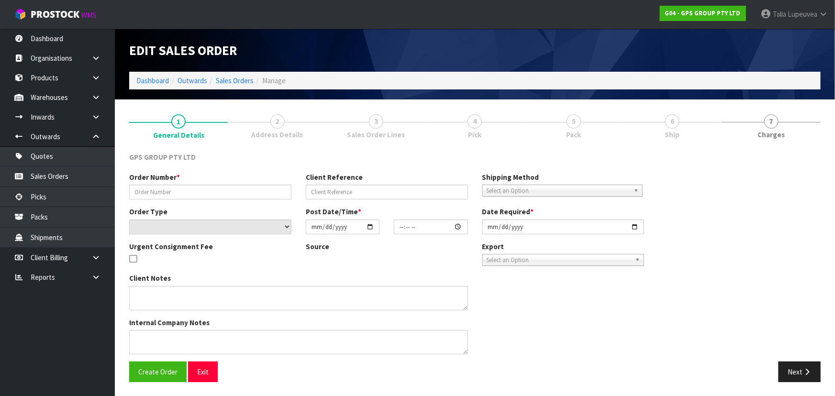
type input "J062985-SI/BOTANY TOWN CENTRE"
select select "number:0"
type input "[DATE]"
type input "09:21:00.000"
type input "[DATE]"
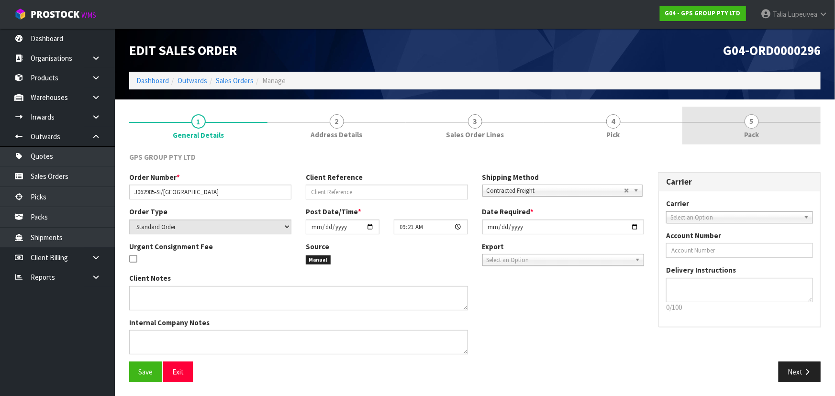
click at [727, 134] on link "5 Pack" at bounding box center [751, 126] width 138 height 38
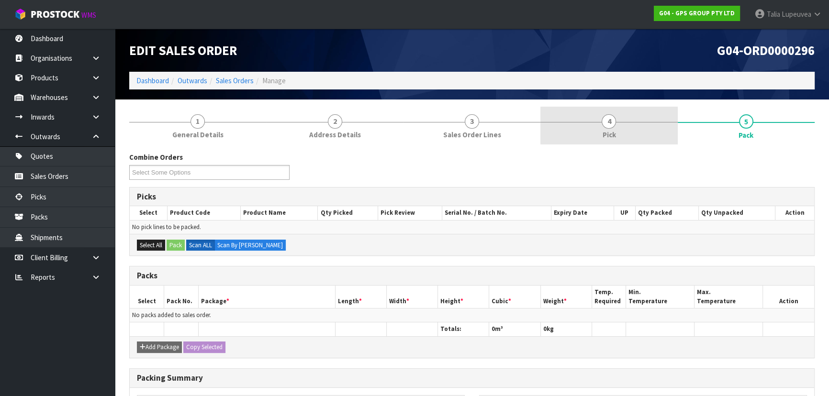
click at [648, 134] on link "4 Pick" at bounding box center [608, 126] width 137 height 38
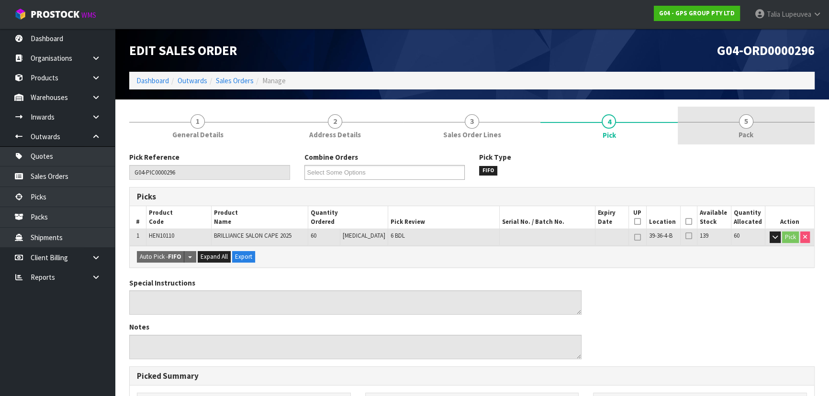
click at [735, 139] on link "5 Pack" at bounding box center [746, 126] width 137 height 38
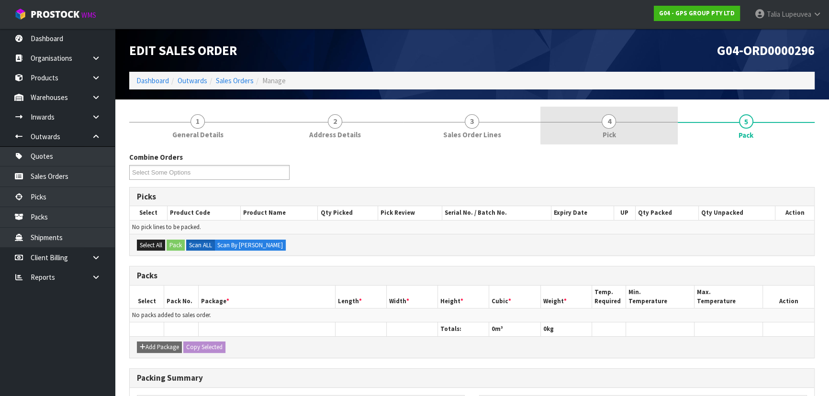
click at [611, 114] on span "4" at bounding box center [608, 121] width 14 height 14
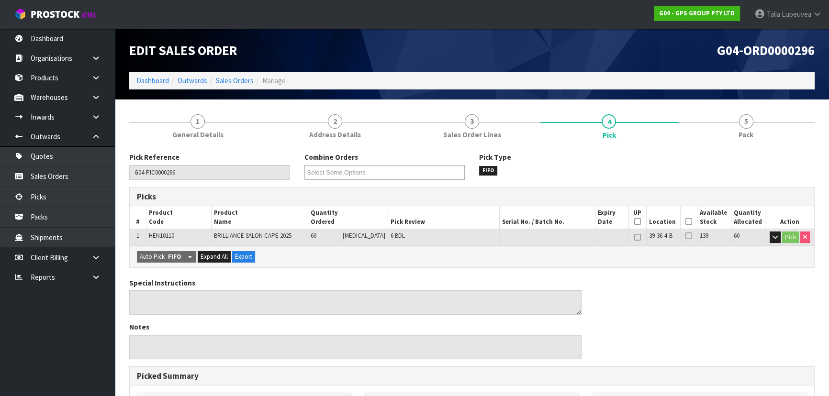
click at [685, 222] on icon at bounding box center [688, 222] width 7 height 0
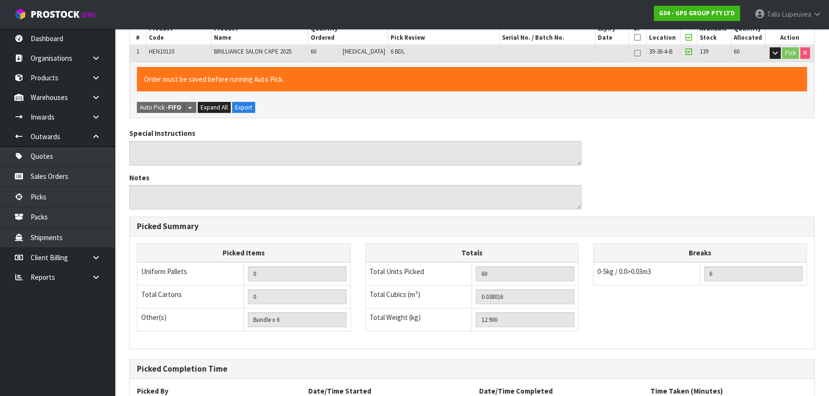
scroll to position [267, 0]
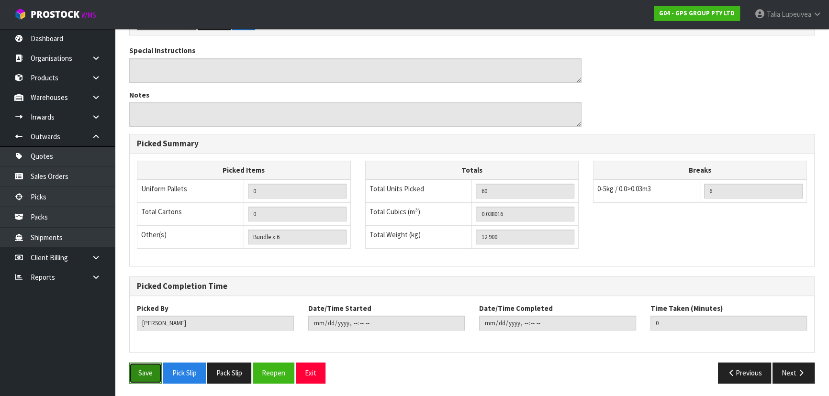
click at [144, 368] on button "Save" at bounding box center [145, 373] width 33 height 21
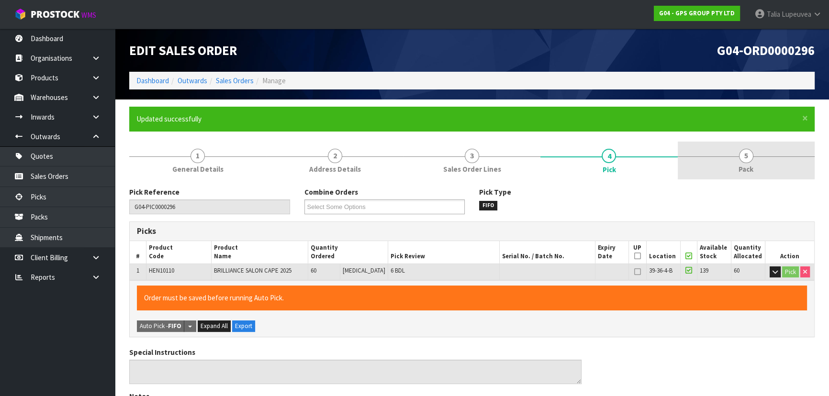
type input "Talia Lupeuvea"
type input "2025-10-08T11:51:11"
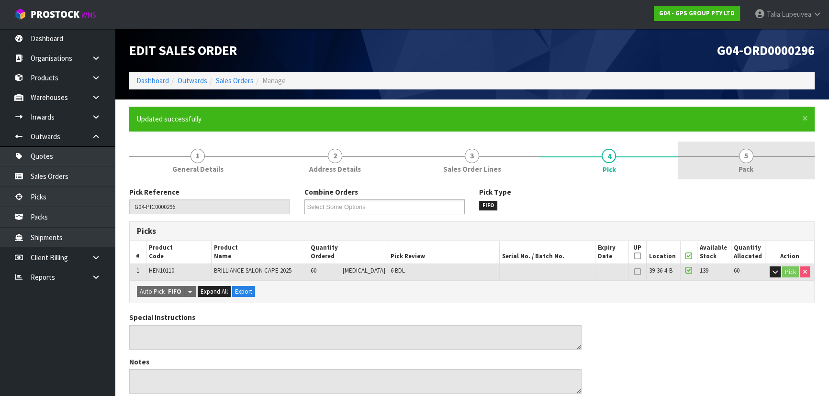
click at [752, 147] on link "5 Pack" at bounding box center [746, 161] width 137 height 38
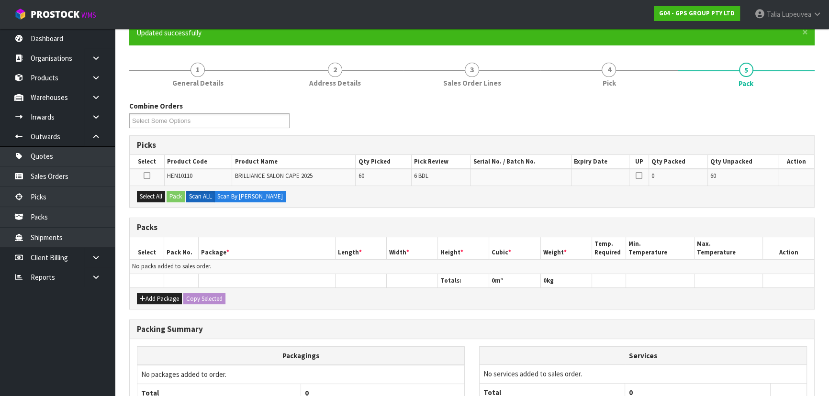
scroll to position [87, 0]
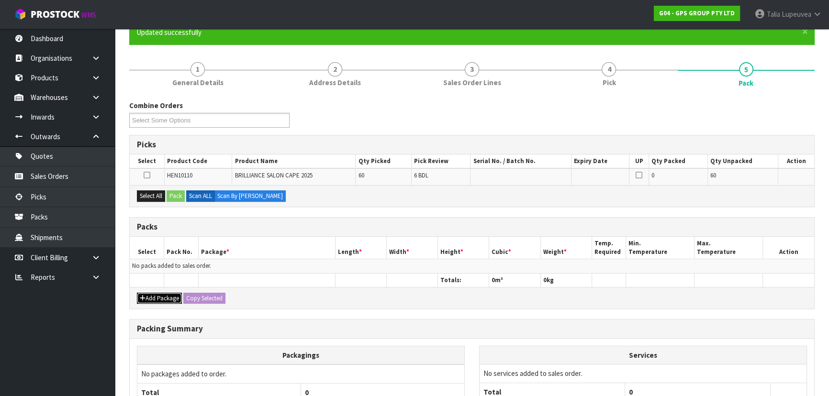
click at [168, 300] on button "Add Package" at bounding box center [159, 298] width 45 height 11
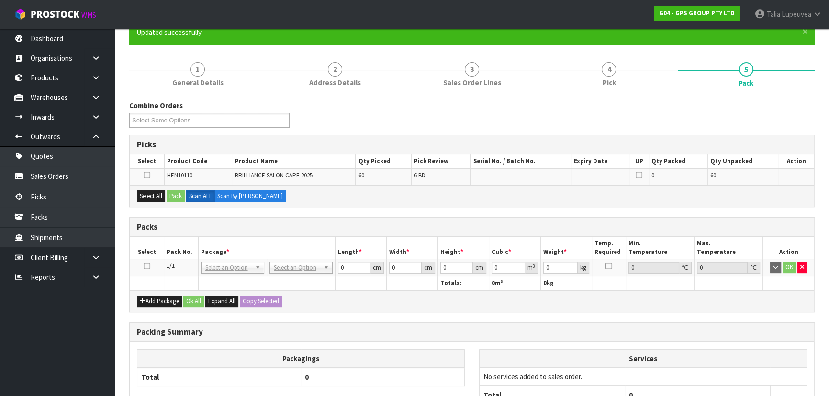
click at [145, 266] on icon at bounding box center [147, 266] width 7 height 0
drag, startPoint x: 149, startPoint y: 196, endPoint x: 157, endPoint y: 193, distance: 8.2
click at [150, 195] on button "Select All" at bounding box center [151, 195] width 28 height 11
click at [180, 197] on button "Pack" at bounding box center [176, 195] width 18 height 11
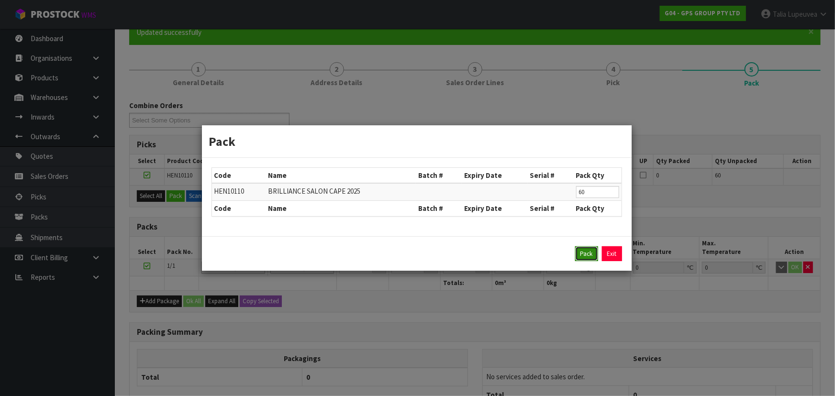
click at [579, 249] on button "Pack" at bounding box center [586, 253] width 23 height 15
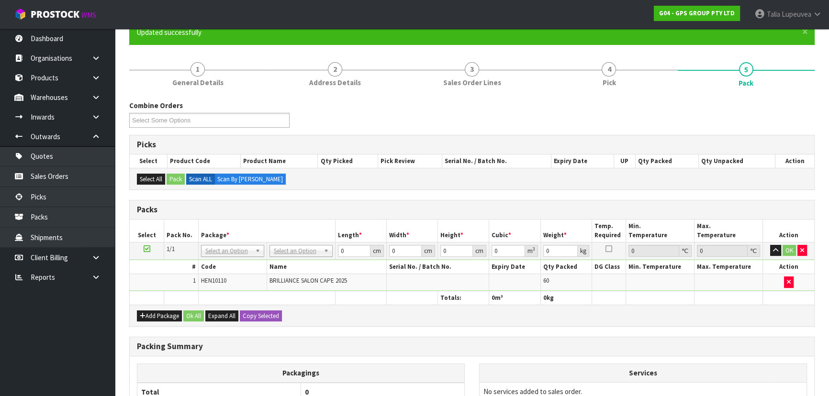
drag, startPoint x: 318, startPoint y: 243, endPoint x: 314, endPoint y: 264, distance: 20.9
click at [318, 244] on td "No Packaging Cartons PLT GEN120 (1200 X 1000) PLT ONE WAY SKID CHEP HIRE PALLET…" at bounding box center [301, 250] width 68 height 17
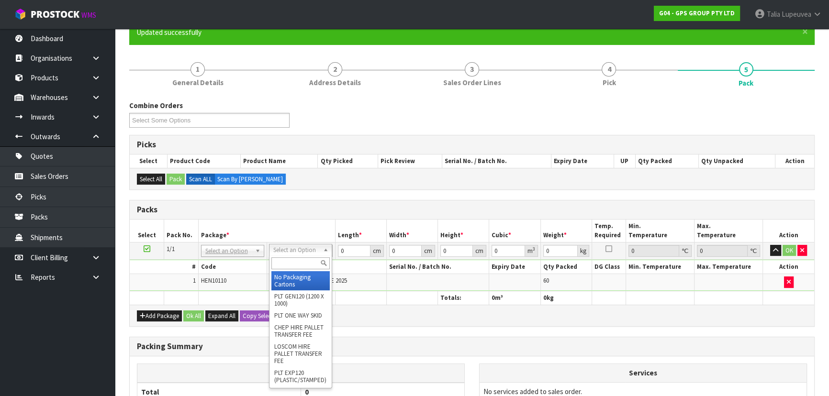
click at [312, 260] on input "text" at bounding box center [300, 263] width 58 height 12
type input "OC"
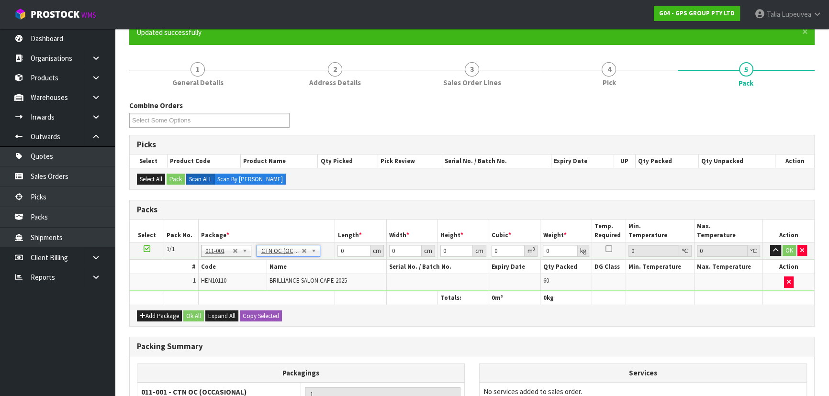
type input "12.9"
drag, startPoint x: 350, startPoint y: 249, endPoint x: 322, endPoint y: 264, distance: 31.0
click at [323, 255] on tr "1/1 NONE 007-001 007-002 007-004 007-009 007-013 007-014 007-015 007-017 007-01…" at bounding box center [472, 250] width 684 height 17
type input "50"
type input "34"
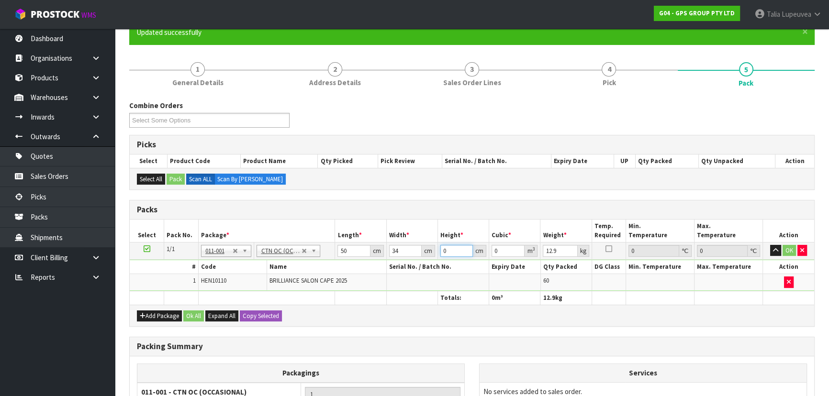
type input "2"
type input "0.0034"
type input "27"
type input "0.0459"
type input "27"
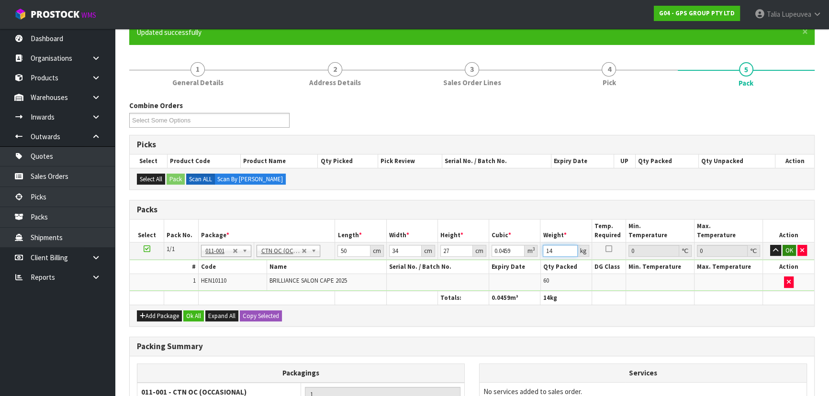
type input "14"
click at [790, 247] on button "OK" at bounding box center [788, 250] width 13 height 11
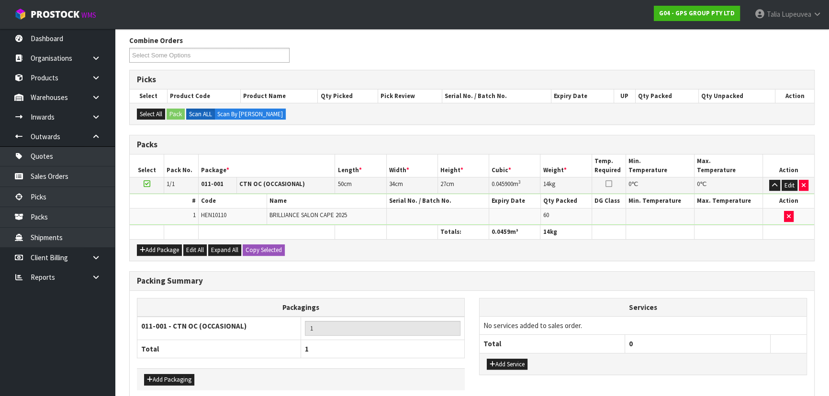
scroll to position [196, 0]
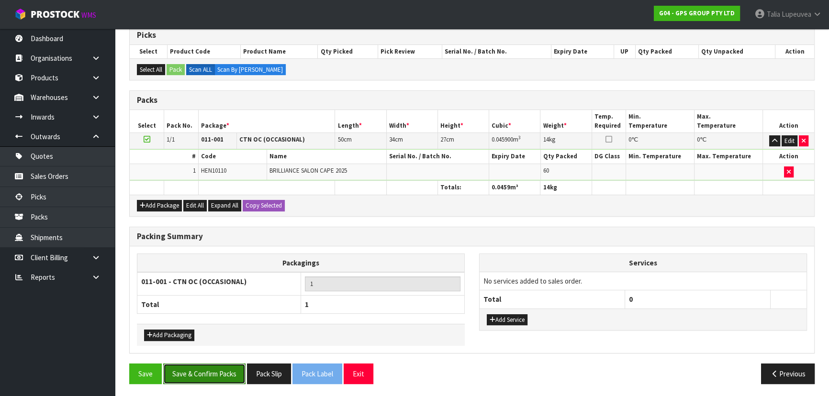
click at [209, 368] on button "Save & Confirm Packs" at bounding box center [204, 374] width 82 height 21
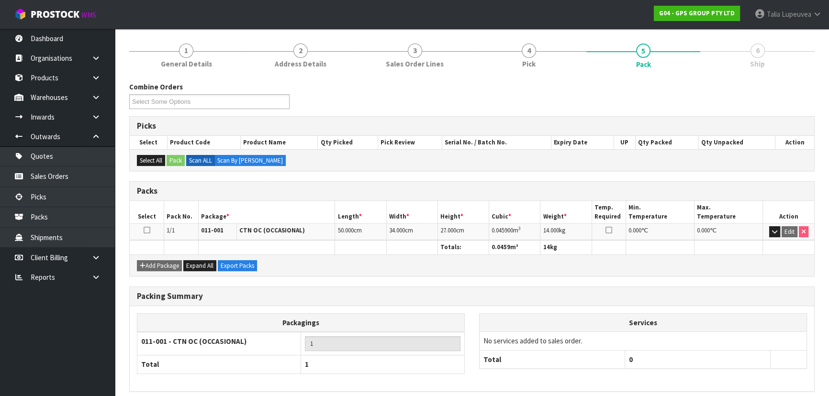
scroll to position [144, 0]
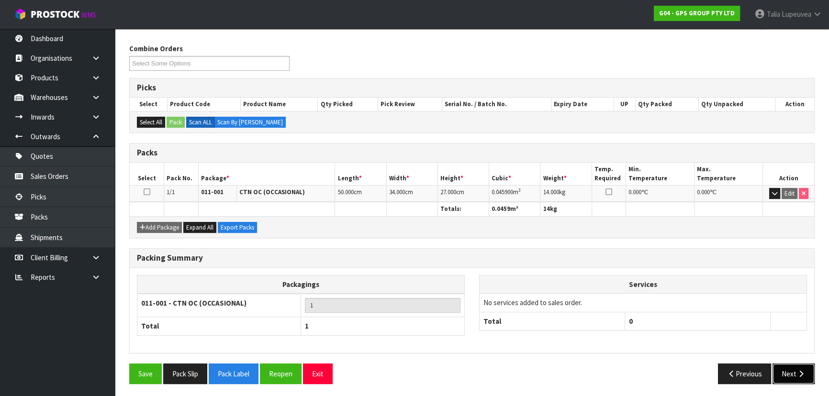
click at [792, 366] on button "Next" at bounding box center [793, 374] width 42 height 21
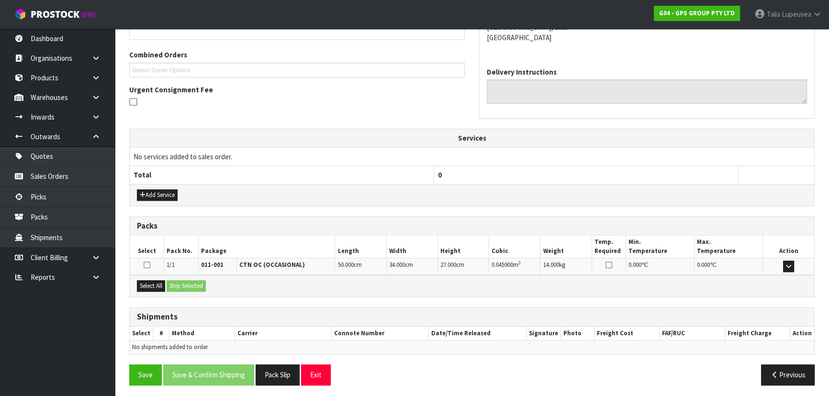
scroll to position [234, 0]
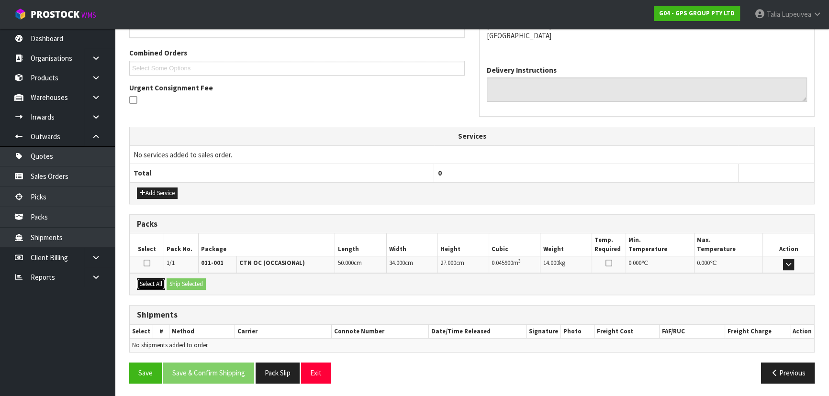
drag, startPoint x: 156, startPoint y: 287, endPoint x: 187, endPoint y: 287, distance: 31.1
click at [156, 287] on button "Select All" at bounding box center [151, 283] width 28 height 11
click at [189, 287] on button "Ship Selected" at bounding box center [186, 283] width 39 height 11
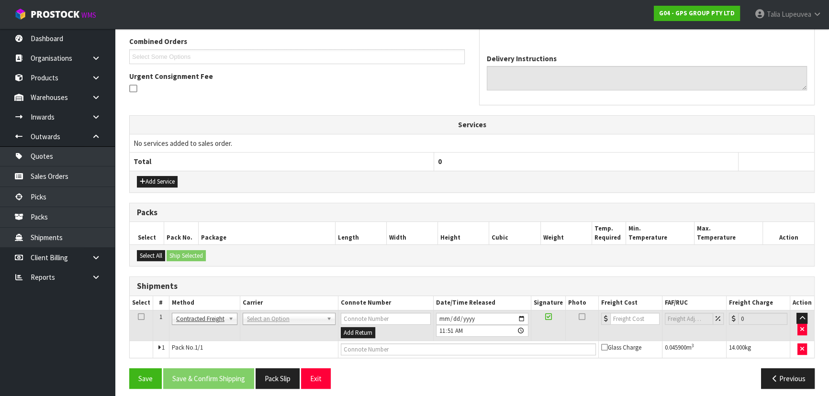
scroll to position [251, 0]
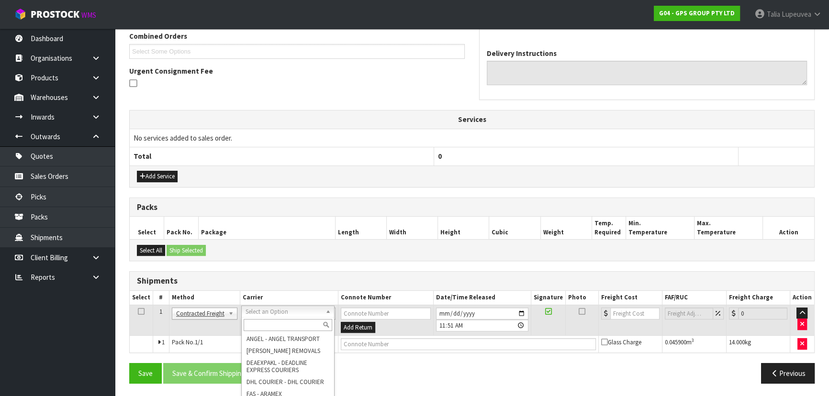
click at [282, 317] on div at bounding box center [288, 325] width 92 height 16
click at [282, 325] on input "text" at bounding box center [288, 325] width 89 height 12
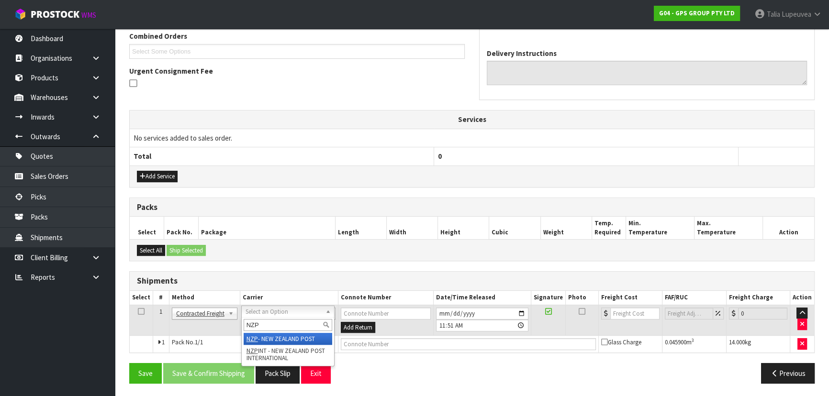
type input "NZP"
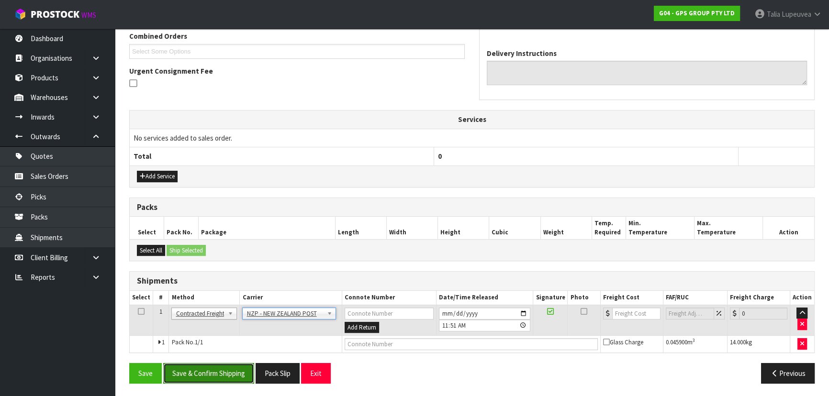
click at [217, 379] on button "Save & Confirm Shipping" at bounding box center [208, 373] width 91 height 21
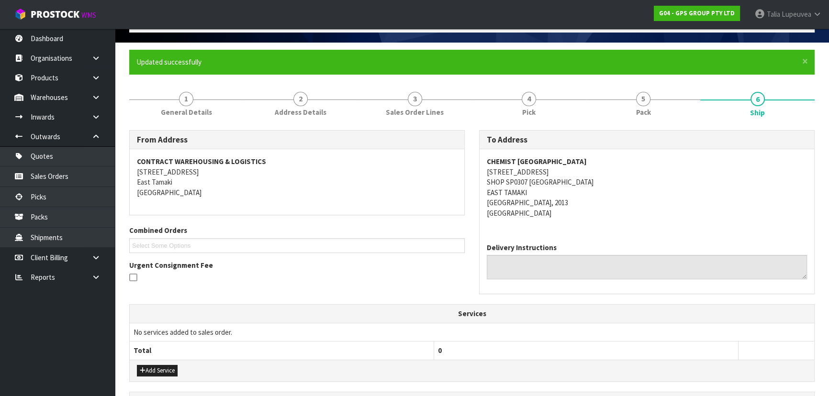
scroll to position [33, 0]
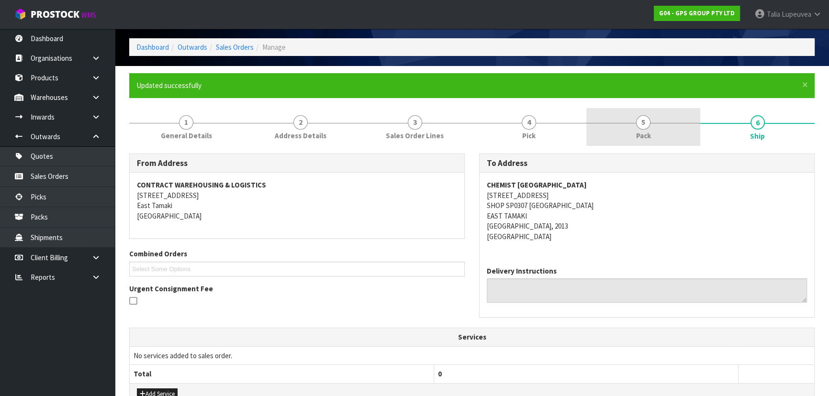
click at [653, 132] on link "5 Pack" at bounding box center [643, 127] width 114 height 38
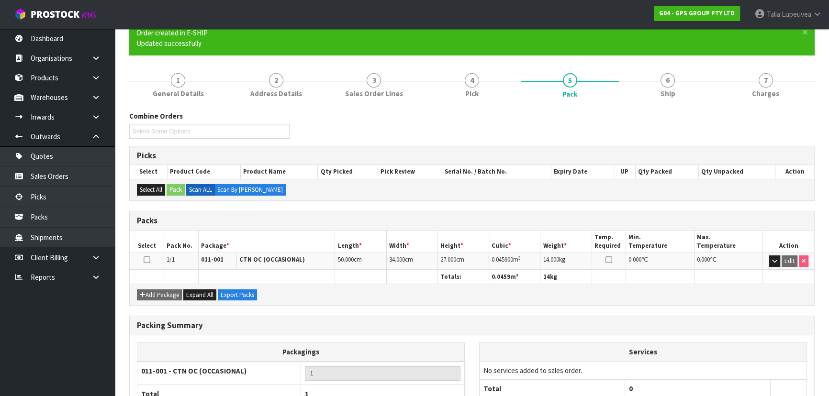
scroll to position [87, 0]
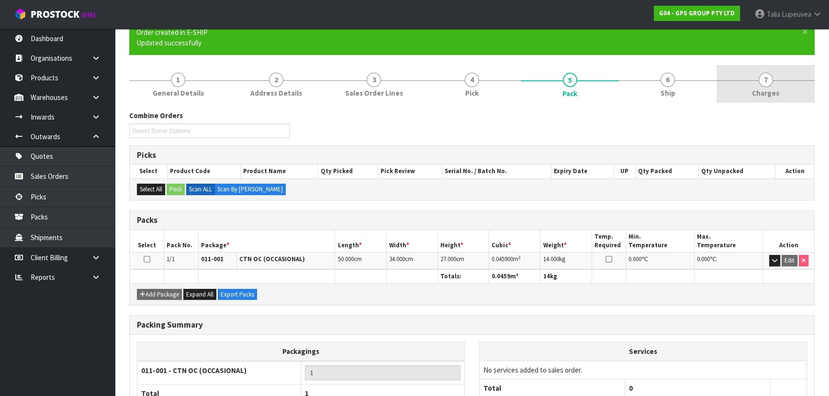
click at [775, 93] on span "Charges" at bounding box center [765, 93] width 27 height 10
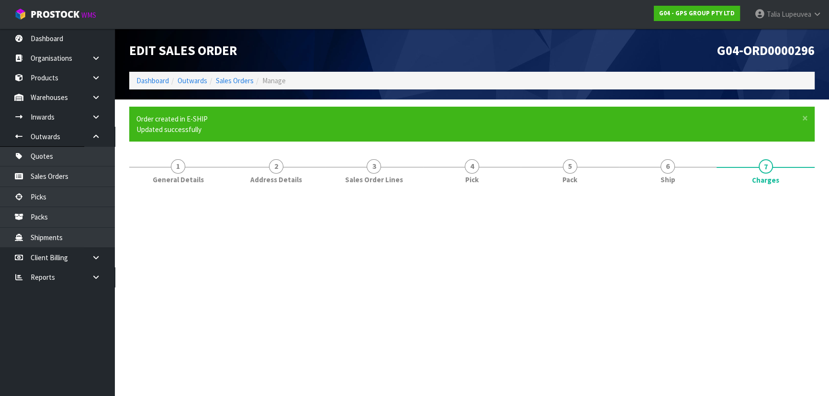
scroll to position [0, 0]
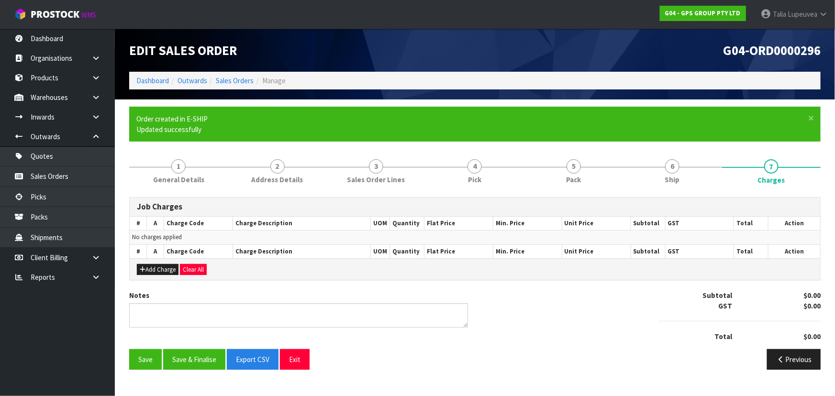
drag, startPoint x: 702, startPoint y: 169, endPoint x: 830, endPoint y: 78, distance: 157.0
click at [710, 160] on link "6 Ship" at bounding box center [672, 171] width 99 height 38
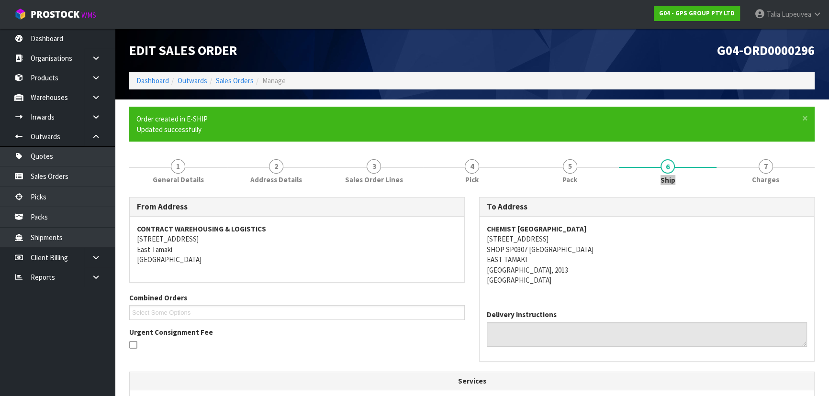
scroll to position [217, 0]
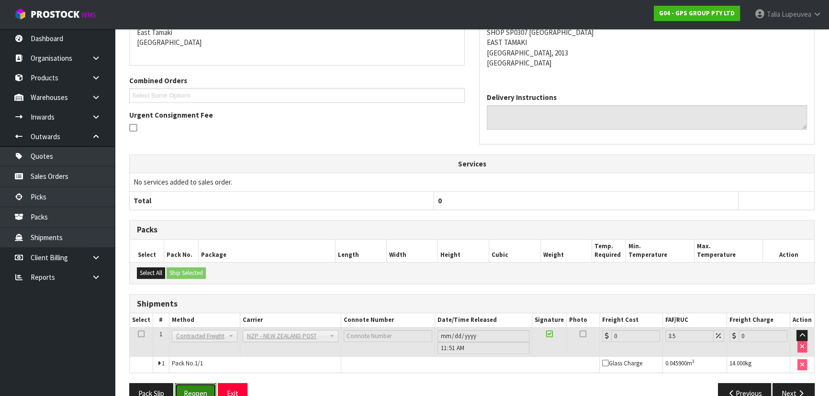
click at [209, 389] on button "Reopen" at bounding box center [196, 393] width 42 height 21
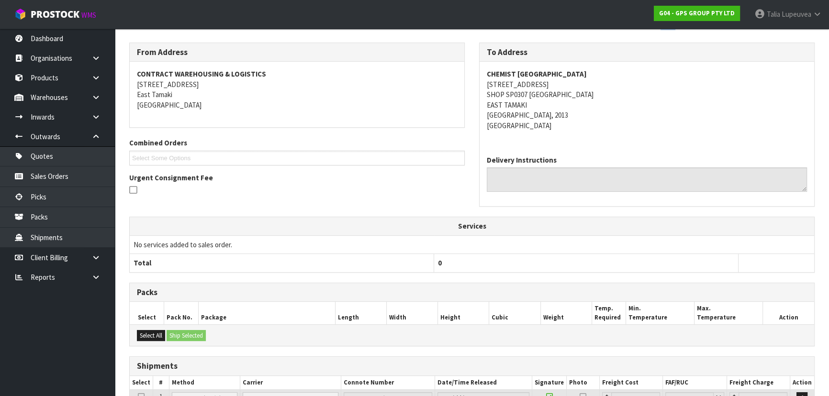
scroll to position [260, 0]
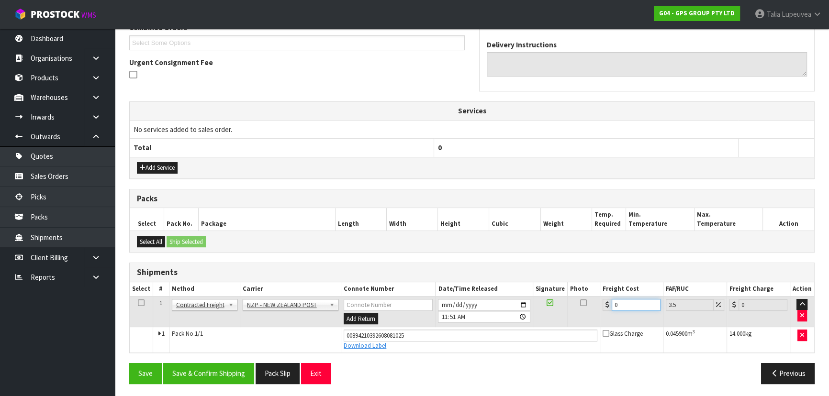
drag, startPoint x: 621, startPoint y: 303, endPoint x: 570, endPoint y: 311, distance: 51.3
click at [570, 311] on tr "1 Client Local Pickup Customer Local Pickup Company Freight Contracted Freight …" at bounding box center [472, 311] width 684 height 31
type input "4"
type input "4.14"
type input "4.3"
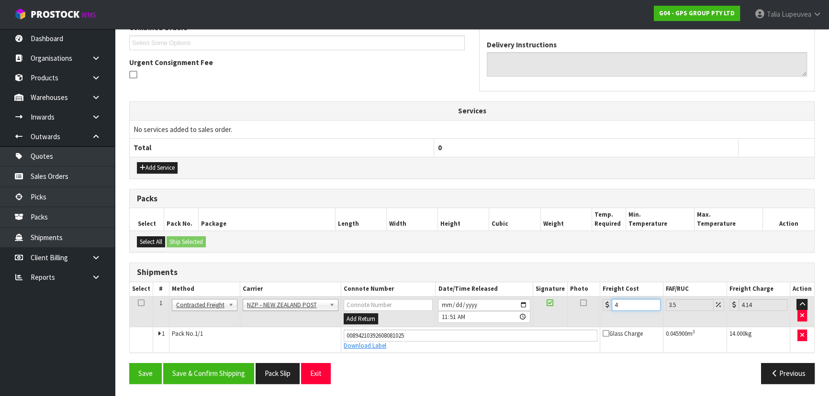
type input "4.45"
type input "4.33"
type input "4.48"
type input "4.33"
click at [231, 372] on button "Save & Confirm Shipping" at bounding box center [208, 373] width 91 height 21
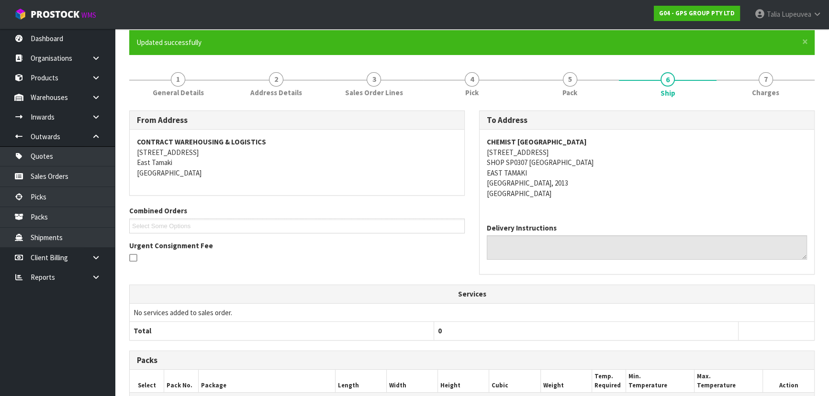
scroll to position [0, 0]
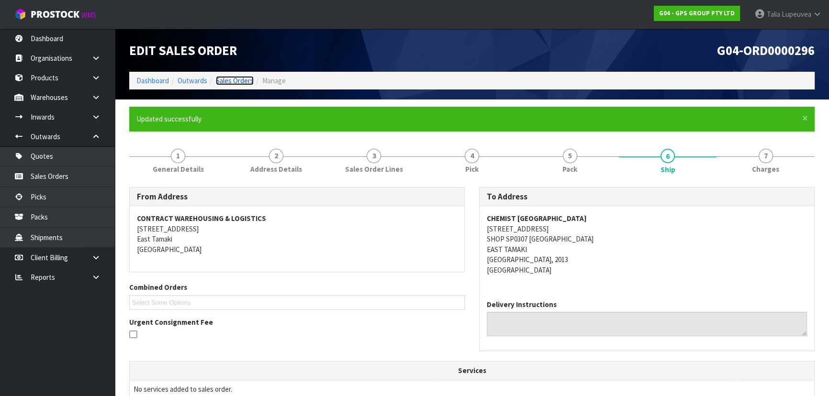
click at [244, 80] on link "Sales Orders" at bounding box center [235, 80] width 38 height 9
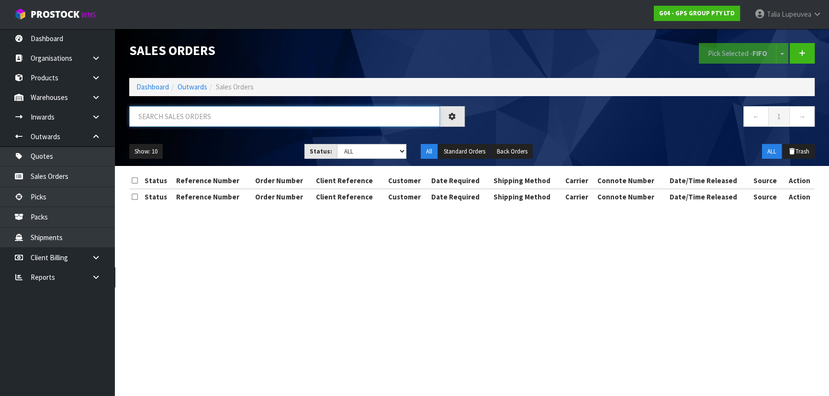
click at [248, 116] on input "text" at bounding box center [284, 116] width 311 height 21
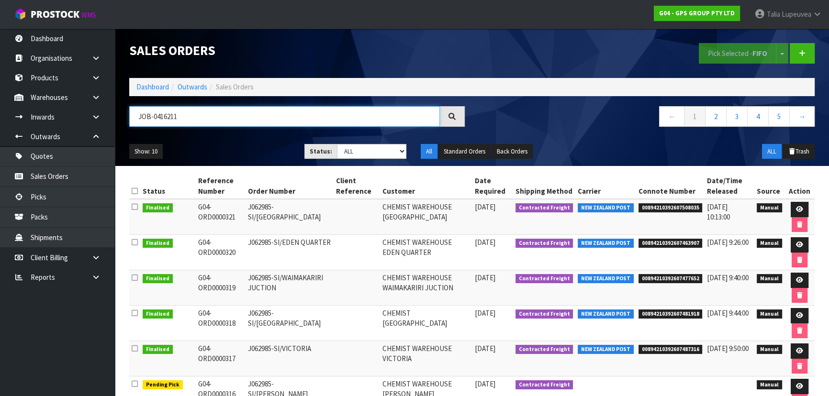
type input "JOB-0416211"
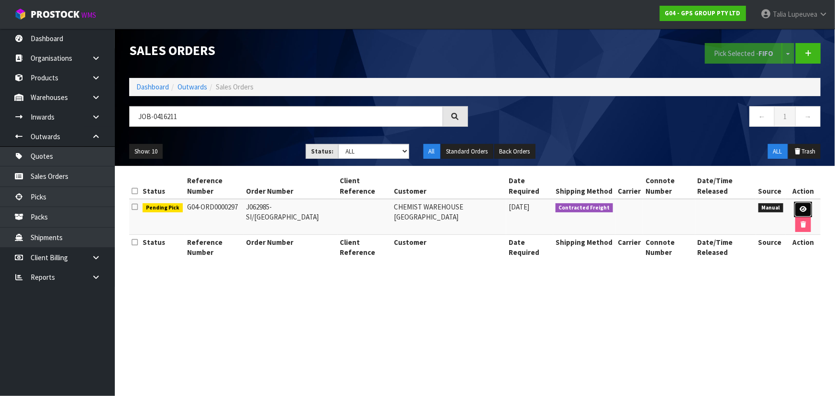
click at [807, 210] on link at bounding box center [803, 209] width 18 height 15
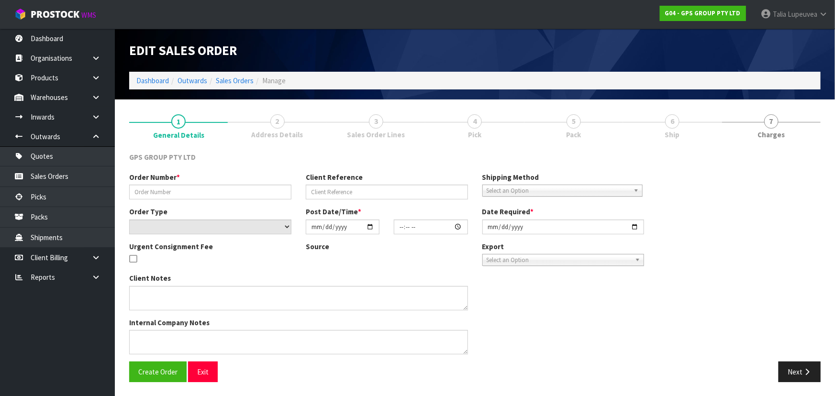
type input "J062985-SI/BROWNS BAY"
select select "number:0"
type input "[DATE]"
type input "09:22:00.000"
type input "[DATE]"
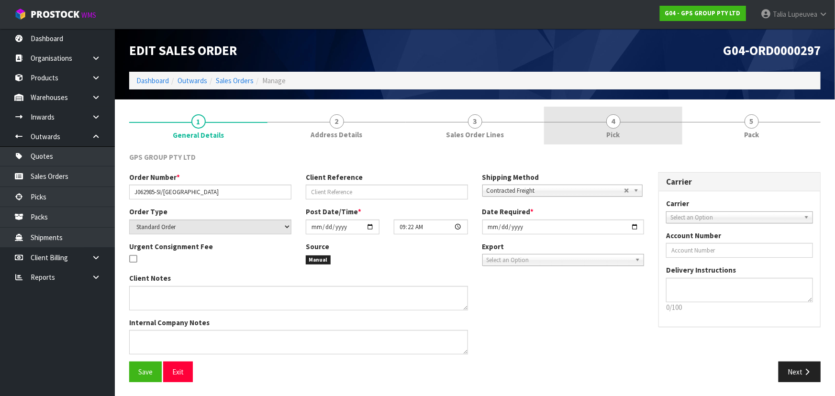
click at [623, 129] on link "4 Pick" at bounding box center [613, 126] width 138 height 38
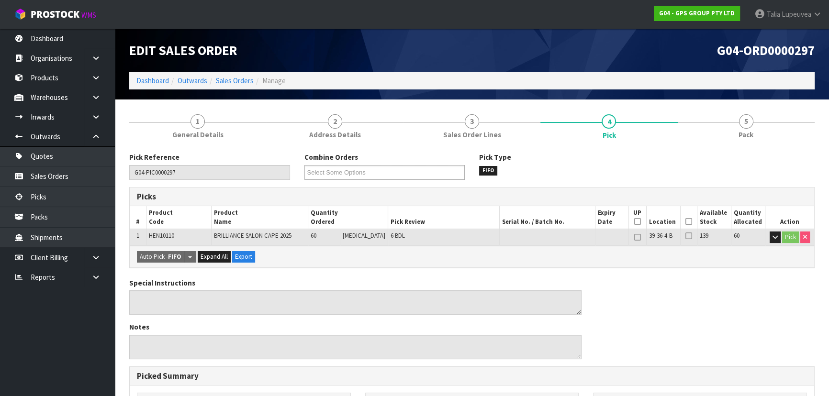
click at [689, 220] on th "Picked" at bounding box center [688, 217] width 17 height 22
click at [687, 222] on icon at bounding box center [688, 222] width 7 height 0
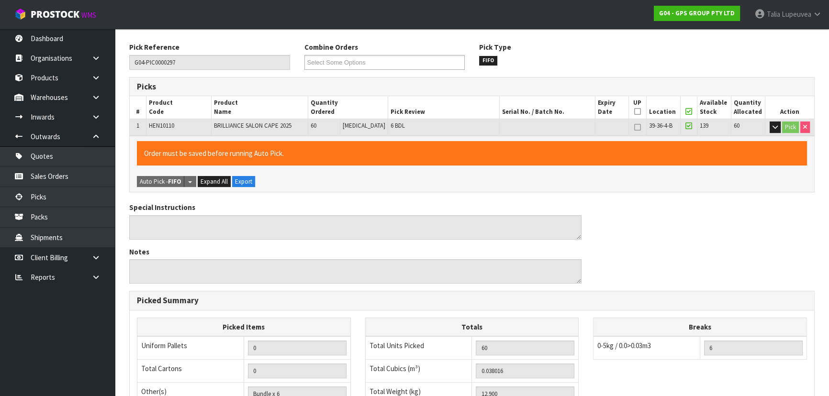
scroll to position [267, 0]
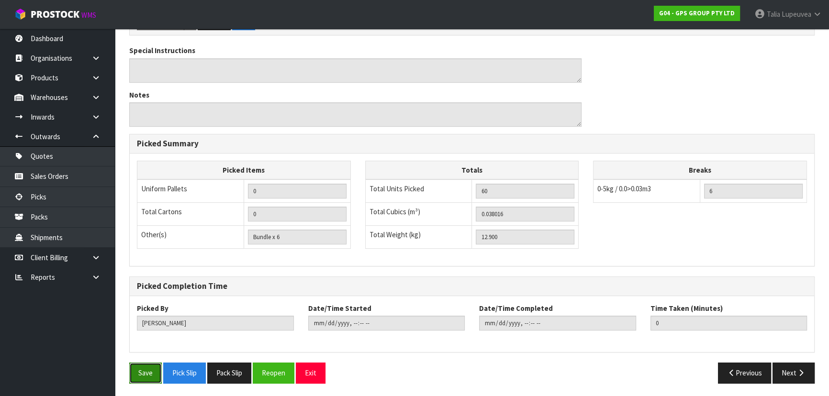
click at [137, 374] on button "Save" at bounding box center [145, 373] width 33 height 21
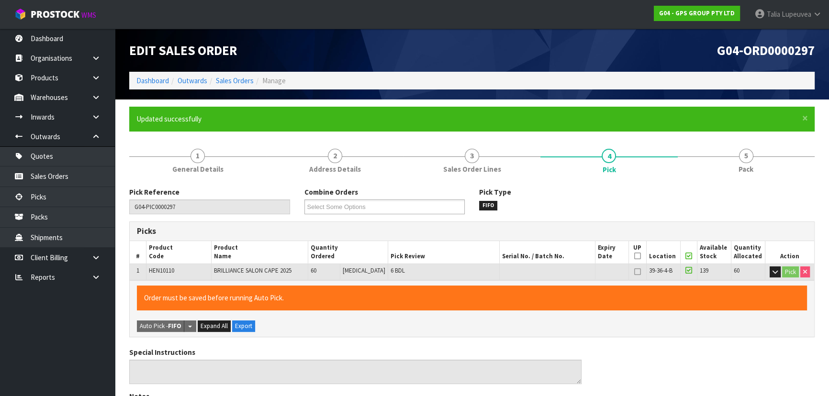
type input "Talia Lupeuvea"
type input "2025-10-08T11:55:22"
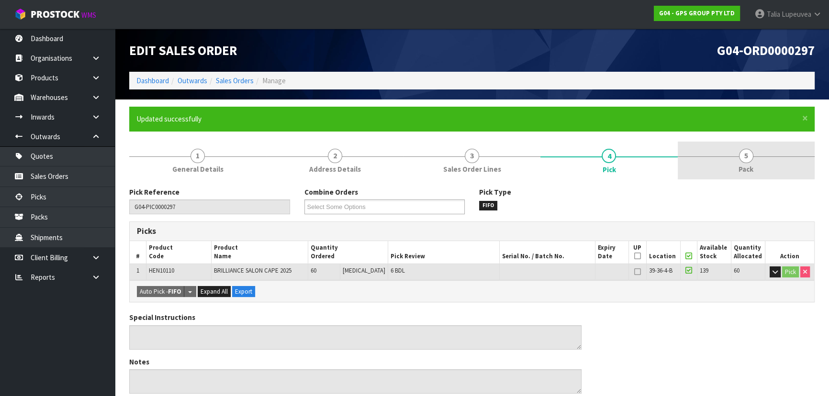
click at [736, 153] on link "5 Pack" at bounding box center [746, 161] width 137 height 38
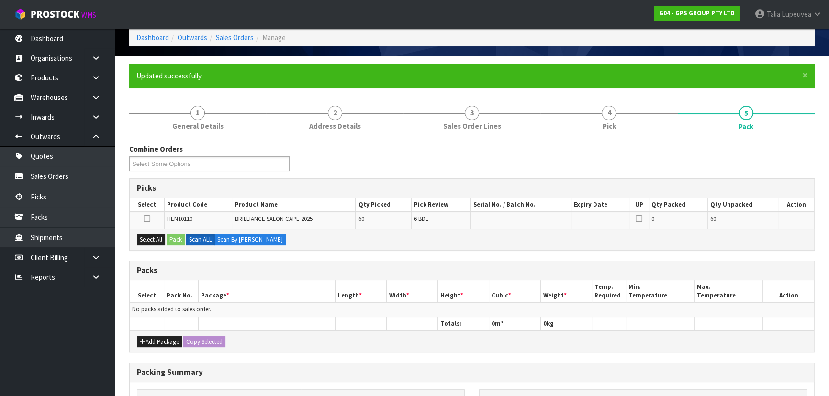
scroll to position [43, 0]
click at [166, 340] on button "Add Package" at bounding box center [159, 341] width 45 height 11
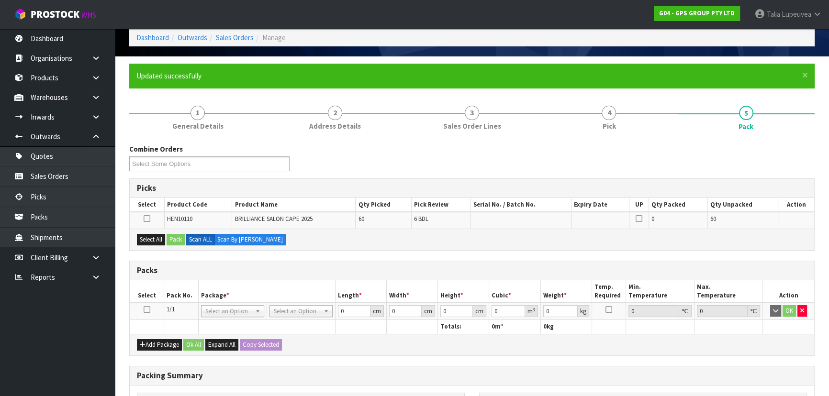
click at [144, 310] on icon at bounding box center [147, 310] width 7 height 0
click at [152, 235] on button "Select All" at bounding box center [151, 239] width 28 height 11
click at [168, 236] on button "Pack" at bounding box center [176, 239] width 18 height 11
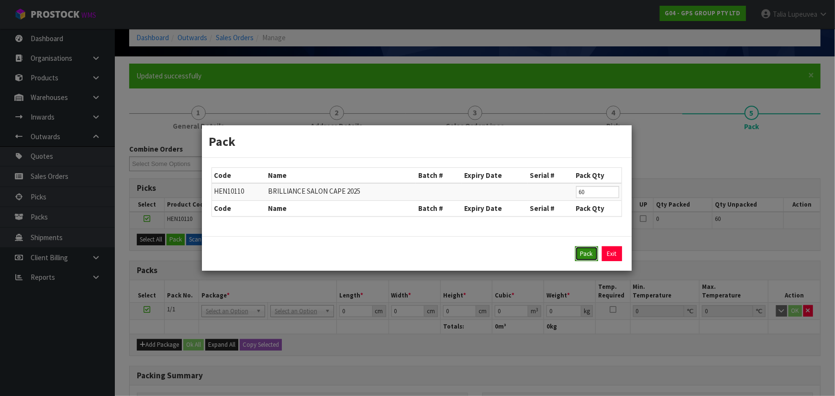
click at [594, 254] on button "Pack" at bounding box center [586, 253] width 23 height 15
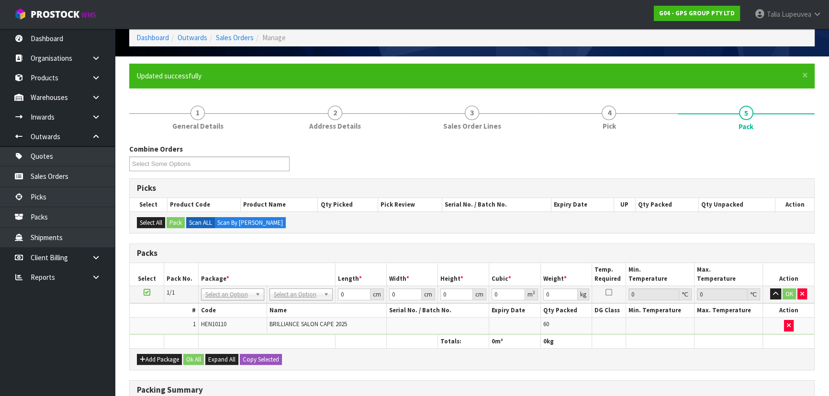
click at [311, 303] on td "# Code Name Serial No. / Batch No. Expiry Date Qty Packed DG Class Min. Tempera…" at bounding box center [472, 319] width 684 height 32
click at [302, 306] on input "text" at bounding box center [300, 307] width 58 height 12
type input "CTN5"
drag, startPoint x: 305, startPoint y: 322, endPoint x: 370, endPoint y: 287, distance: 73.9
type input "43"
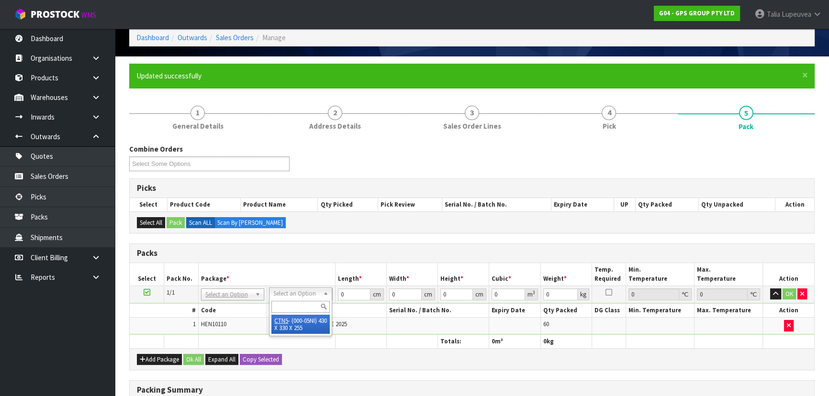
type input "33"
type input "25.5"
type input "0.036185"
type input "13.1"
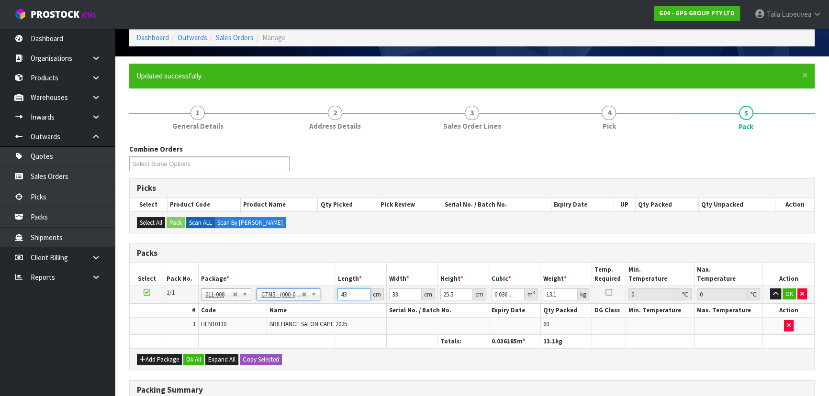
drag, startPoint x: 350, startPoint y: 294, endPoint x: 337, endPoint y: 299, distance: 13.8
click at [337, 299] on td "43 cm" at bounding box center [360, 294] width 51 height 17
type input "4"
type input "0.003366"
type input "45"
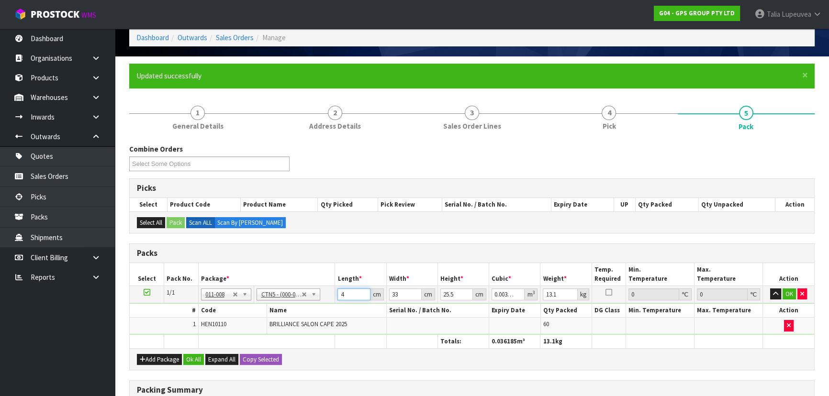
type input "0.037868"
type input "45"
type input "3"
type input "0.003442"
type input "34"
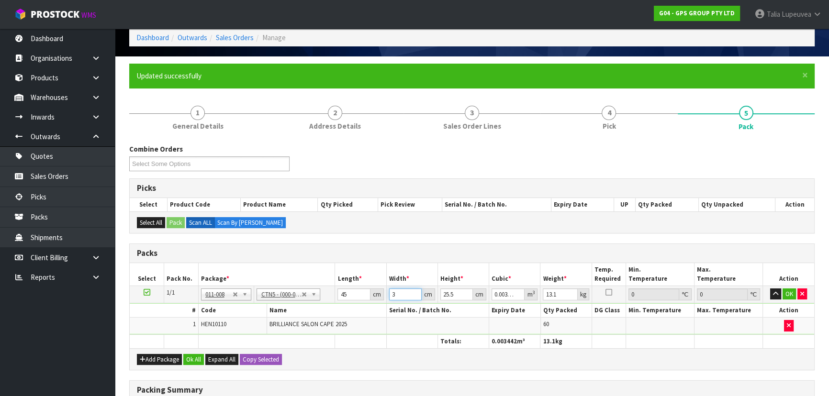
type input "0.039015"
type input "34"
type input "2"
type input "0.00306"
type input "28"
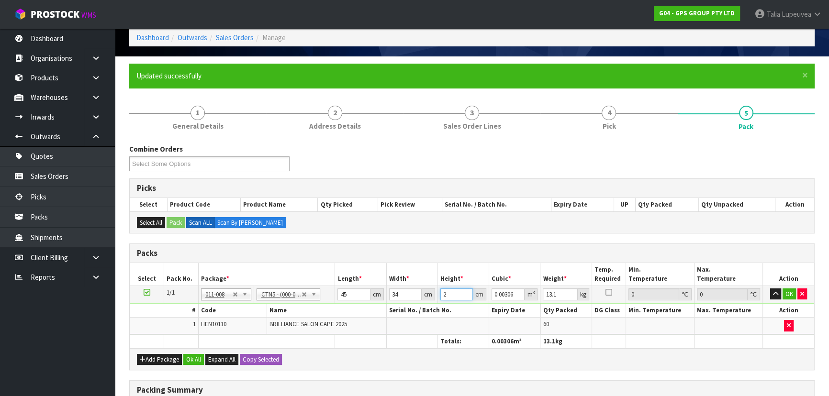
type input "0.04284"
type input "28"
type input "13"
click at [191, 360] on button "Ok All" at bounding box center [193, 359] width 21 height 11
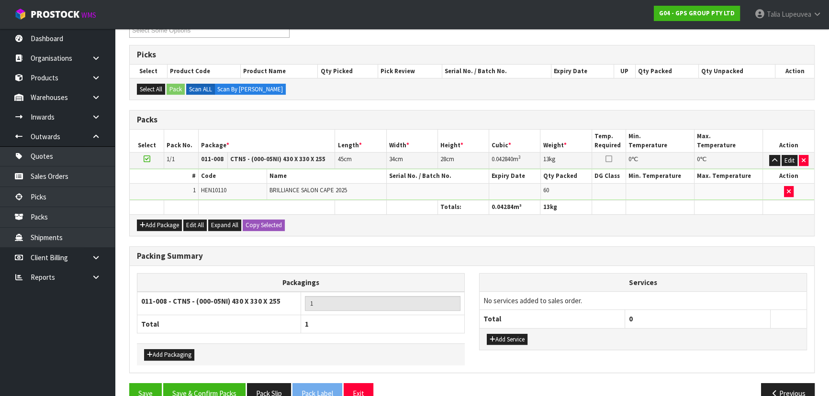
scroll to position [196, 0]
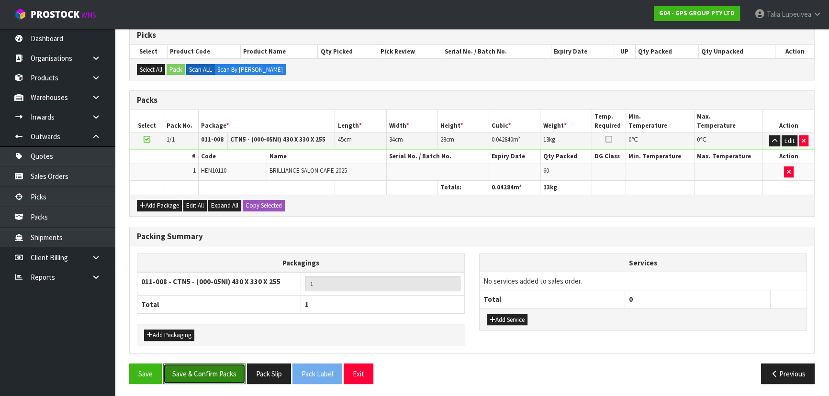
click at [210, 375] on button "Save & Confirm Packs" at bounding box center [204, 374] width 82 height 21
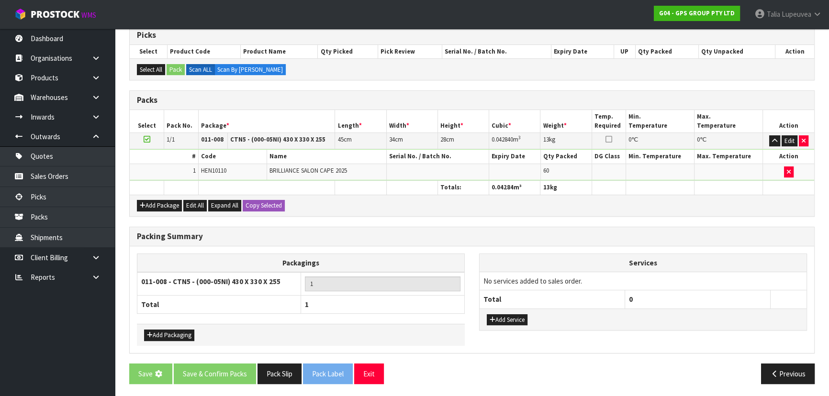
scroll to position [0, 0]
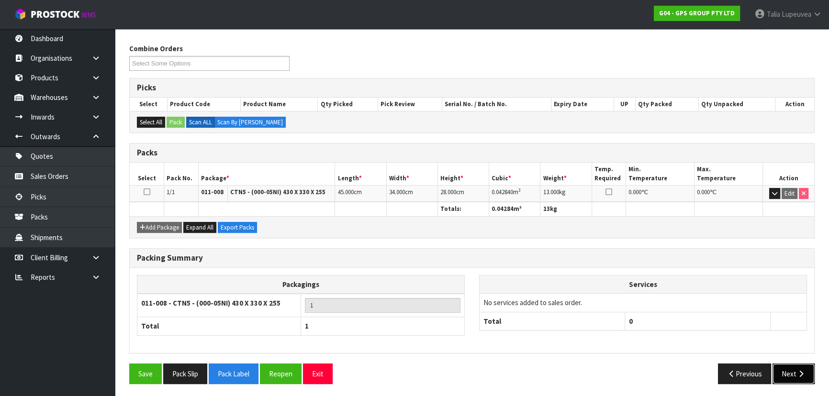
click at [799, 370] on icon "button" at bounding box center [800, 373] width 9 height 7
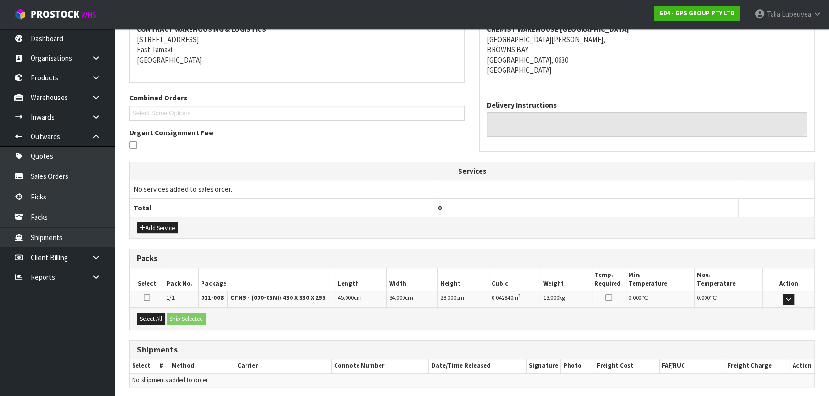
scroll to position [224, 0]
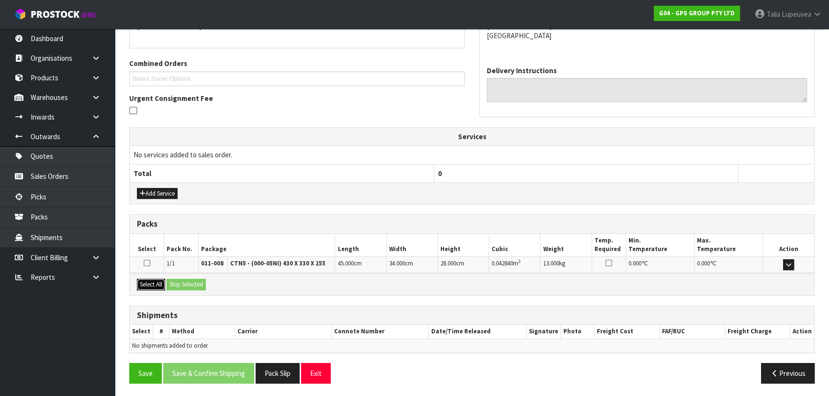
click at [153, 279] on button "Select All" at bounding box center [151, 284] width 28 height 11
drag, startPoint x: 185, startPoint y: 278, endPoint x: 187, endPoint y: 289, distance: 12.2
click at [185, 279] on button "Ship Selected" at bounding box center [186, 284] width 39 height 11
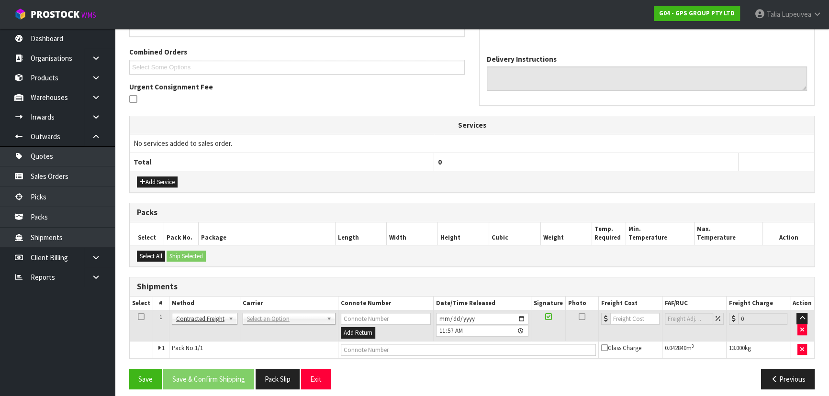
scroll to position [241, 0]
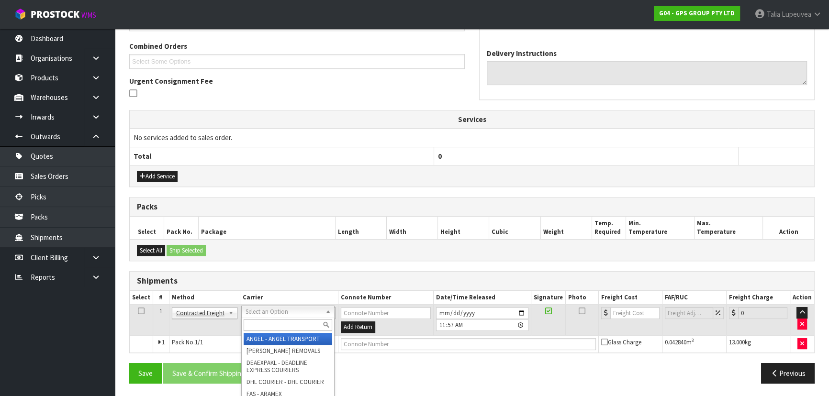
click at [267, 327] on input "text" at bounding box center [288, 325] width 89 height 12
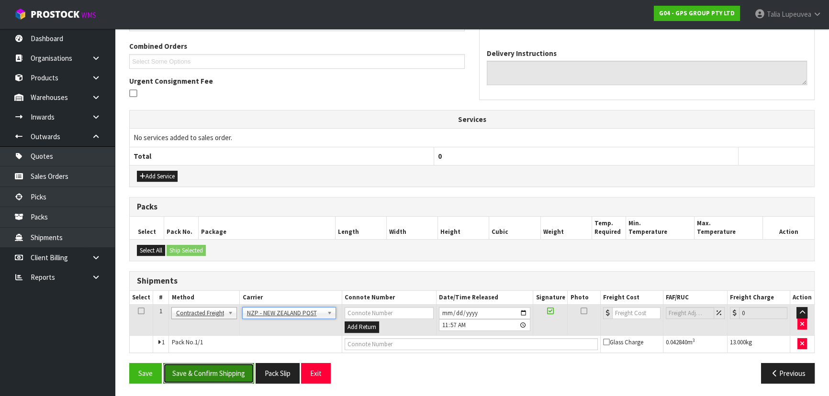
click at [233, 373] on button "Save & Confirm Shipping" at bounding box center [208, 373] width 91 height 21
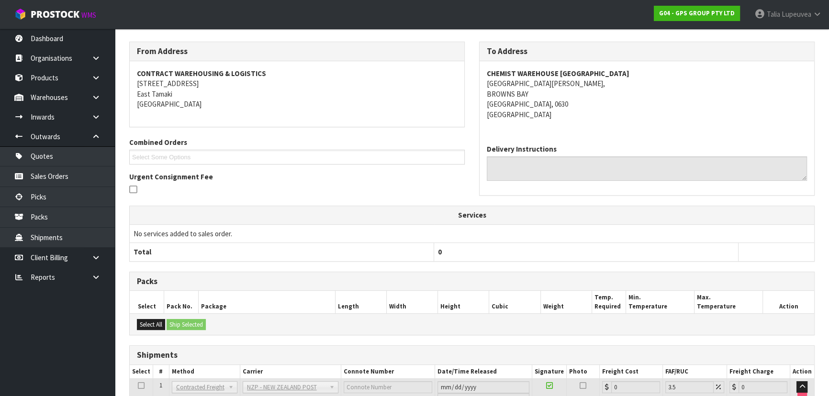
scroll to position [228, 0]
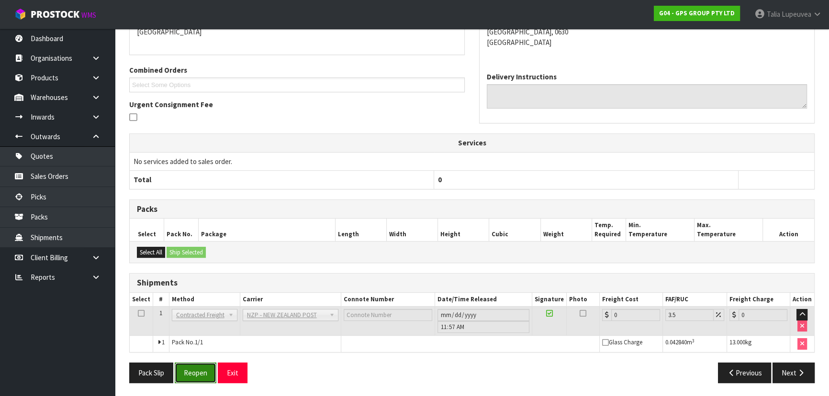
click at [196, 376] on button "Reopen" at bounding box center [196, 373] width 42 height 21
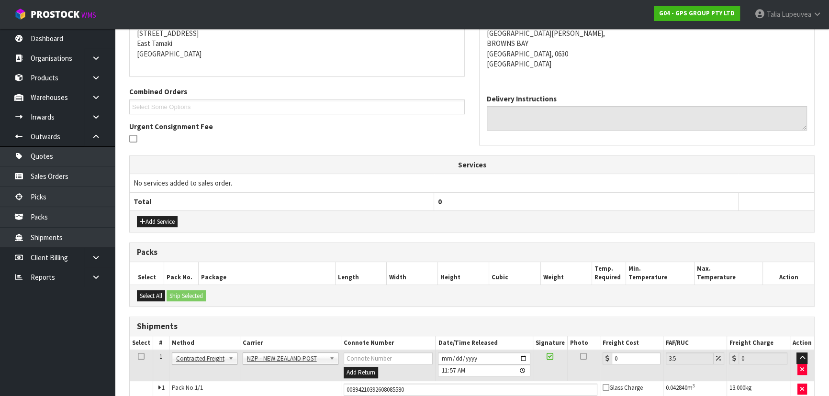
scroll to position [217, 0]
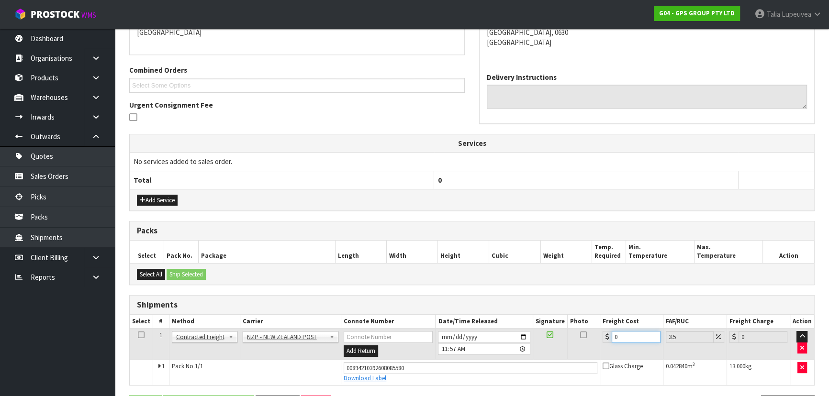
drag, startPoint x: 621, startPoint y: 337, endPoint x: 600, endPoint y: 344, distance: 21.3
click at [601, 344] on td "0" at bounding box center [631, 344] width 63 height 31
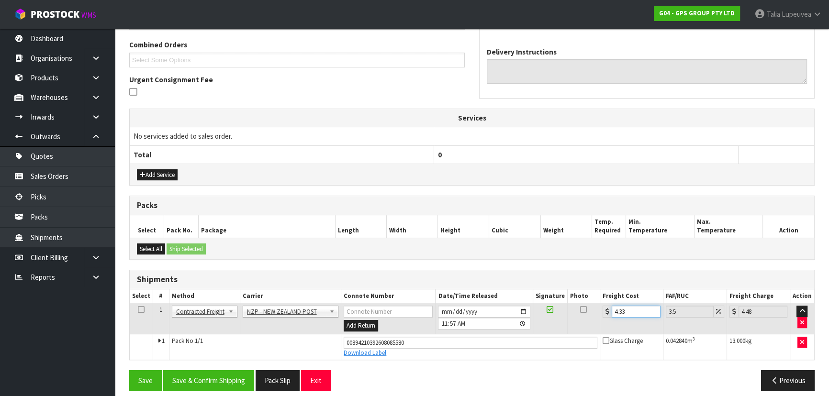
scroll to position [250, 0]
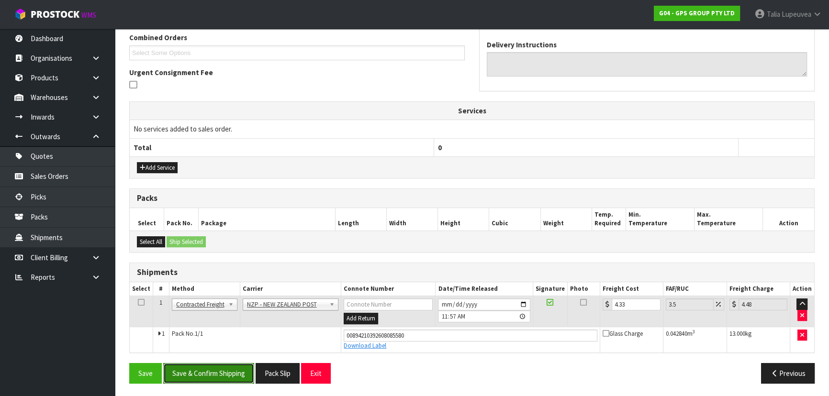
click at [220, 364] on button "Save & Confirm Shipping" at bounding box center [208, 373] width 91 height 21
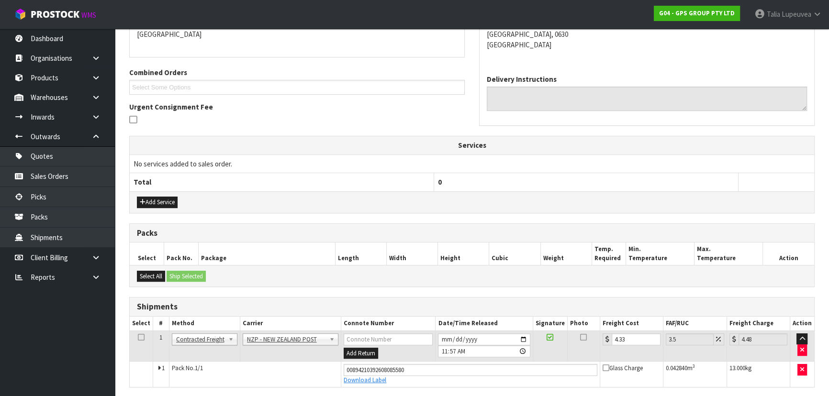
scroll to position [0, 0]
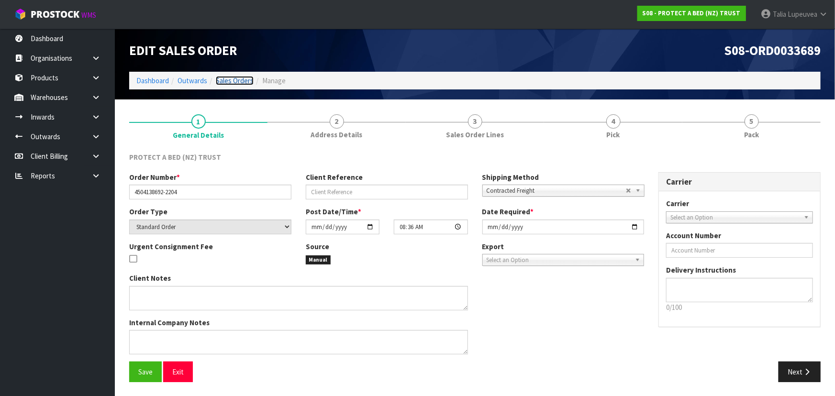
click at [231, 83] on link "Sales Orders" at bounding box center [235, 80] width 38 height 9
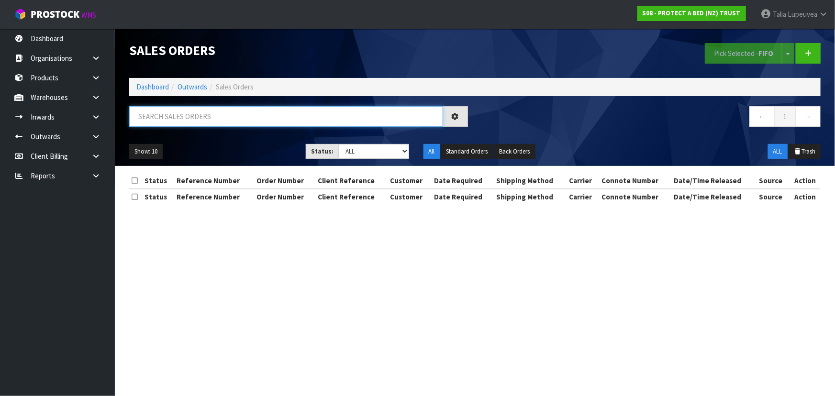
click at [221, 110] on input "text" at bounding box center [286, 116] width 314 height 21
type input "JOB-0416255"
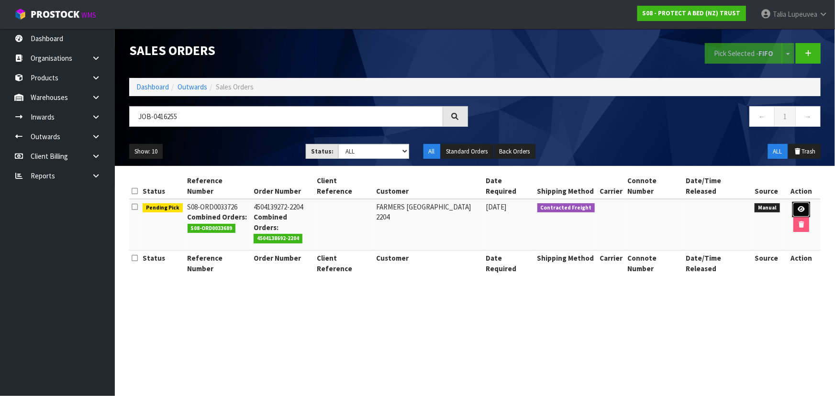
click at [798, 206] on icon at bounding box center [801, 209] width 7 height 6
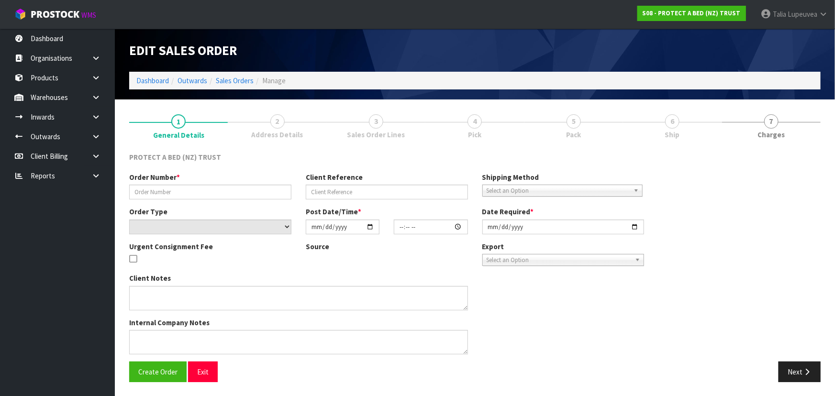
type input "4504139272-2204"
select select "number:0"
type input "[DATE]"
type input "10:13:00.000"
type input "[DATE]"
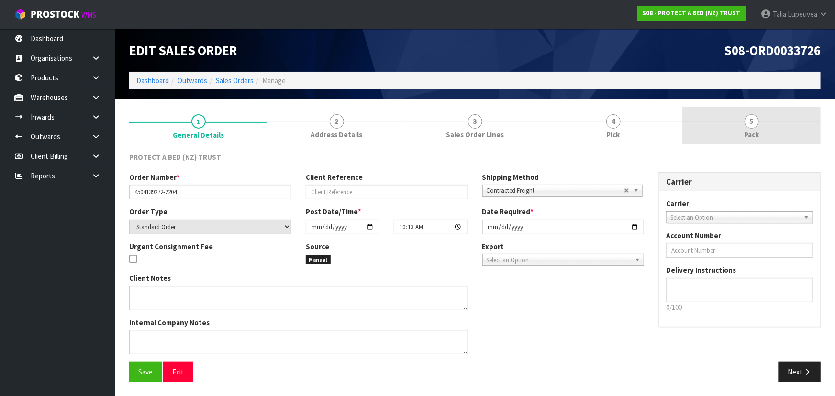
click at [743, 138] on link "5 Pack" at bounding box center [751, 126] width 138 height 38
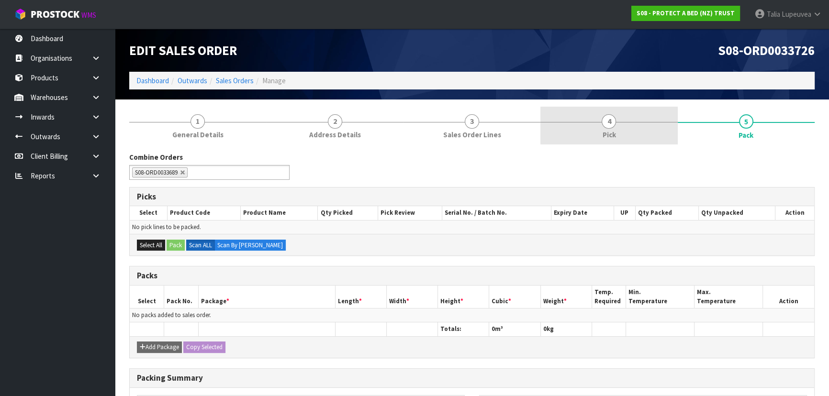
click at [578, 108] on link "4 Pick" at bounding box center [608, 126] width 137 height 38
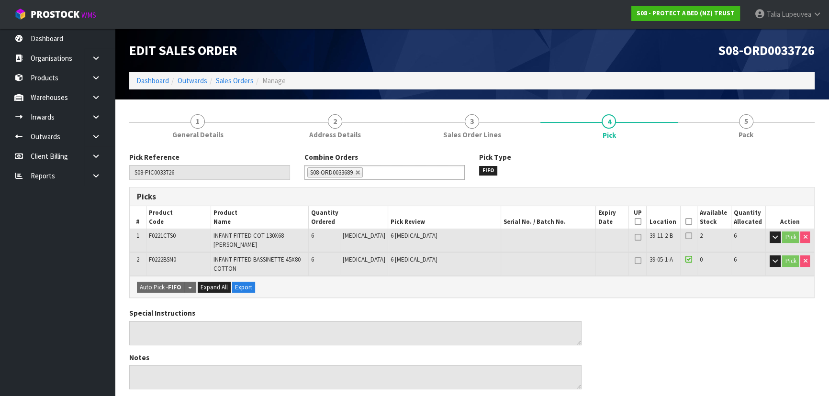
click at [685, 222] on icon at bounding box center [688, 222] width 7 height 0
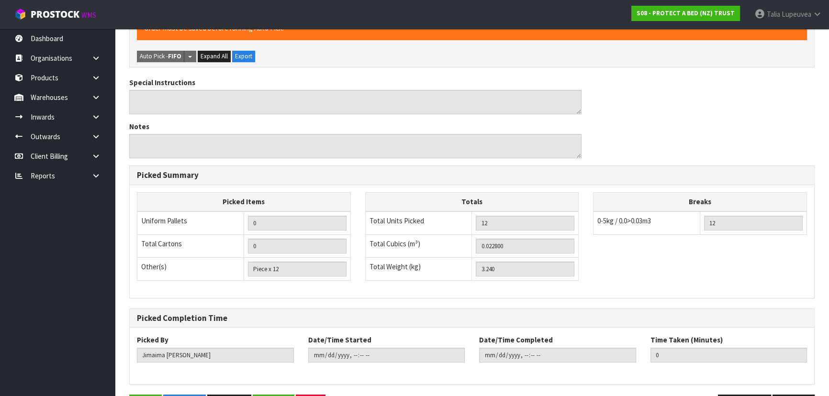
scroll to position [297, 0]
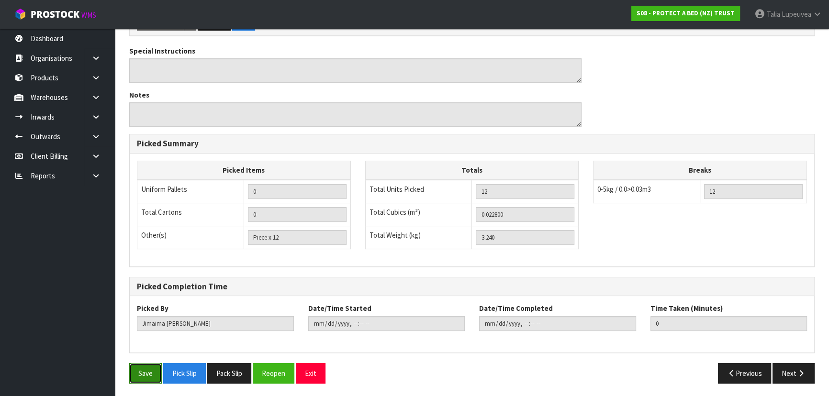
click at [157, 368] on button "Save" at bounding box center [145, 373] width 33 height 21
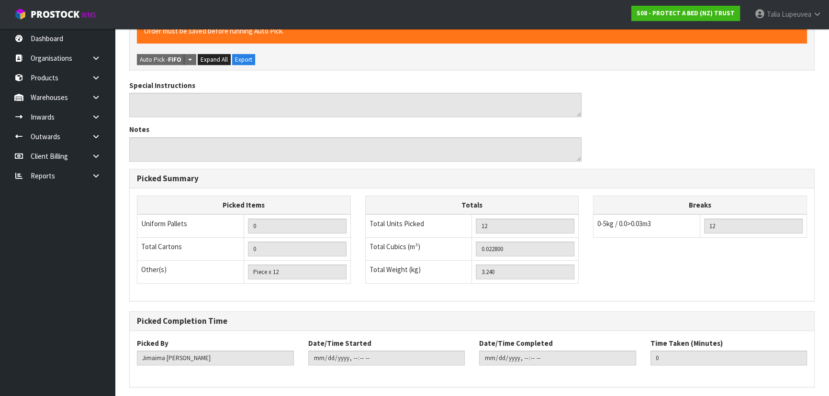
scroll to position [0, 0]
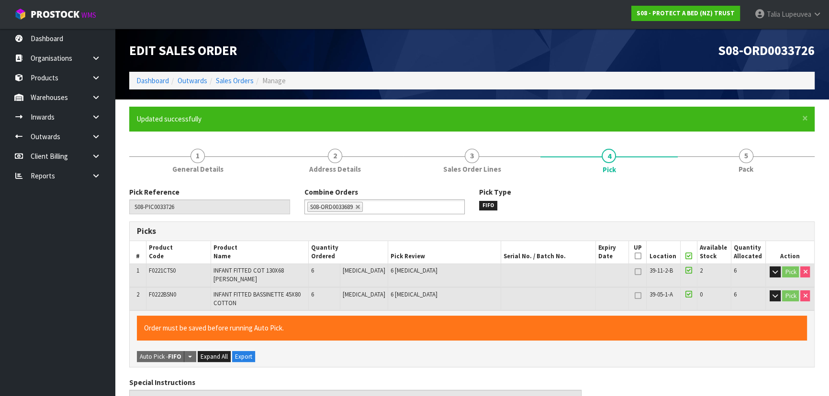
type input "Talia Lupeuvea"
type input "2025-10-08T10:47:50"
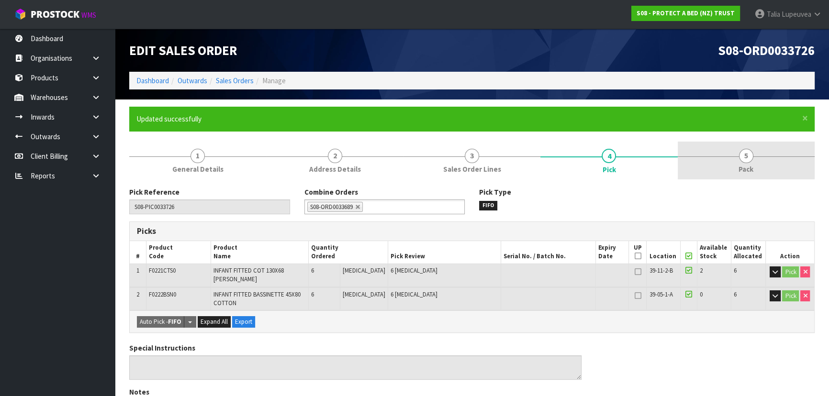
click at [737, 144] on link "5 Pack" at bounding box center [746, 161] width 137 height 38
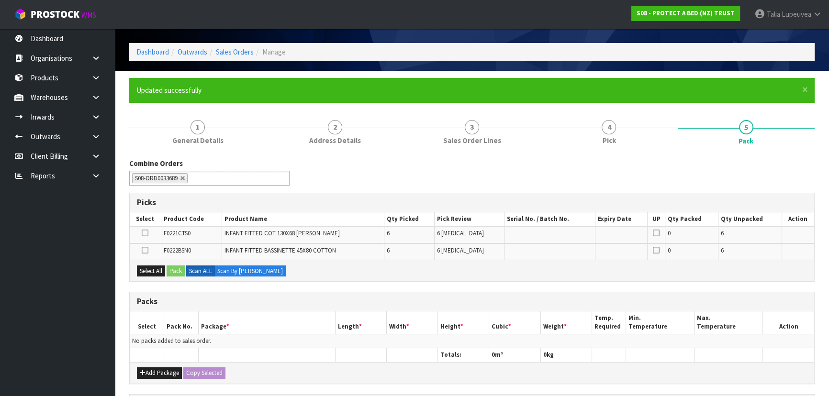
scroll to position [43, 0]
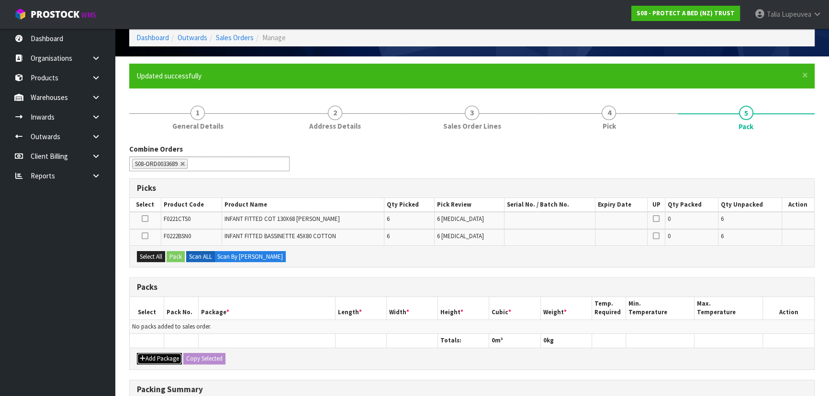
click at [175, 359] on button "Add Package" at bounding box center [159, 358] width 45 height 11
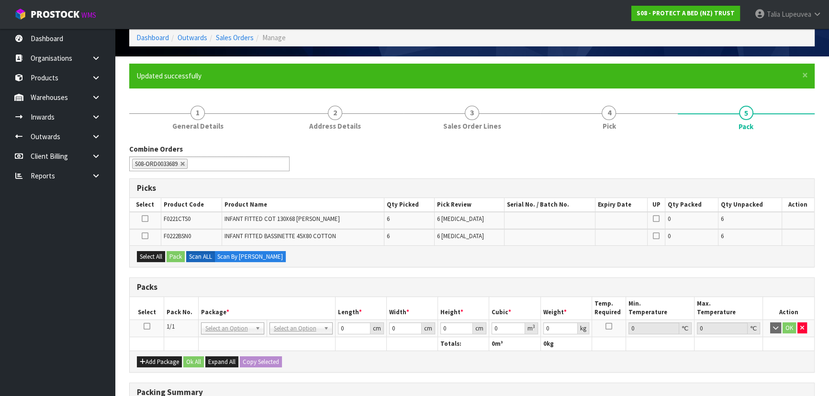
click at [144, 327] on icon at bounding box center [147, 326] width 7 height 0
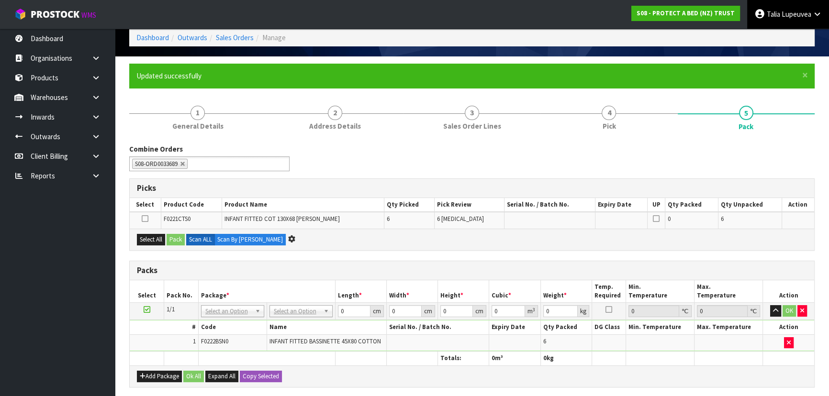
scroll to position [0, 0]
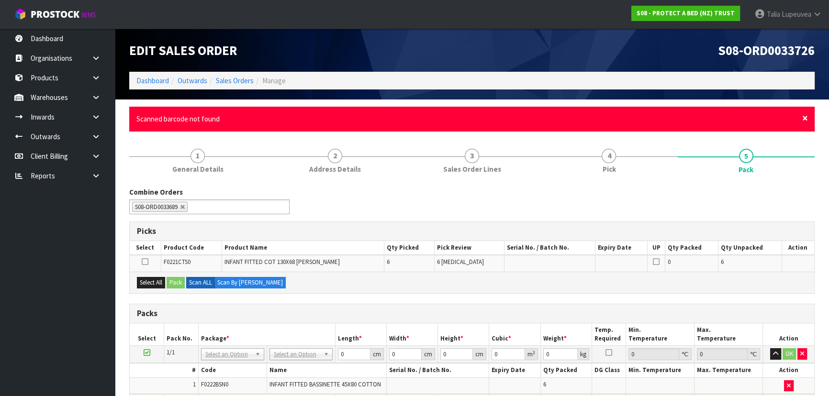
drag, startPoint x: 804, startPoint y: 119, endPoint x: 738, endPoint y: 147, distance: 72.0
click at [804, 119] on span "×" at bounding box center [805, 117] width 6 height 13
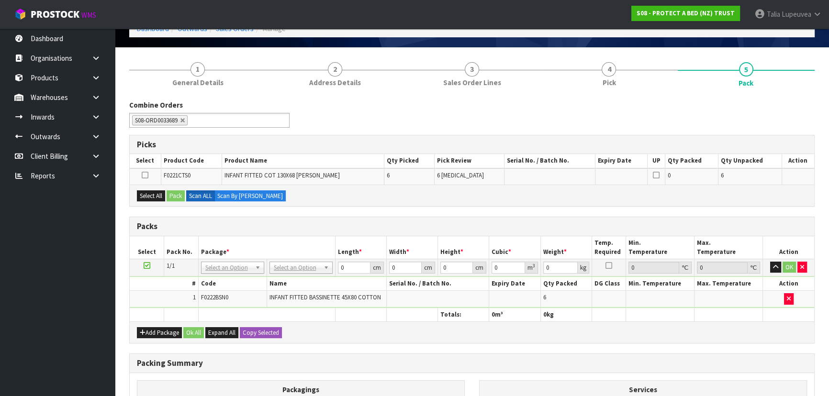
scroll to position [43, 0]
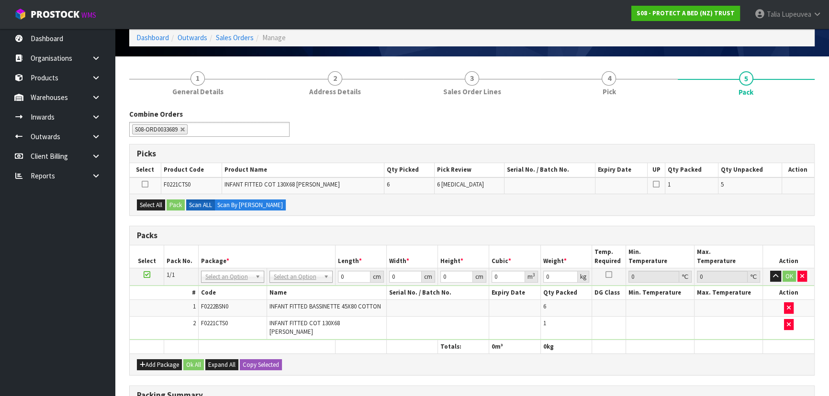
click at [408, 208] on div "Select All Pack Scan ALL Scan By Quantity" at bounding box center [472, 205] width 684 height 22
click at [570, 210] on div "Select All Pack Scan ALL Scan By Quantity" at bounding box center [472, 205] width 684 height 22
click at [575, 211] on div "Select All Pack Scan ALL Scan By Quantity" at bounding box center [472, 205] width 684 height 22
drag, startPoint x: 575, startPoint y: 211, endPoint x: 584, endPoint y: 211, distance: 8.6
click at [583, 211] on div "Select All Pack Scan ALL Scan By Quantity" at bounding box center [472, 205] width 684 height 22
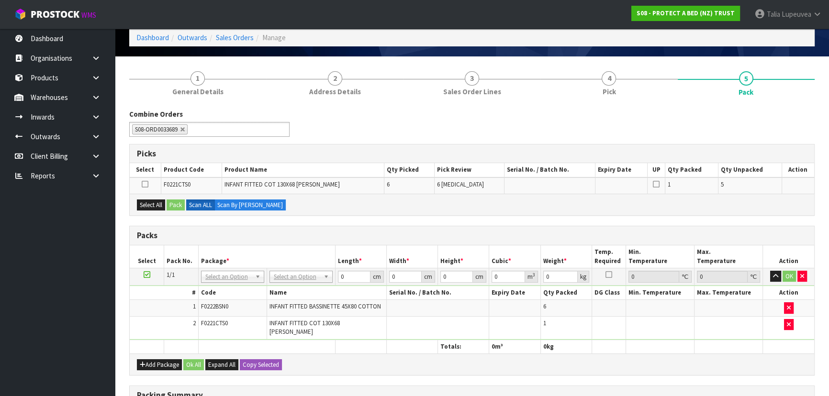
click at [584, 211] on div "Select All Pack Scan ALL Scan By Quantity" at bounding box center [472, 205] width 684 height 22
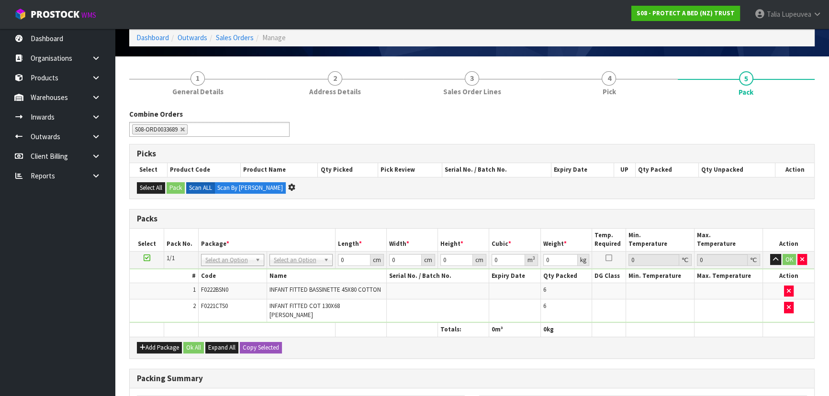
scroll to position [0, 0]
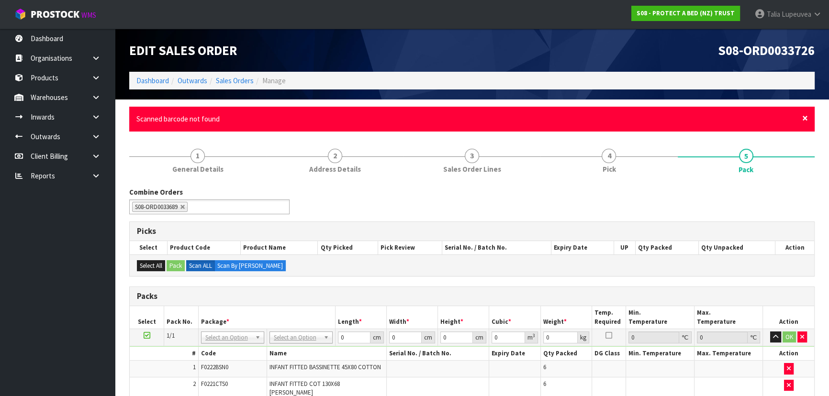
drag, startPoint x: 805, startPoint y: 119, endPoint x: 742, endPoint y: 114, distance: 63.3
click at [801, 118] on div "× Close Scanned barcode not found" at bounding box center [471, 119] width 685 height 24
click at [807, 118] on span "×" at bounding box center [805, 117] width 6 height 13
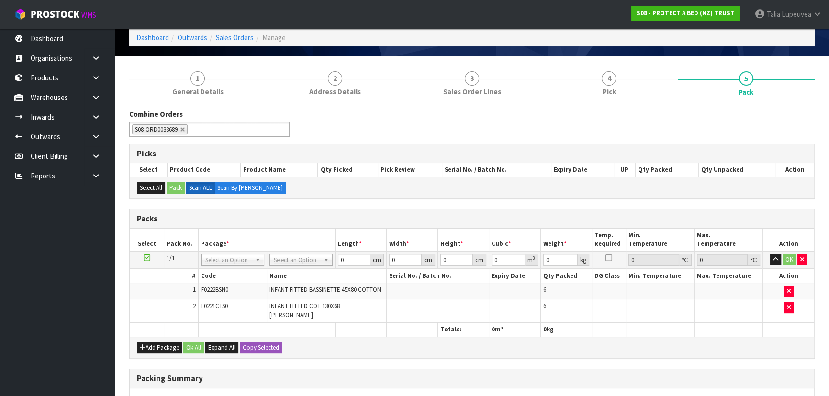
scroll to position [43, 0]
click at [784, 302] on button "button" at bounding box center [789, 307] width 10 height 11
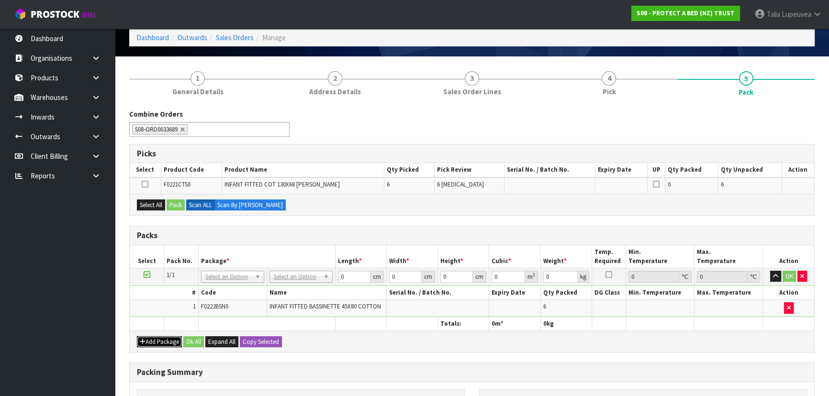
click at [161, 336] on button "Add Package" at bounding box center [159, 341] width 45 height 11
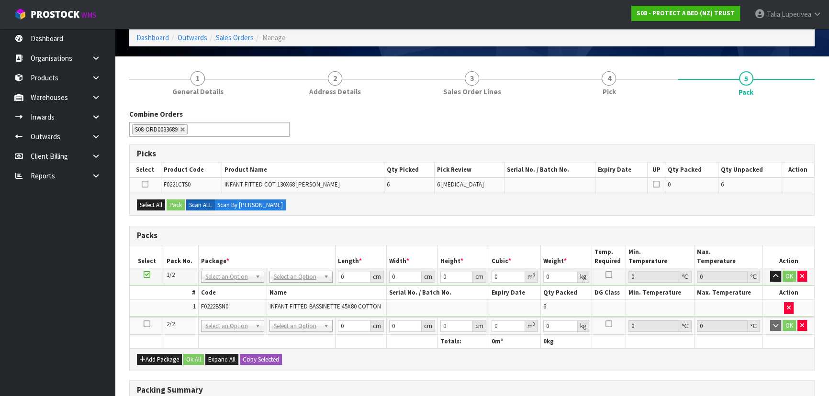
click at [150, 321] on td at bounding box center [147, 326] width 34 height 18
click at [145, 324] on icon at bounding box center [147, 324] width 7 height 0
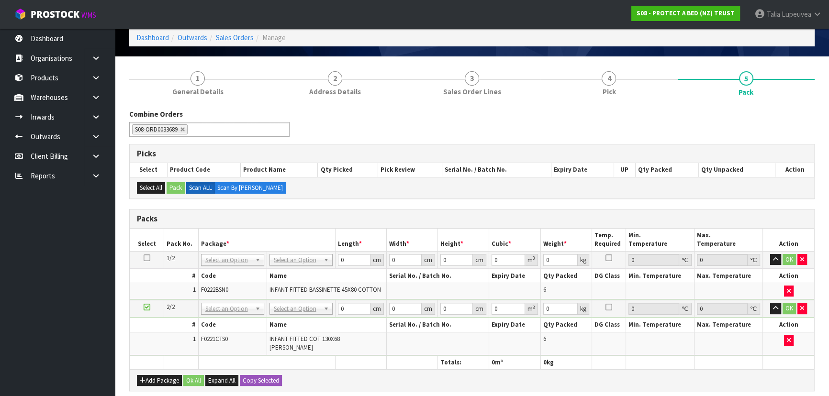
click at [295, 252] on td "No Packaging Cartons PLT GEN120 (1200 X 1000) PLT ONE WAY SKID CHEP HIRE PALLET…" at bounding box center [301, 259] width 68 height 17
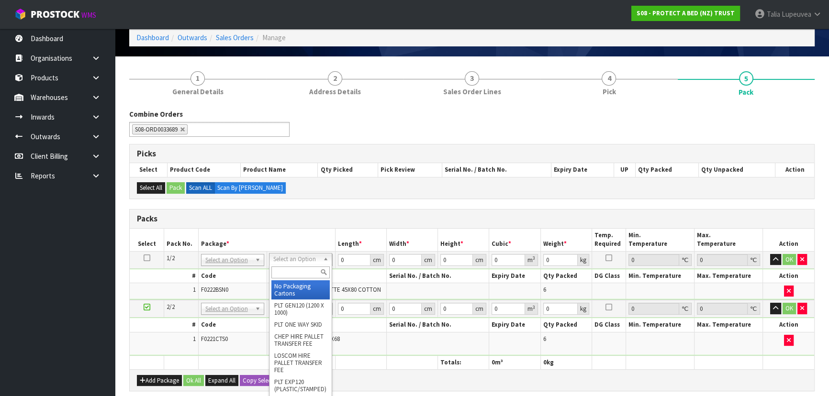
click at [304, 268] on input "text" at bounding box center [300, 273] width 58 height 12
type input "OC"
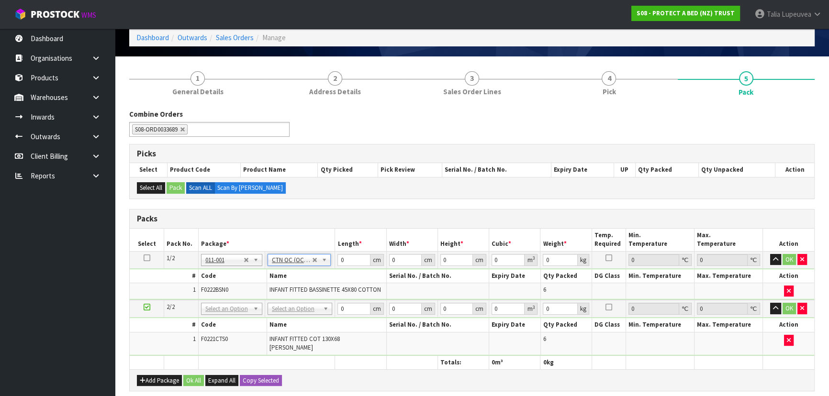
type input "1.56"
drag, startPoint x: 355, startPoint y: 262, endPoint x: 323, endPoint y: 268, distance: 32.6
click at [323, 268] on tbody "1/2 NONE 007-001 007-002 007-004 007-009 007-013 007-014 007-015 007-017 007-01…" at bounding box center [472, 275] width 684 height 49
type input "57"
type input "40"
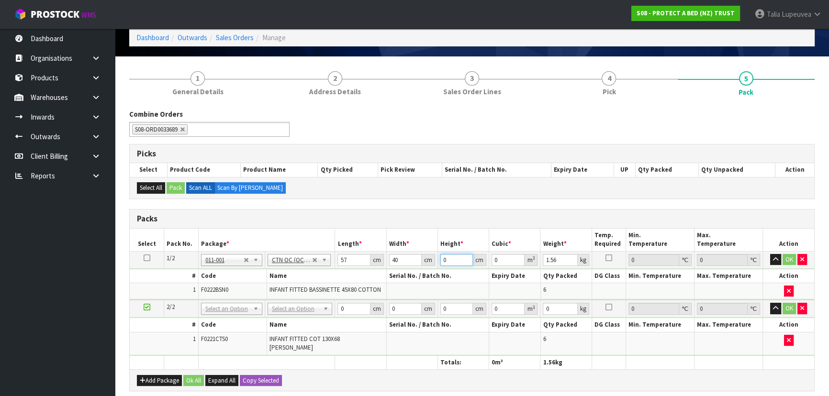
type input "3"
type input "0.00684"
type input "32"
type input "0.07296"
type input "32"
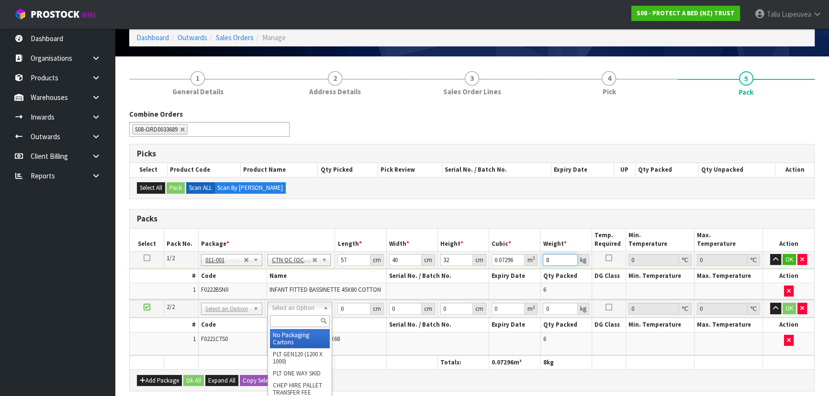
type input "8"
click at [290, 321] on input "text" at bounding box center [300, 321] width 60 height 12
type input "OC"
type input "2"
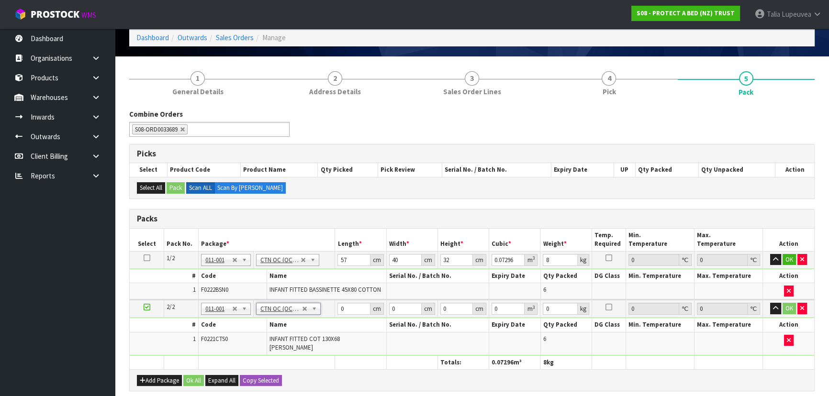
type input "1.68"
drag, startPoint x: 348, startPoint y: 310, endPoint x: 339, endPoint y: 307, distance: 9.4
click at [339, 307] on input "0" at bounding box center [353, 309] width 33 height 12
type input "40"
type input "30"
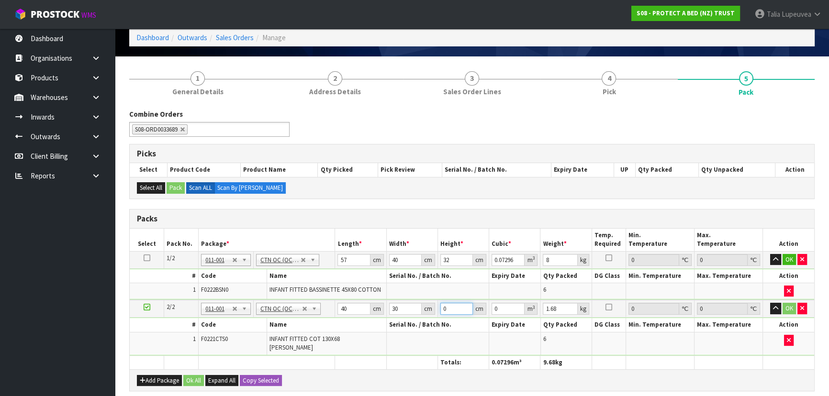
type input "3"
type input "0.0036"
type input "32"
type input "0.0384"
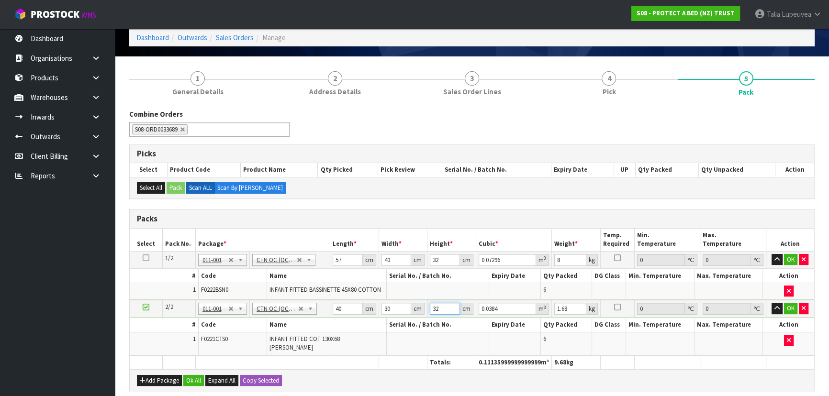
type input "32"
type input "3"
drag, startPoint x: 193, startPoint y: 374, endPoint x: 194, endPoint y: 369, distance: 4.9
click at [193, 375] on button "Ok All" at bounding box center [193, 380] width 21 height 11
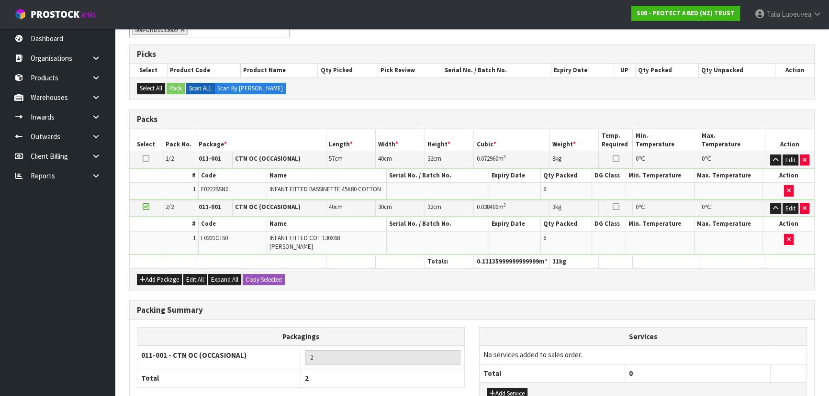
scroll to position [210, 0]
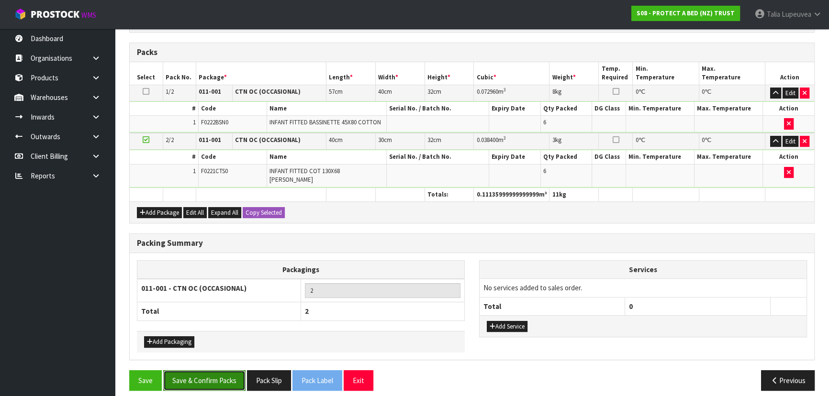
click at [207, 370] on button "Save & Confirm Packs" at bounding box center [204, 380] width 82 height 21
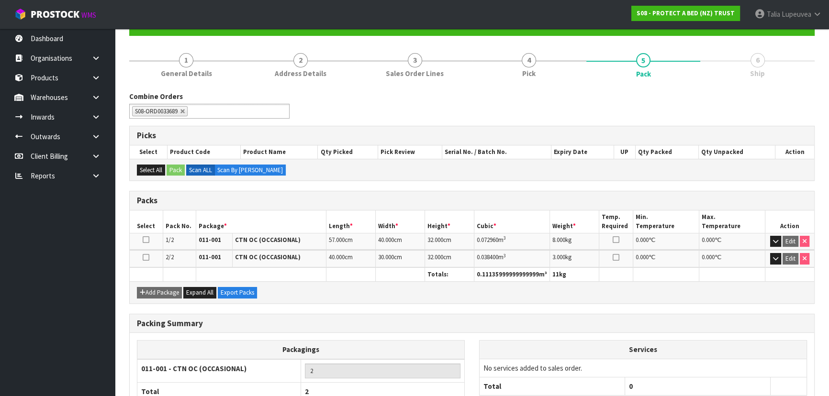
scroll to position [161, 0]
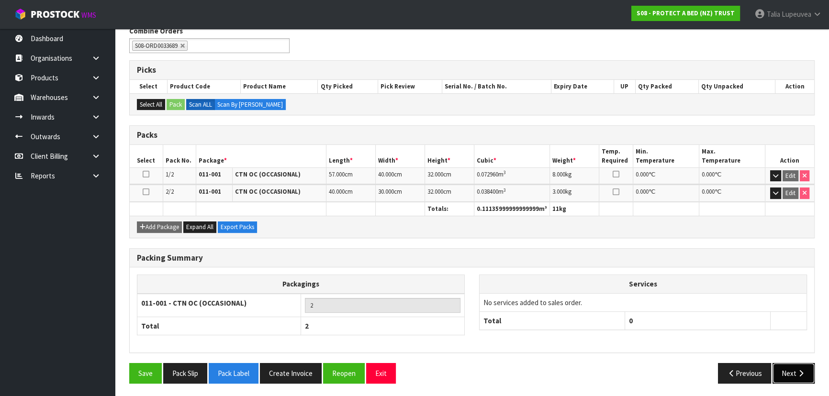
drag, startPoint x: 783, startPoint y: 368, endPoint x: 565, endPoint y: 308, distance: 225.8
click at [783, 368] on button "Next" at bounding box center [793, 373] width 42 height 21
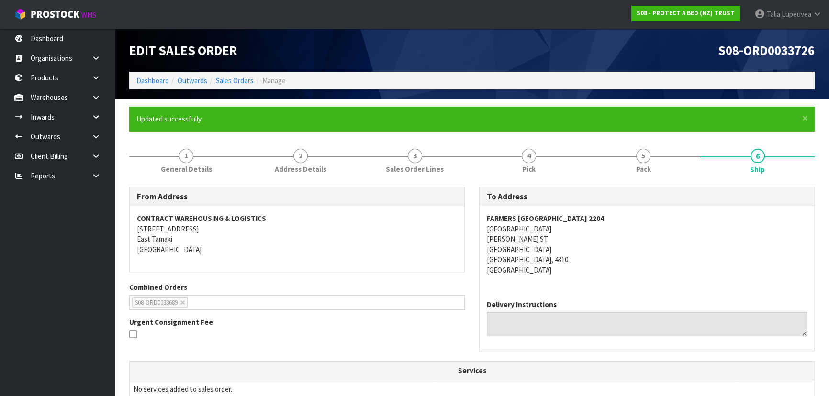
scroll to position [252, 0]
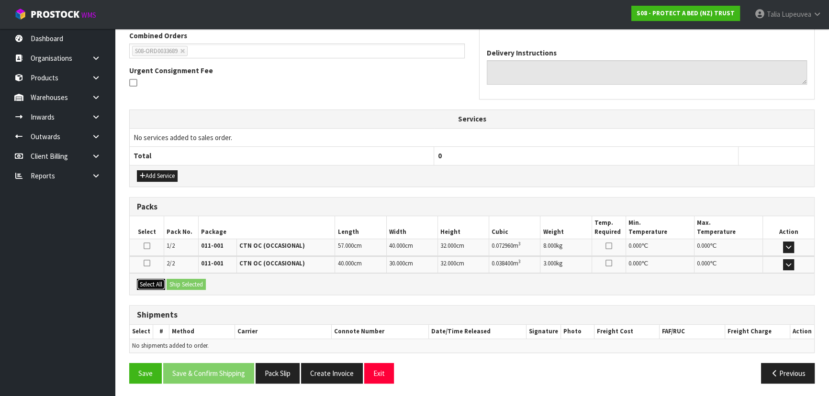
drag, startPoint x: 157, startPoint y: 280, endPoint x: 178, endPoint y: 282, distance: 20.7
click at [158, 280] on button "Select All" at bounding box center [151, 284] width 28 height 11
click at [183, 283] on button "Ship Selected" at bounding box center [186, 284] width 39 height 11
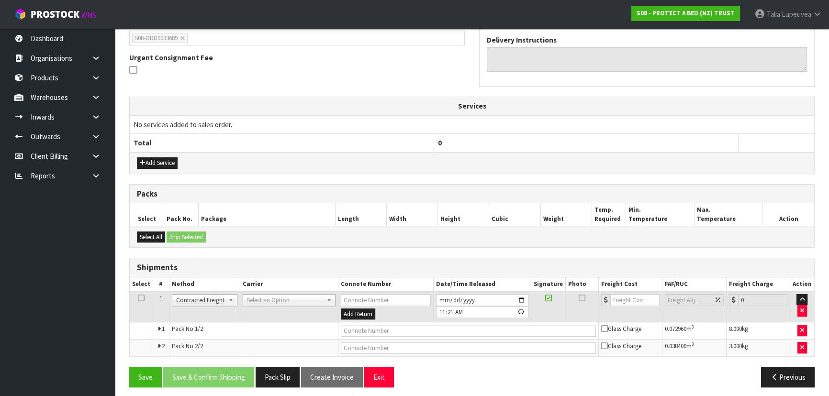
scroll to position [268, 0]
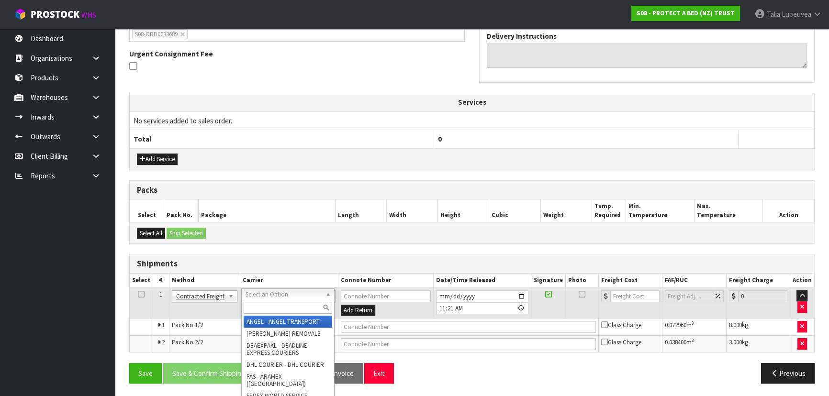
click at [269, 307] on input "text" at bounding box center [288, 308] width 89 height 12
type input "NZP"
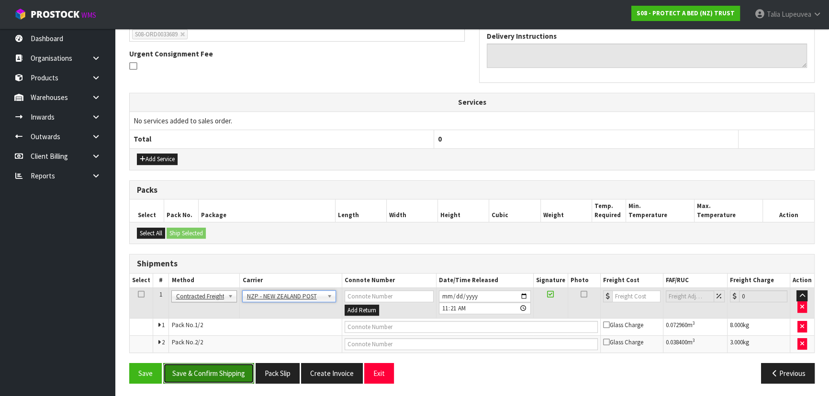
drag, startPoint x: 222, startPoint y: 377, endPoint x: 226, endPoint y: 369, distance: 8.1
click at [222, 377] on button "Save & Confirm Shipping" at bounding box center [208, 373] width 91 height 21
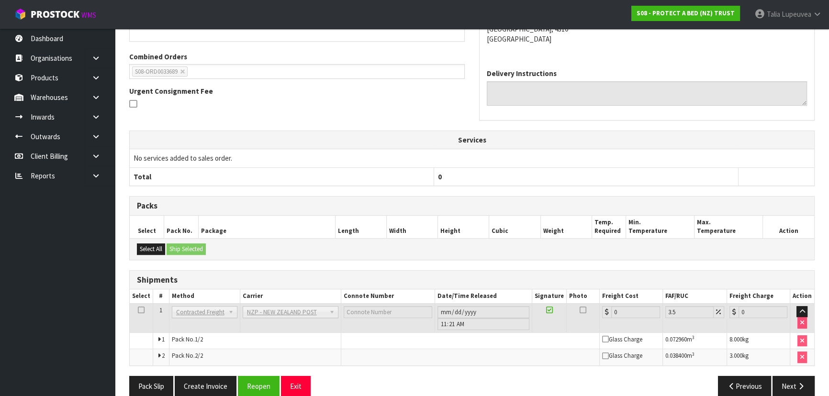
scroll to position [254, 0]
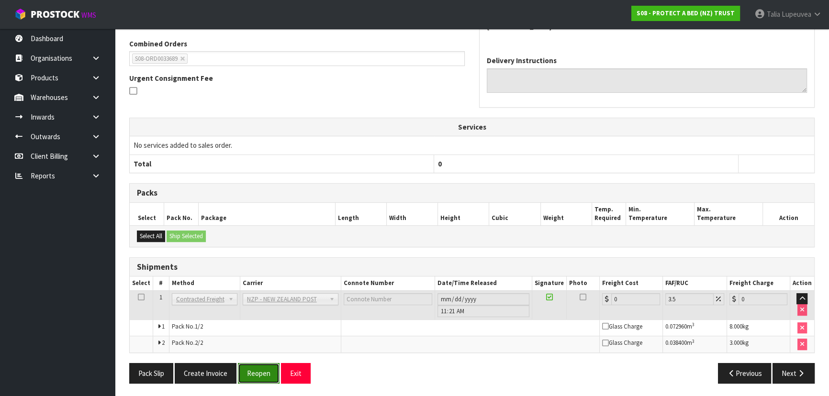
click at [254, 375] on button "Reopen" at bounding box center [259, 373] width 42 height 21
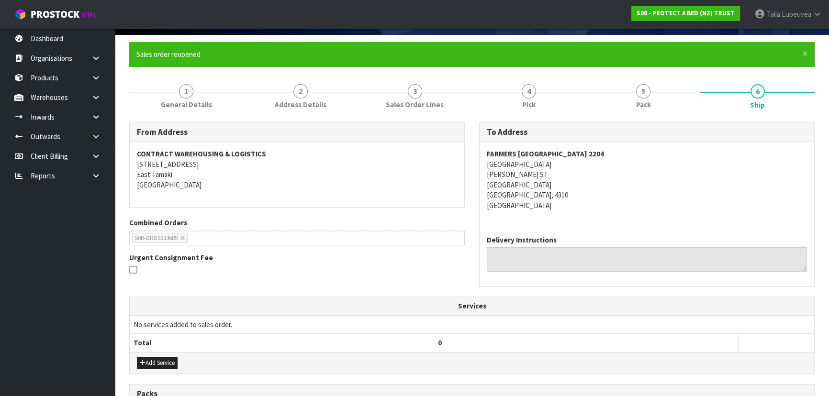
scroll to position [261, 0]
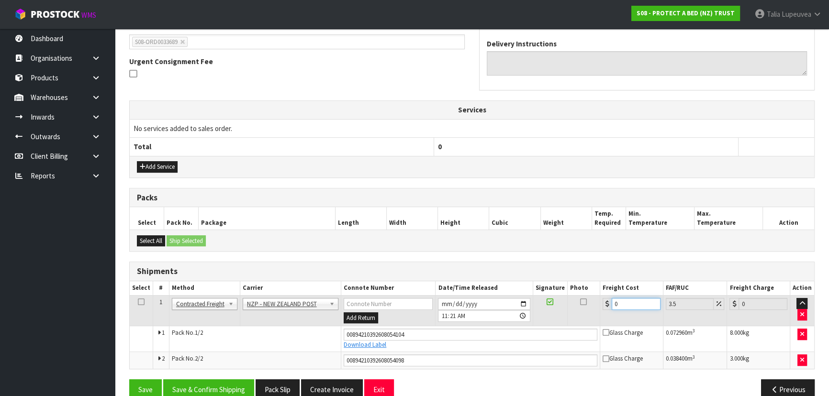
drag, startPoint x: 624, startPoint y: 302, endPoint x: 611, endPoint y: 304, distance: 13.1
click at [611, 304] on input "0" at bounding box center [635, 304] width 49 height 12
type input "2"
type input "2.07"
type input "20"
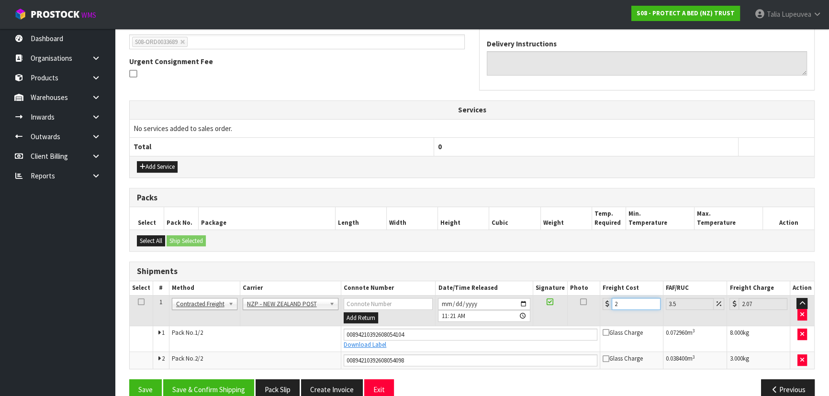
type input "20.7"
type input "20.9"
type input "21.63"
type input "20.96"
type input "21.69"
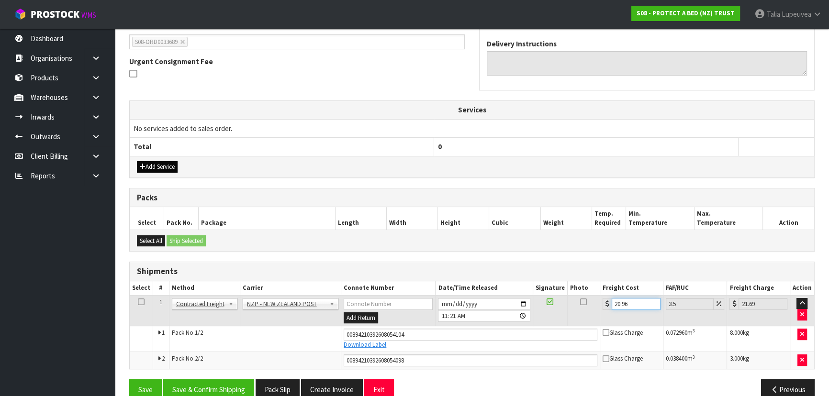
type input "20.96"
click at [147, 167] on button "Add Service" at bounding box center [157, 166] width 41 height 11
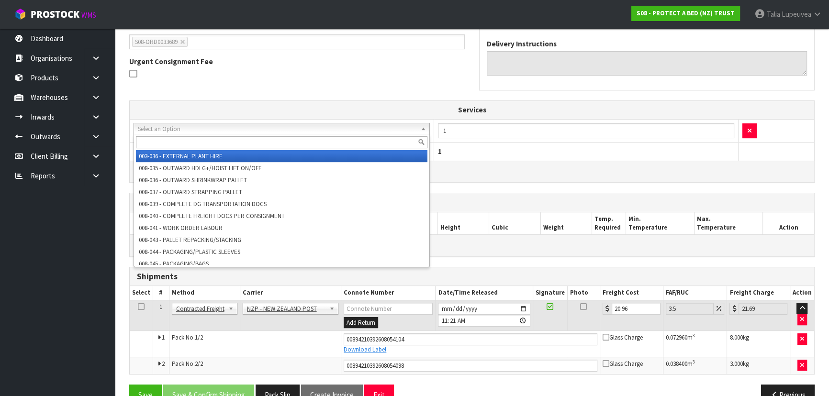
click at [170, 141] on input "text" at bounding box center [281, 142] width 291 height 12
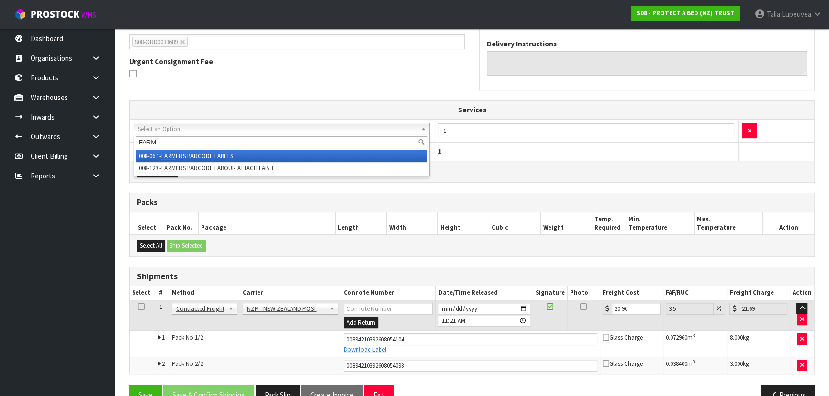
type input "FARM"
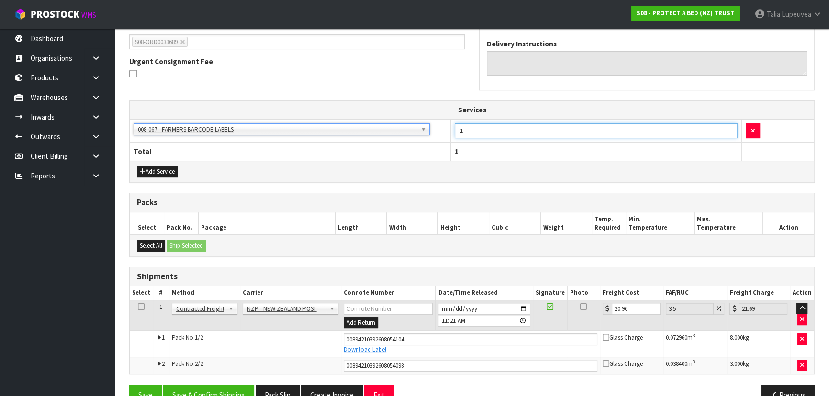
drag, startPoint x: 463, startPoint y: 129, endPoint x: 433, endPoint y: 124, distance: 29.5
click at [433, 124] on tr "003-036 - EXTERNAL PLANT HIRE 008-035 - OUTWARD HDLG+/HOIST LIFT ON/OFF 008-036…" at bounding box center [472, 130] width 684 height 23
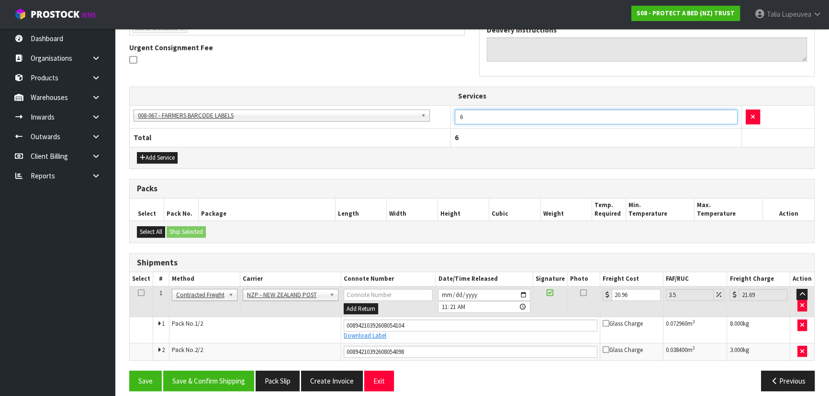
scroll to position [282, 0]
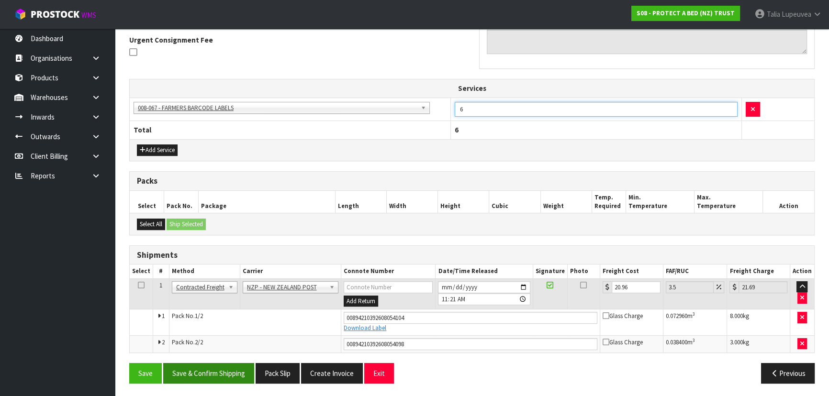
type input "6"
click at [222, 368] on button "Save & Confirm Shipping" at bounding box center [208, 373] width 91 height 21
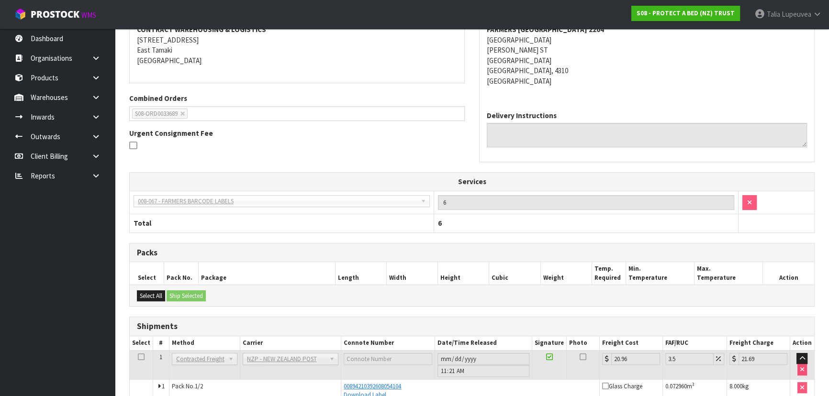
scroll to position [255, 0]
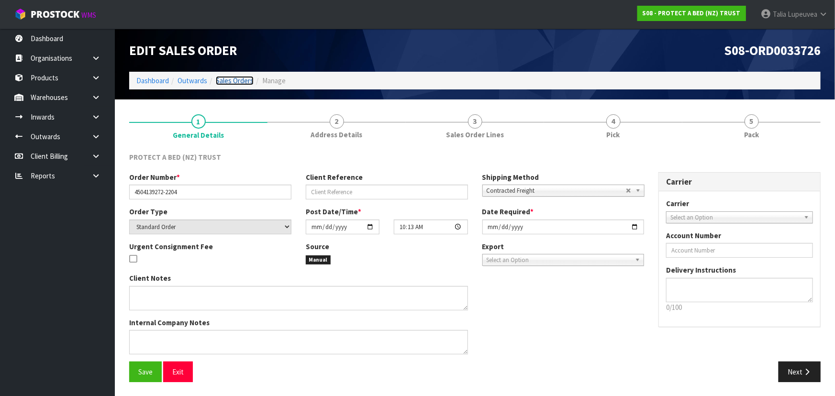
click at [227, 83] on link "Sales Orders" at bounding box center [235, 80] width 38 height 9
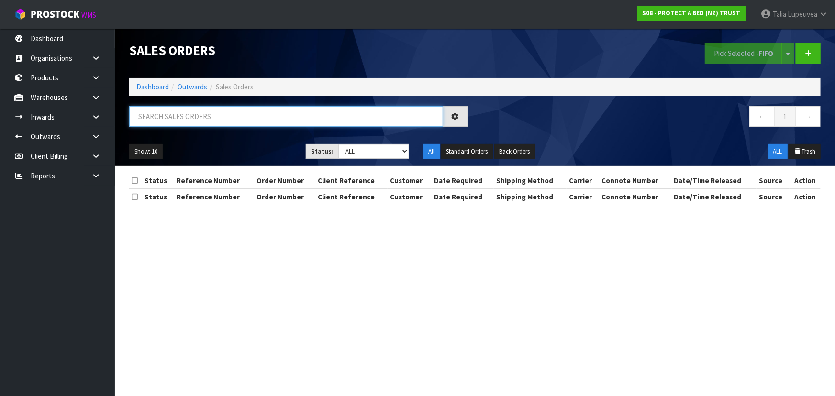
click at [267, 120] on input "text" at bounding box center [286, 116] width 314 height 21
type input "JOB-0416158"
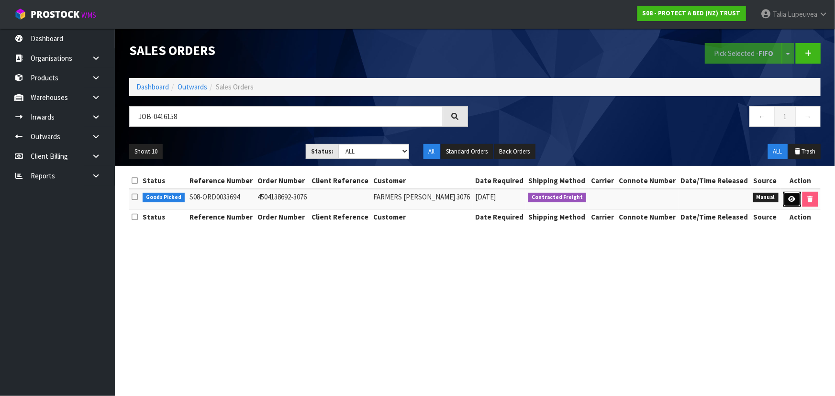
click at [786, 197] on link at bounding box center [792, 199] width 18 height 15
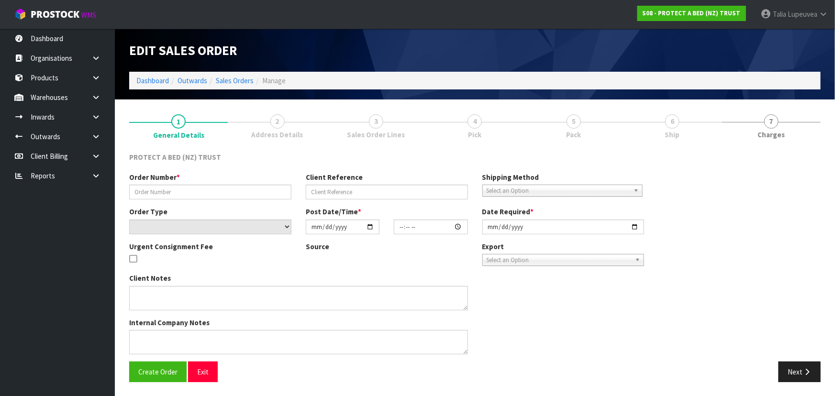
type input "4504138692-3076"
select select "number:0"
type input "[DATE]"
type input "08:40:00.000"
type input "[DATE]"
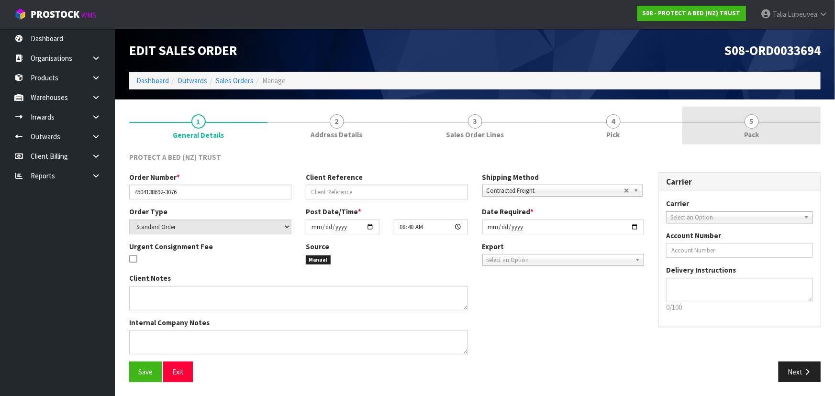
click at [772, 125] on link "5 Pack" at bounding box center [751, 126] width 138 height 38
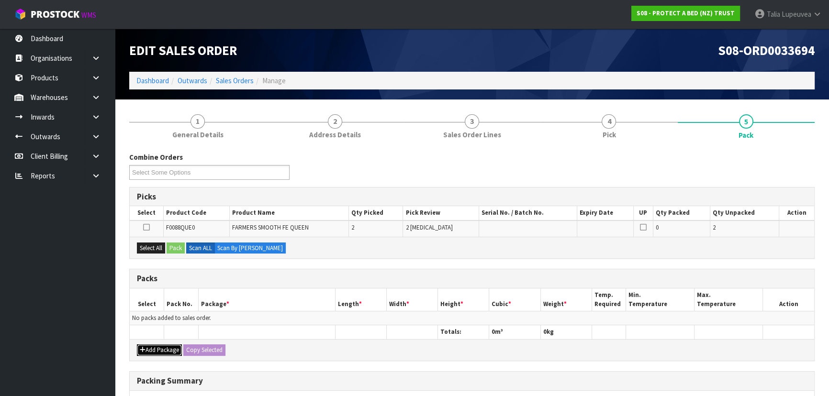
click at [148, 347] on button "Add Package" at bounding box center [159, 349] width 45 height 11
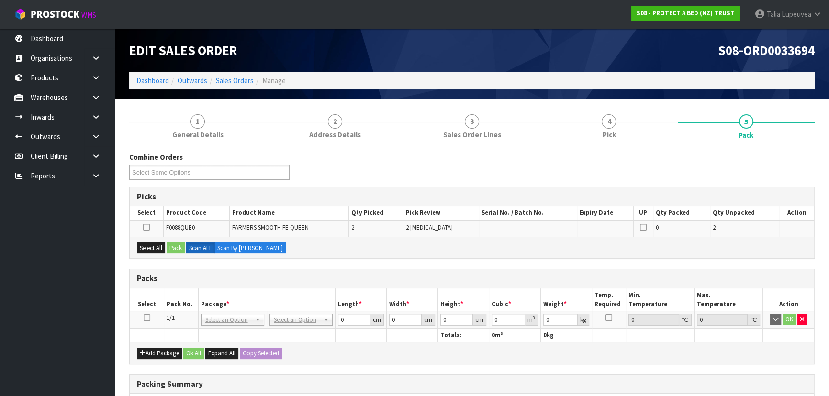
click at [147, 318] on icon at bounding box center [147, 318] width 7 height 0
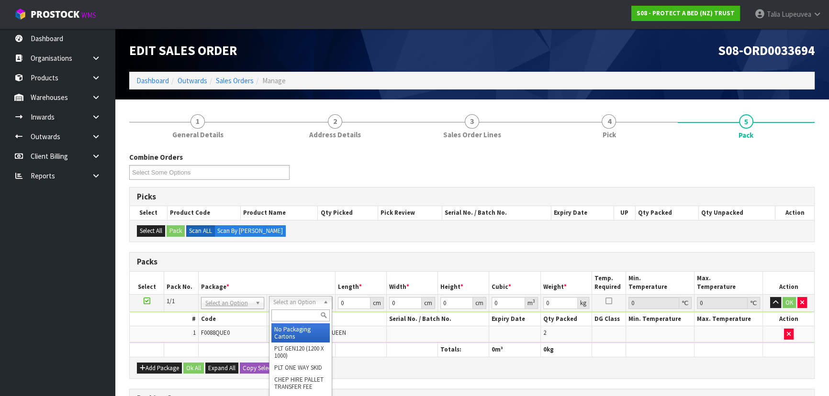
click at [286, 319] on input "text" at bounding box center [300, 316] width 58 height 12
type input "OC"
drag, startPoint x: 311, startPoint y: 338, endPoint x: 339, endPoint y: 311, distance: 39.3
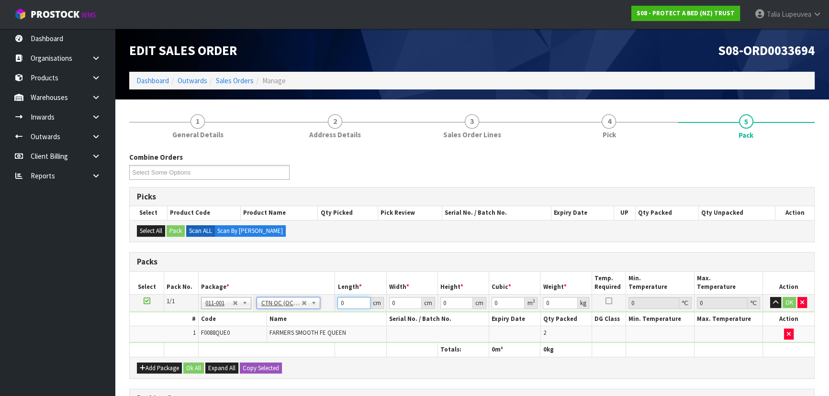
type input "3.126"
click at [299, 315] on tbody "1/1 NONE 007-001 007-002 007-004 007-009 007-013 007-014 007-015 007-017 007-01…" at bounding box center [472, 318] width 684 height 49
type input "32"
type input "21"
type input "3"
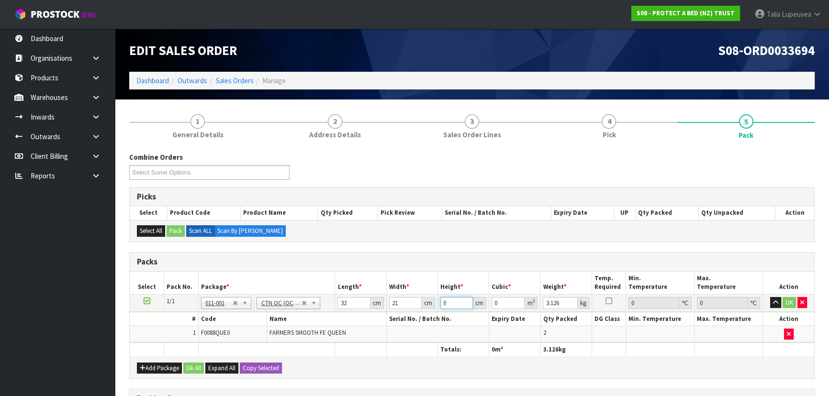
type input "0.002016"
type input "32"
type input "0.021504"
type input "32"
type input "4"
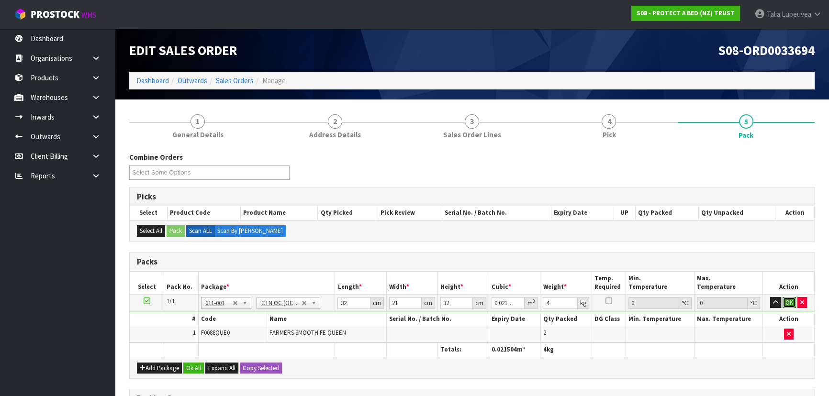
click at [785, 297] on button "OK" at bounding box center [788, 302] width 13 height 11
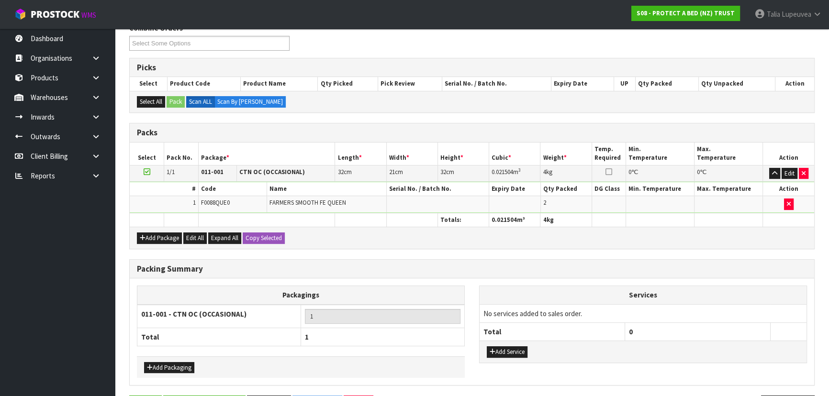
scroll to position [161, 0]
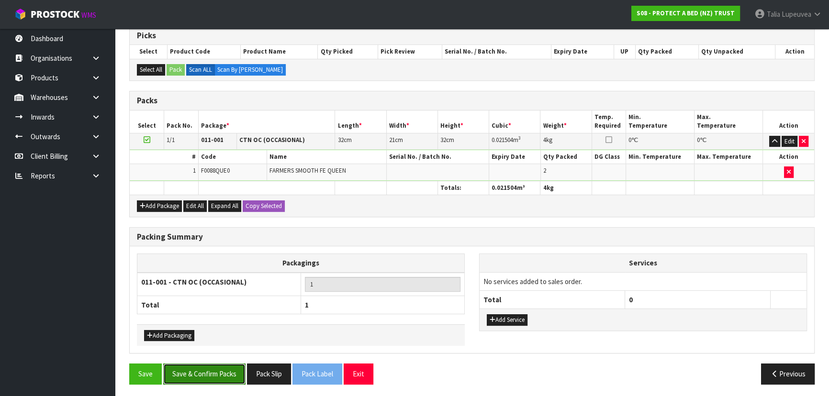
click at [202, 367] on button "Save & Confirm Packs" at bounding box center [204, 374] width 82 height 21
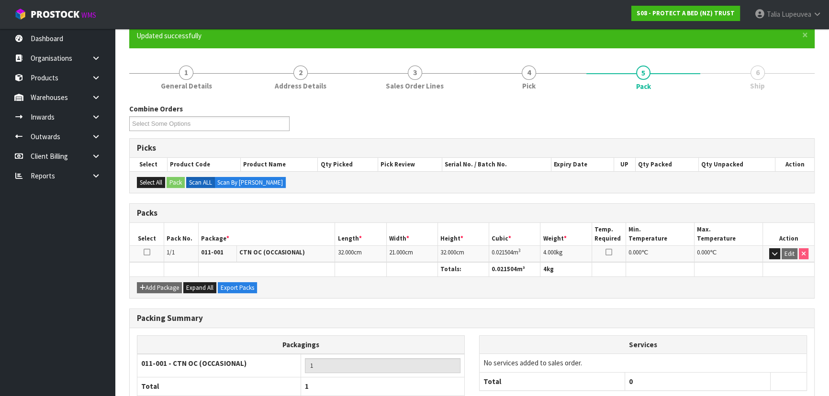
scroll to position [144, 0]
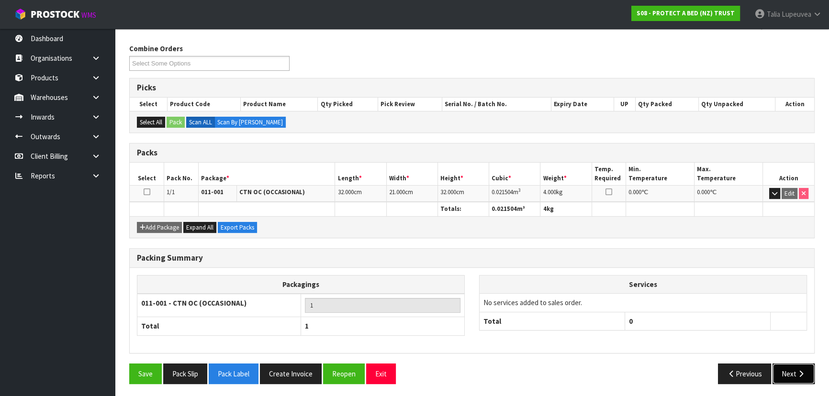
drag, startPoint x: 791, startPoint y: 376, endPoint x: 541, endPoint y: 321, distance: 256.3
click at [791, 377] on button "Next" at bounding box center [793, 374] width 42 height 21
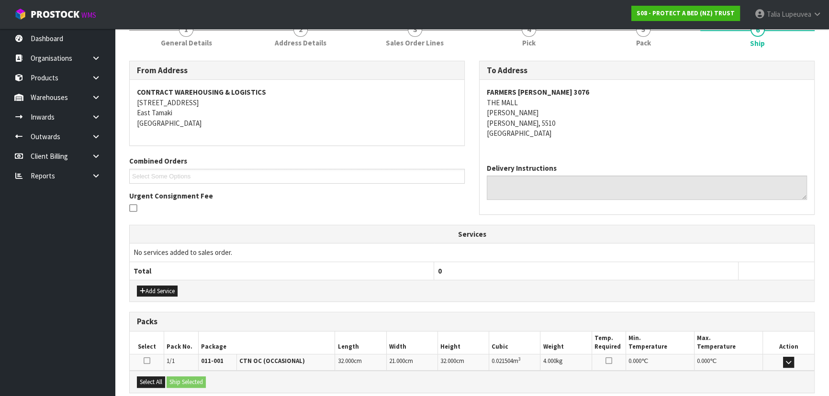
scroll to position [224, 0]
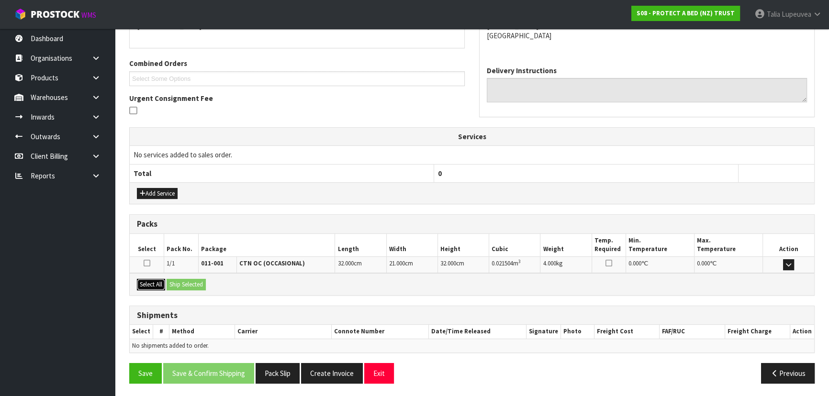
click at [153, 283] on button "Select All" at bounding box center [151, 284] width 28 height 11
click at [181, 283] on button "Ship Selected" at bounding box center [186, 284] width 39 height 11
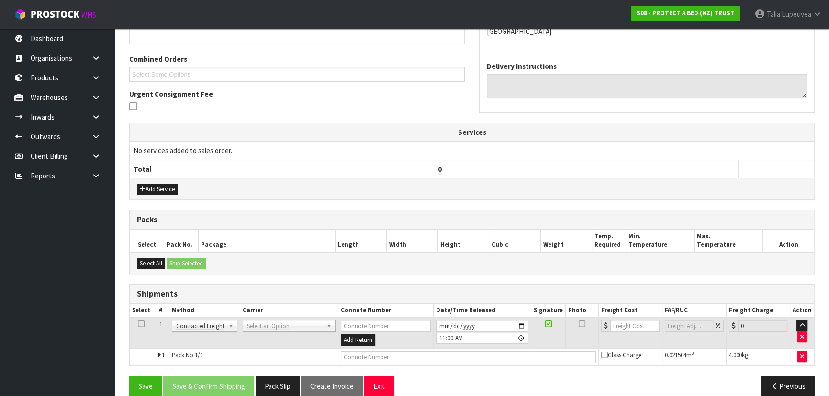
scroll to position [241, 0]
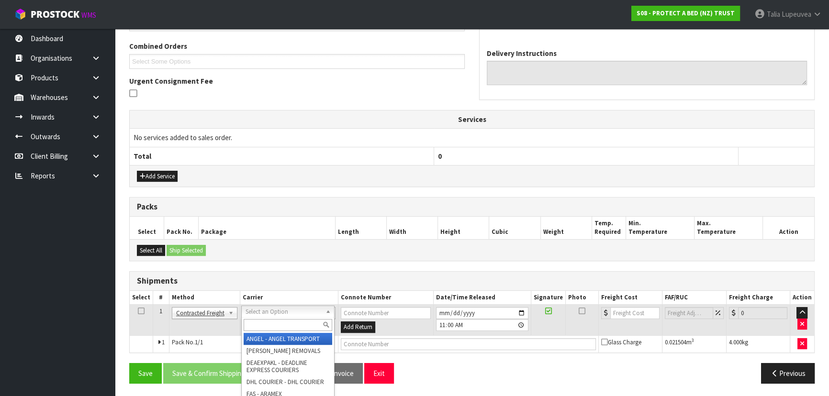
drag, startPoint x: 269, startPoint y: 325, endPoint x: 303, endPoint y: 312, distance: 35.9
click at [272, 325] on input "text" at bounding box center [288, 325] width 89 height 12
type input "NZP"
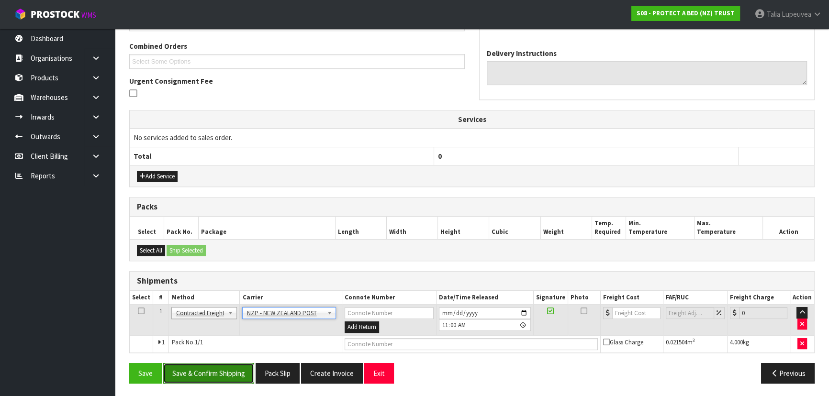
click at [235, 374] on button "Save & Confirm Shipping" at bounding box center [208, 373] width 91 height 21
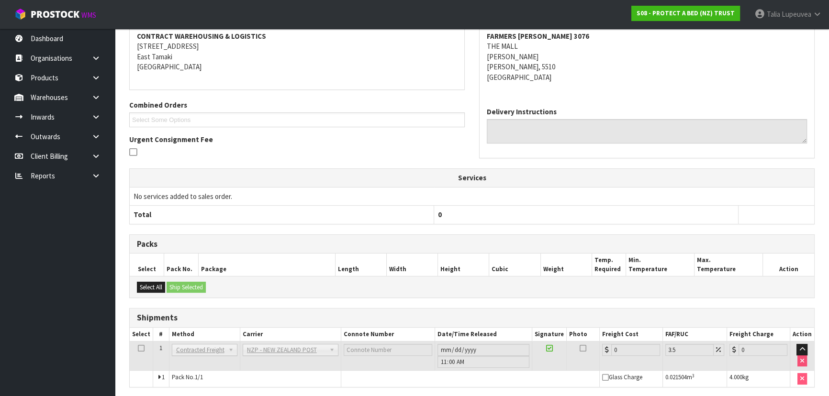
scroll to position [228, 0]
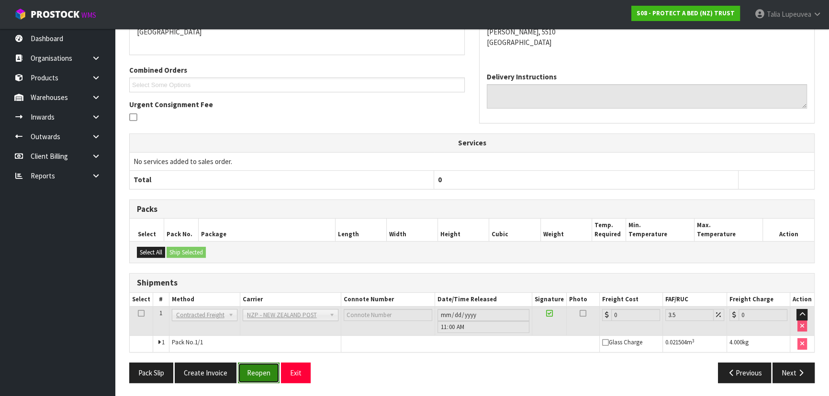
drag, startPoint x: 258, startPoint y: 369, endPoint x: 261, endPoint y: 365, distance: 5.3
click at [258, 369] on button "Reopen" at bounding box center [259, 373] width 42 height 21
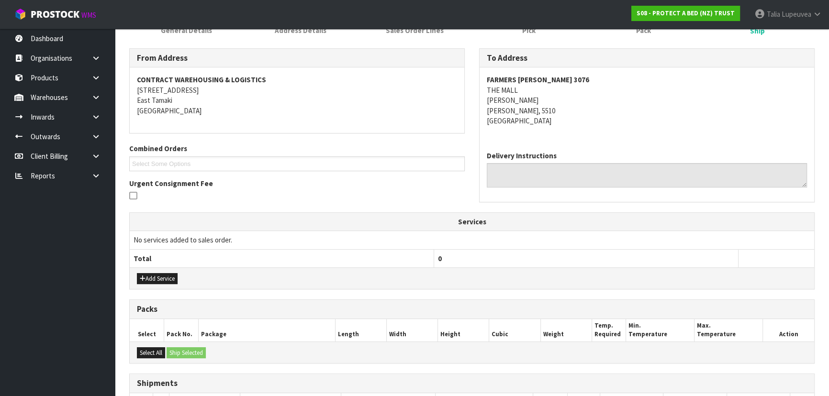
scroll to position [250, 0]
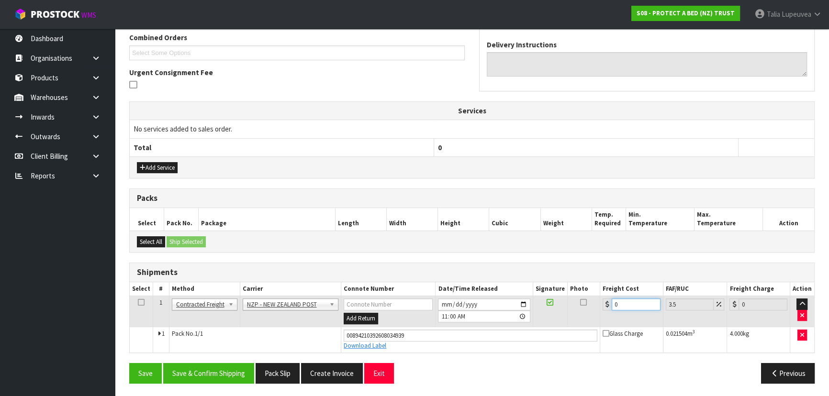
drag, startPoint x: 622, startPoint y: 307, endPoint x: 596, endPoint y: 314, distance: 26.8
click at [596, 314] on tr "1 Client Local Pickup Customer Local Pickup Company Freight Contracted Freight …" at bounding box center [472, 311] width 684 height 31
type input "8"
type input "8.28"
type input "8.4"
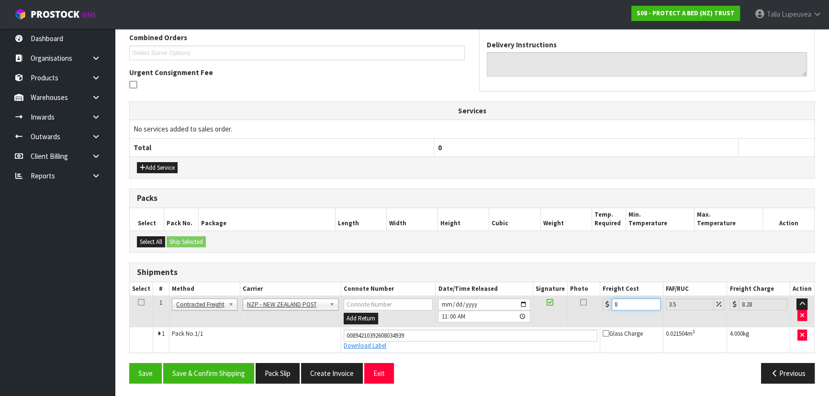
type input "8.69"
type input "8.45"
type input "8.75"
type input "8.45"
click at [203, 365] on button "Save & Confirm Shipping" at bounding box center [208, 373] width 91 height 21
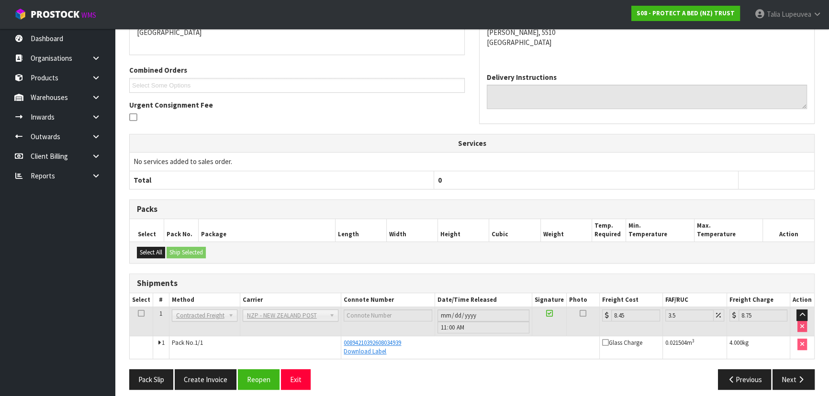
scroll to position [0, 0]
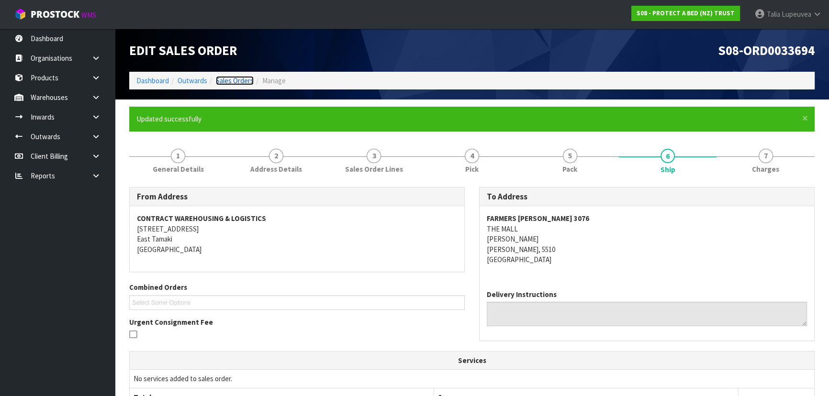
click at [241, 79] on link "Sales Orders" at bounding box center [235, 80] width 38 height 9
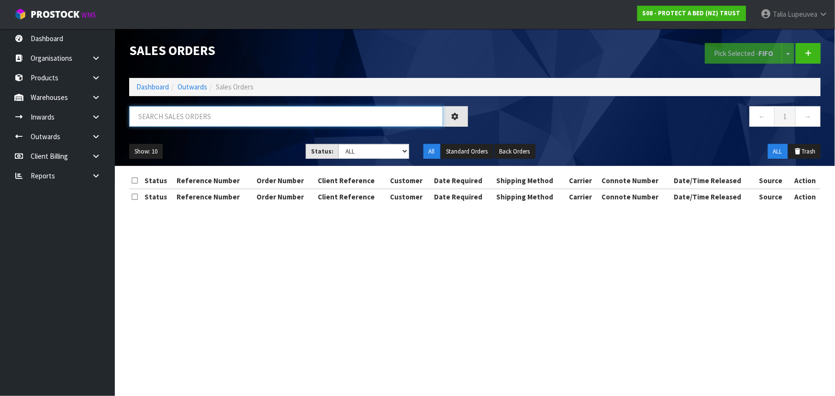
click at [253, 119] on input "text" at bounding box center [286, 116] width 314 height 21
type input "JOB-0416146"
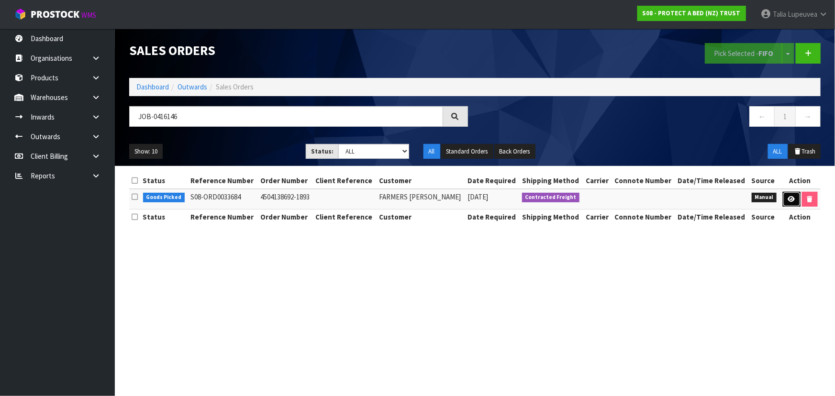
click at [785, 196] on link at bounding box center [792, 199] width 18 height 15
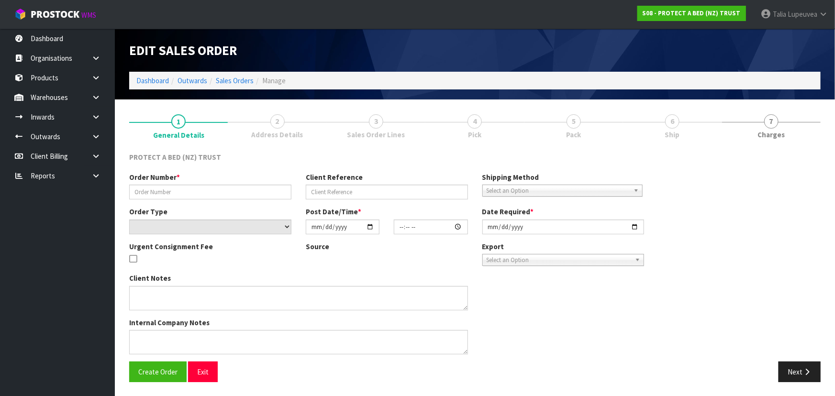
type input "4504138692-1893"
select select "number:0"
type input "[DATE]"
type input "08:33:00.000"
type input "[DATE]"
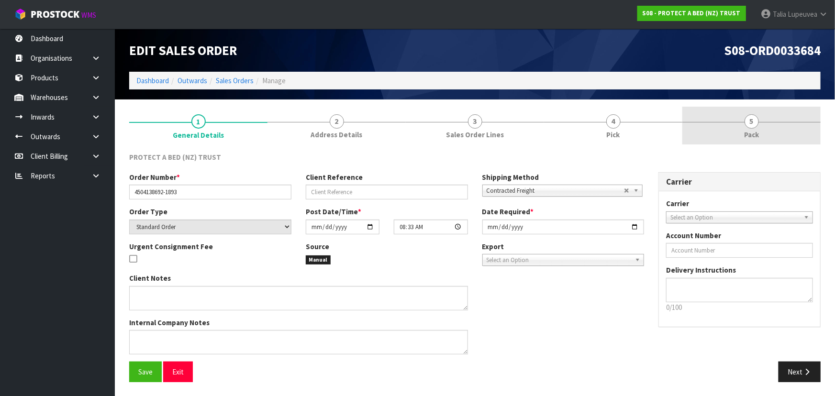
click at [733, 132] on link "5 Pack" at bounding box center [751, 126] width 138 height 38
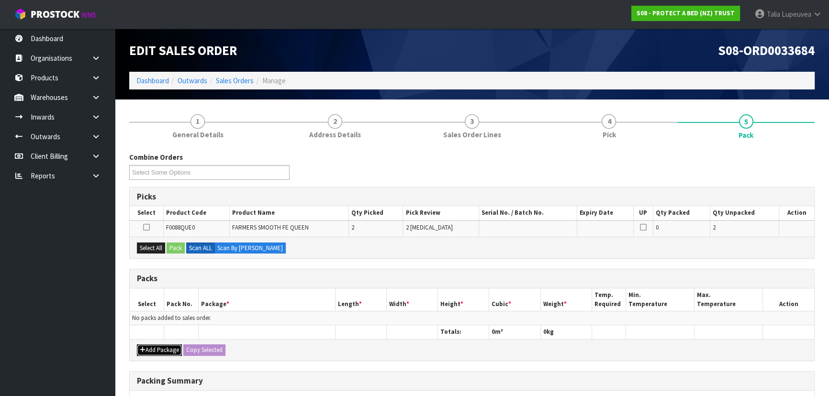
click at [166, 346] on button "Add Package" at bounding box center [159, 349] width 45 height 11
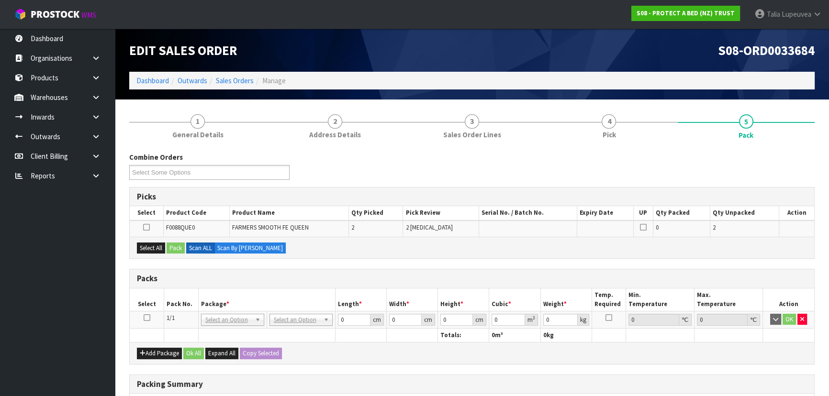
click at [144, 318] on icon at bounding box center [147, 318] width 7 height 0
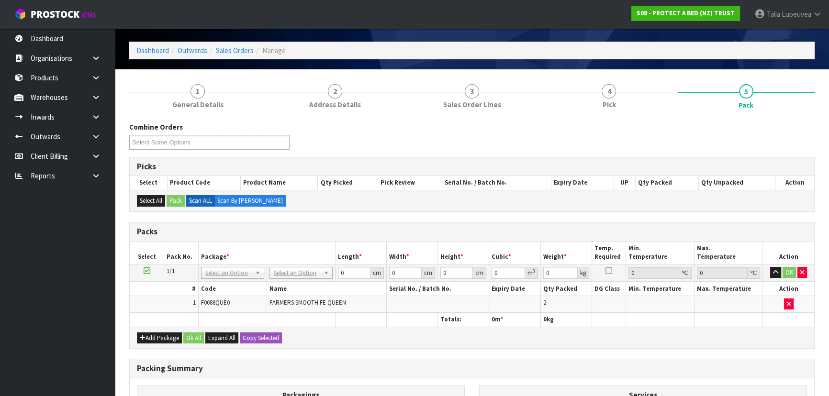
scroll to position [43, 0]
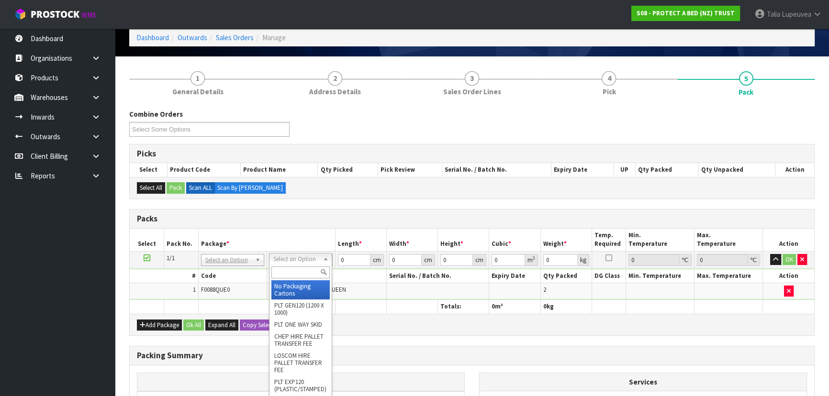
click at [303, 273] on input "text" at bounding box center [300, 273] width 58 height 12
type input "OC"
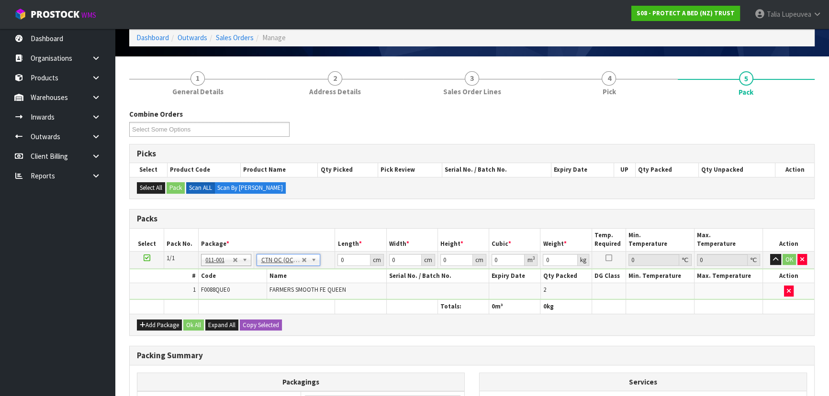
type input "3.126"
drag, startPoint x: 354, startPoint y: 256, endPoint x: 335, endPoint y: 262, distance: 20.0
click at [327, 265] on tr "1/1 NONE 007-001 007-002 007-004 007-009 007-013 007-014 007-015 007-017 007-01…" at bounding box center [472, 259] width 684 height 17
type input "32"
type input "35"
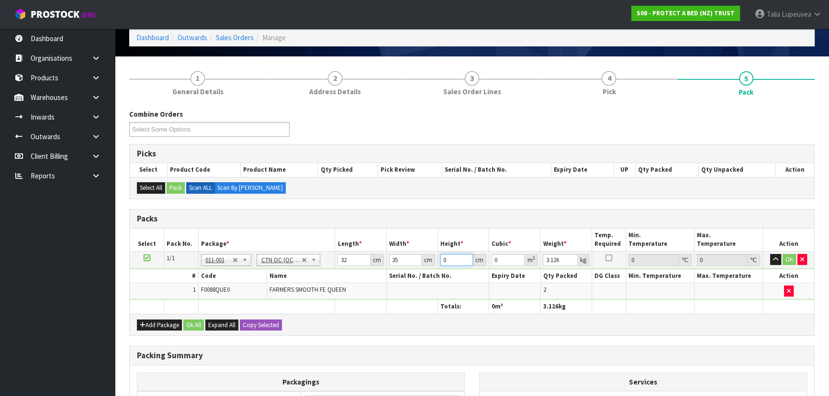
type input "2"
type input "0.00224"
type input "21"
type input "0.02352"
type input "21"
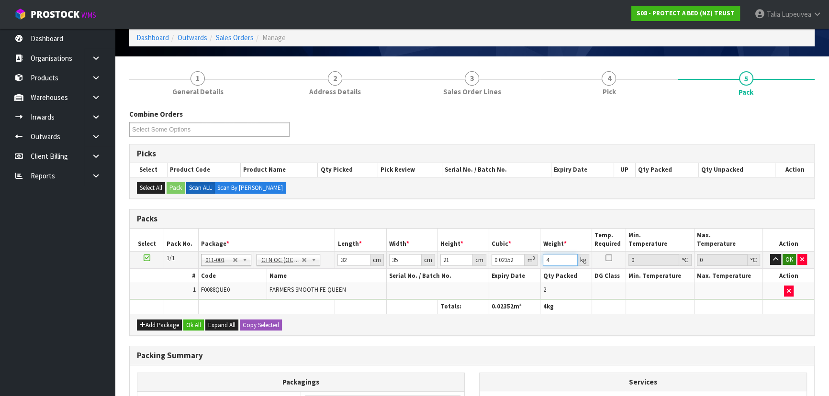
type input "4"
click at [785, 259] on button "OK" at bounding box center [788, 259] width 13 height 11
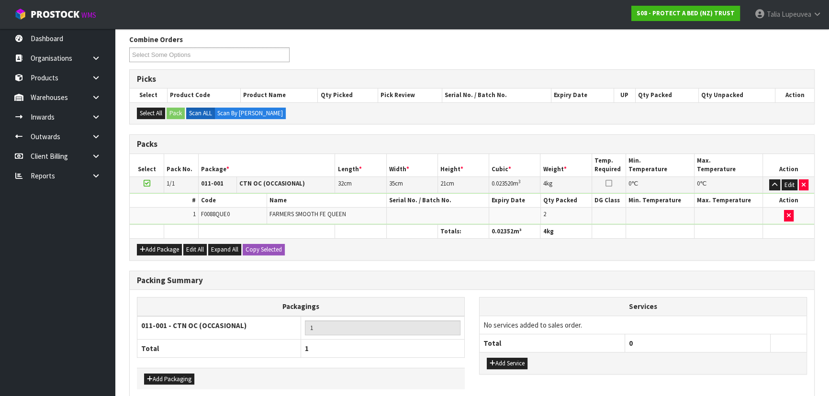
scroll to position [161, 0]
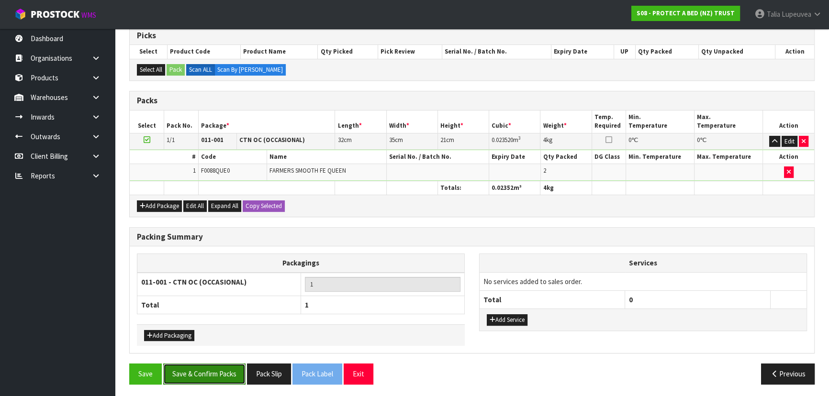
click at [201, 373] on button "Save & Confirm Packs" at bounding box center [204, 374] width 82 height 21
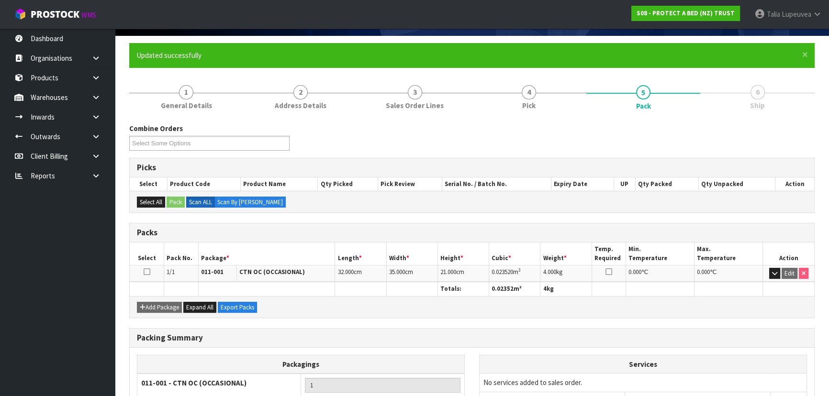
scroll to position [144, 0]
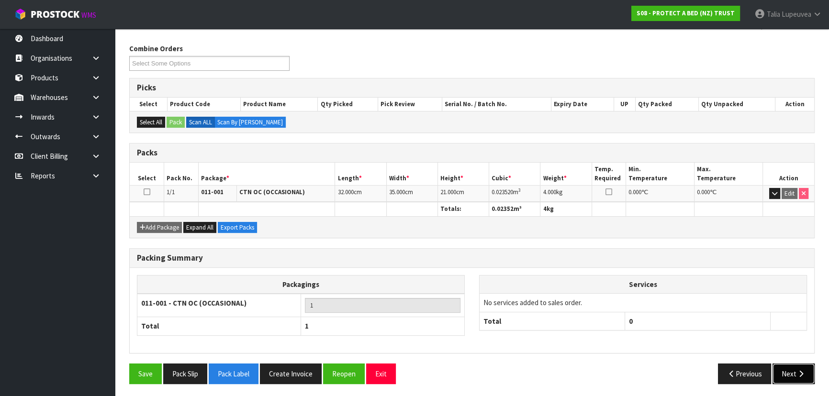
click at [793, 372] on button "Next" at bounding box center [793, 374] width 42 height 21
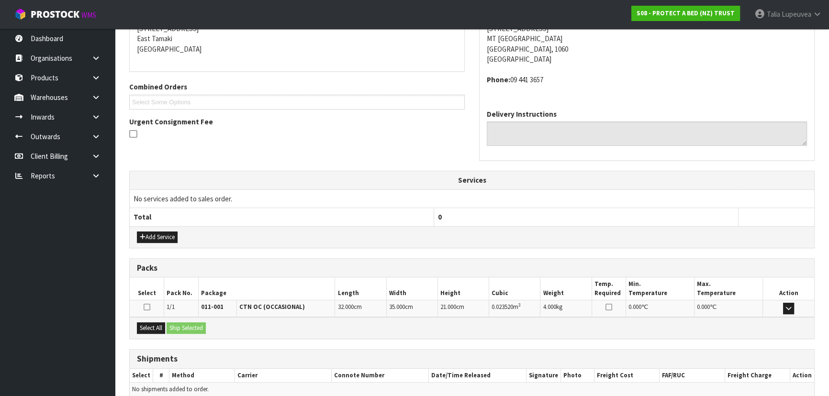
scroll to position [244, 0]
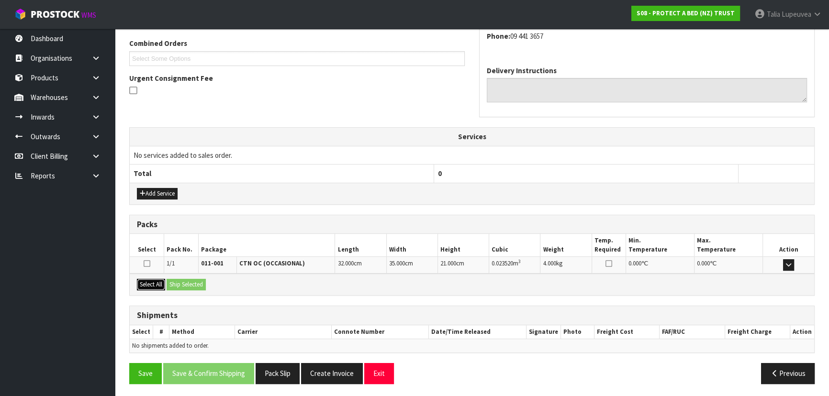
click at [156, 279] on button "Select All" at bounding box center [151, 284] width 28 height 11
click at [182, 284] on button "Ship Selected" at bounding box center [186, 284] width 39 height 11
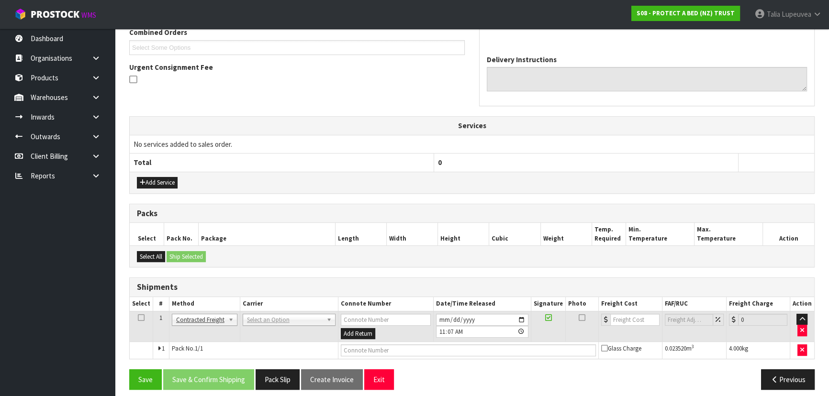
scroll to position [261, 0]
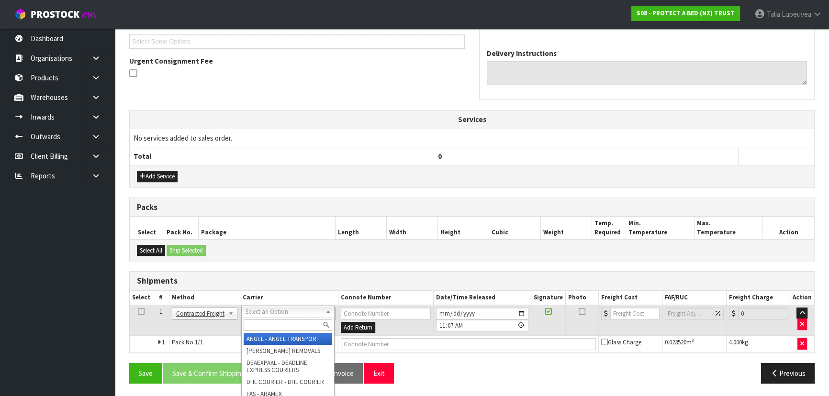
click at [270, 320] on input "text" at bounding box center [288, 325] width 89 height 12
type input "NZP"
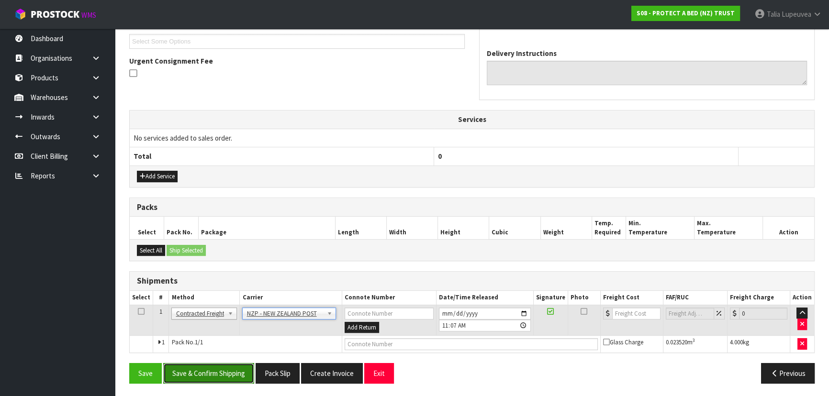
click at [217, 369] on button "Save & Confirm Shipping" at bounding box center [208, 373] width 91 height 21
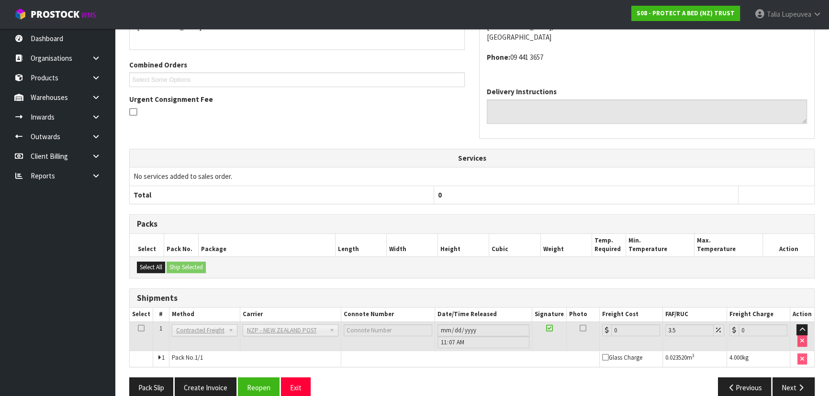
scroll to position [248, 0]
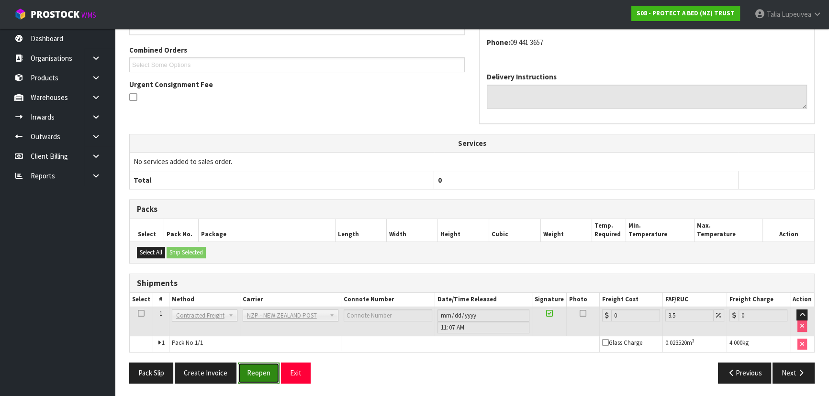
click at [267, 370] on button "Reopen" at bounding box center [259, 373] width 42 height 21
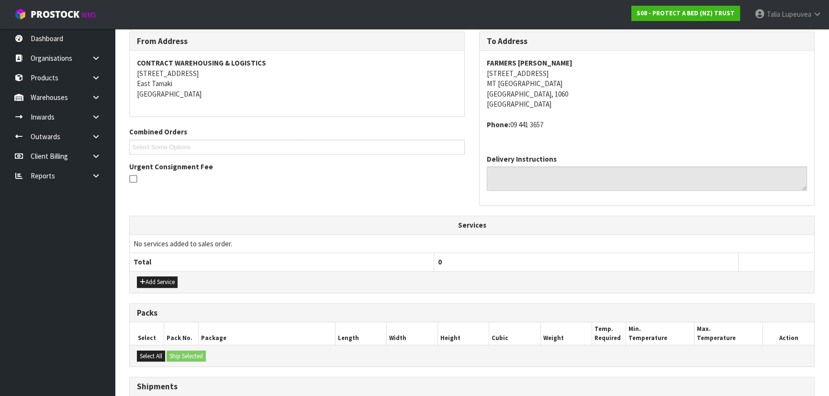
scroll to position [238, 0]
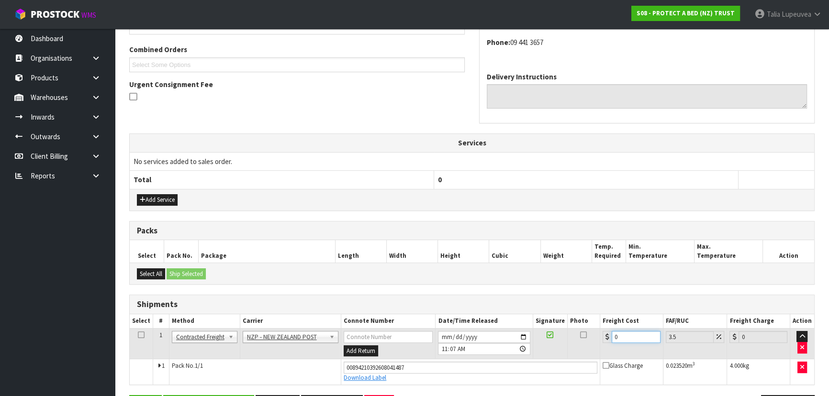
drag, startPoint x: 618, startPoint y: 333, endPoint x: 605, endPoint y: 336, distance: 13.2
click at [605, 336] on div "0" at bounding box center [631, 337] width 58 height 12
type input "4"
type input "4.14"
type input "4.3"
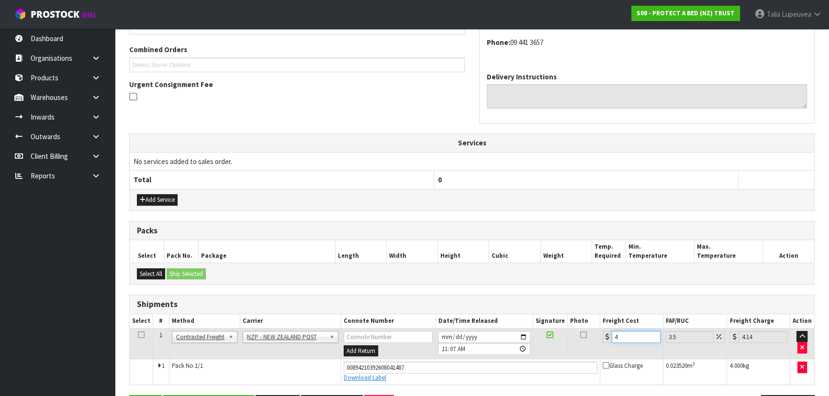
type input "4.45"
type input "4.33"
type input "4.48"
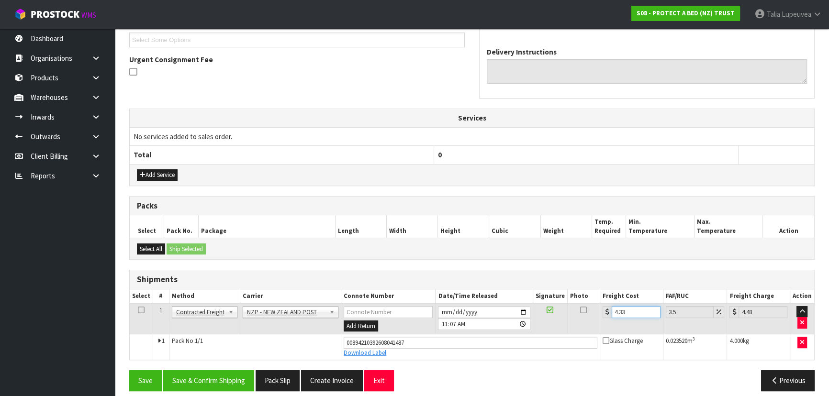
scroll to position [270, 0]
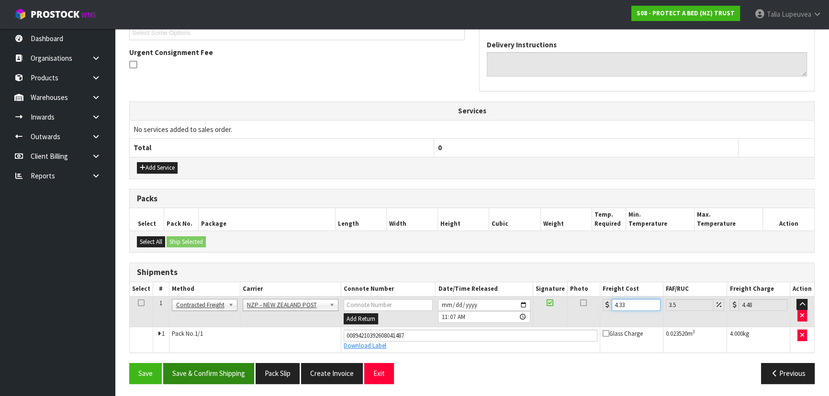
type input "4.33"
click at [196, 373] on button "Save & Confirm Shipping" at bounding box center [208, 373] width 91 height 21
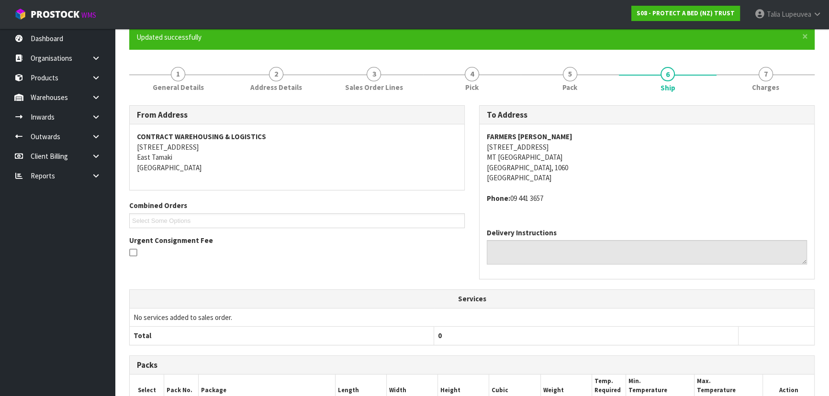
scroll to position [0, 0]
